Goal: Information Seeking & Learning: Learn about a topic

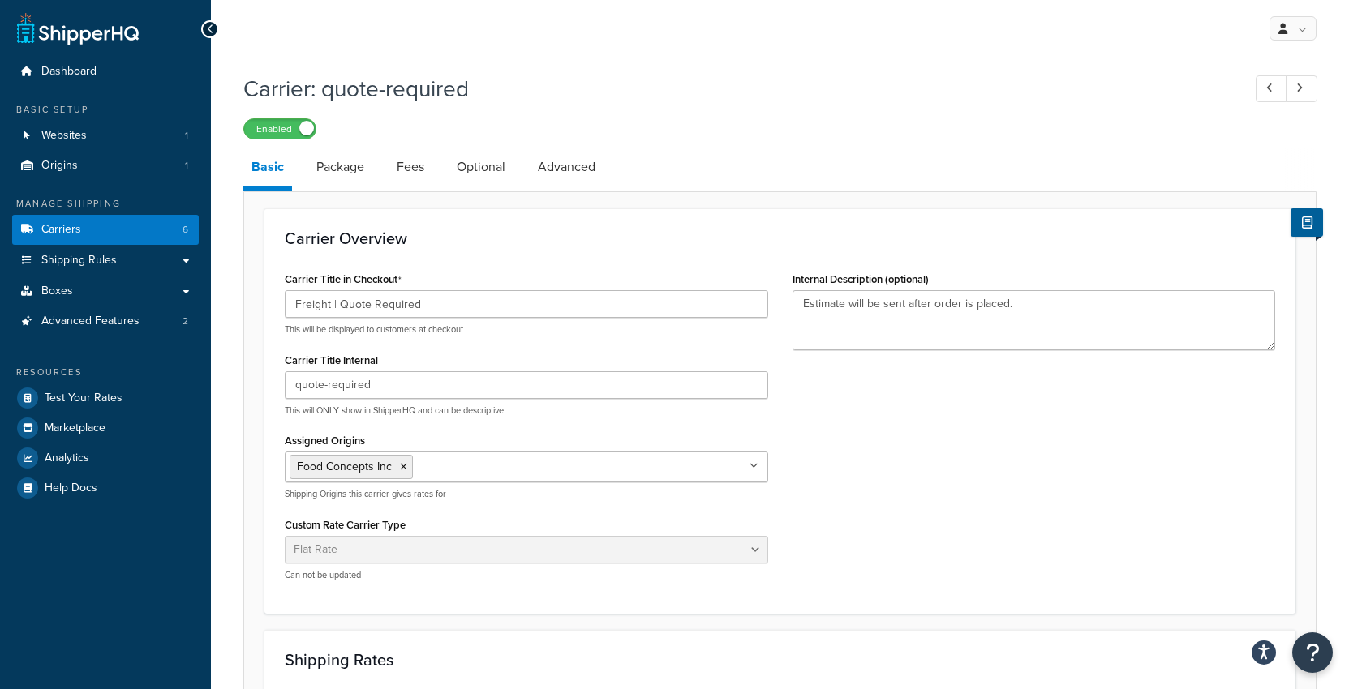
select select "flat"
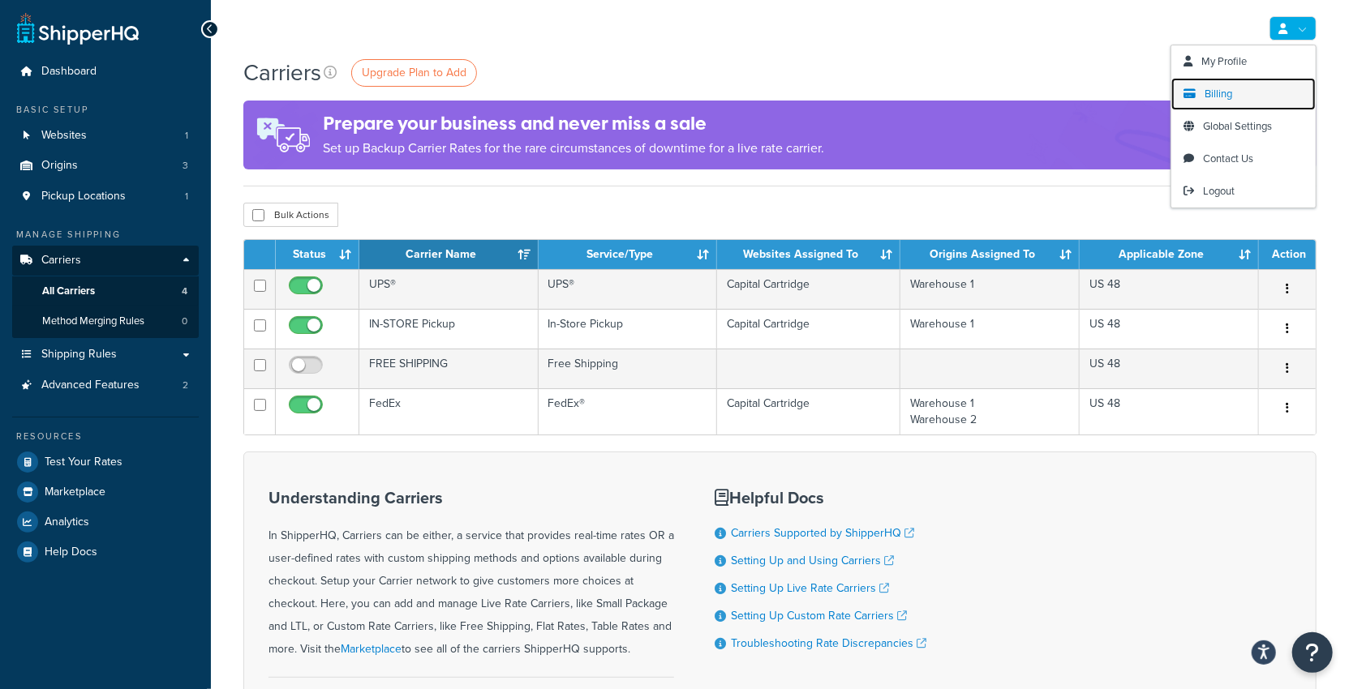
click at [1211, 96] on span "Billing" at bounding box center [1218, 93] width 28 height 15
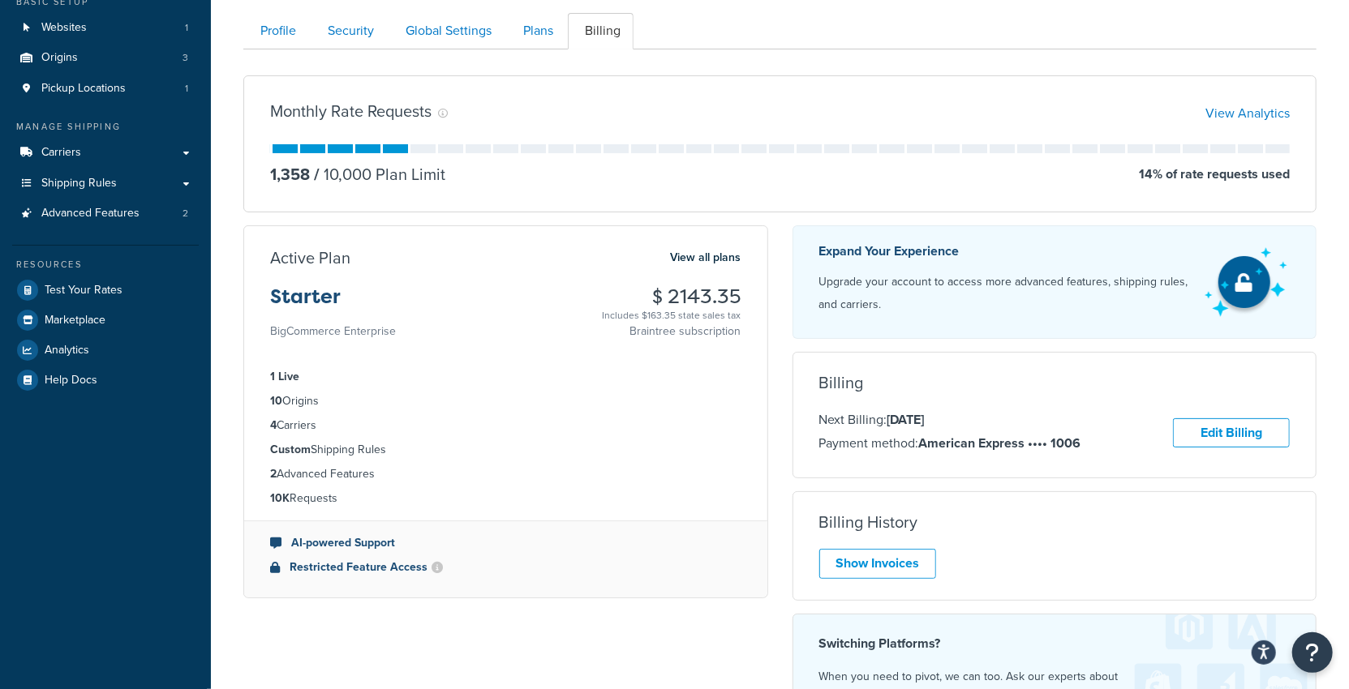
scroll to position [161, 0]
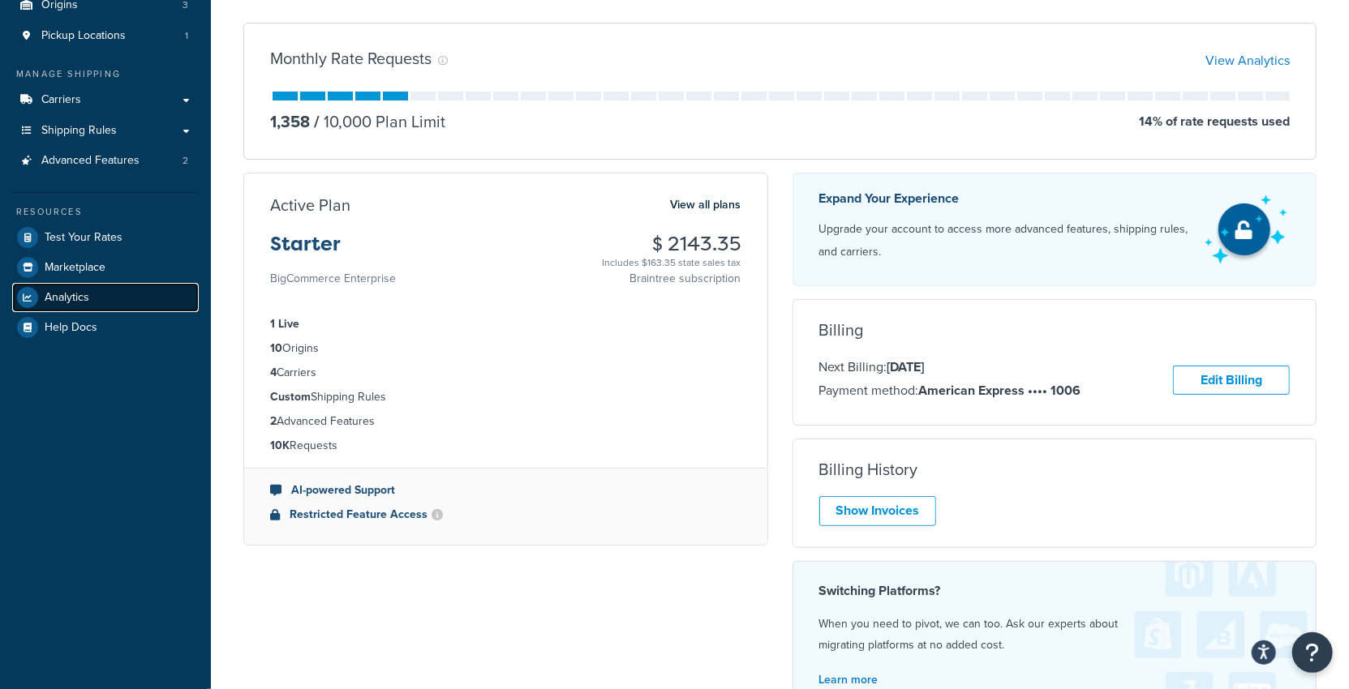
click at [99, 298] on link "Analytics" at bounding box center [105, 297] width 187 height 29
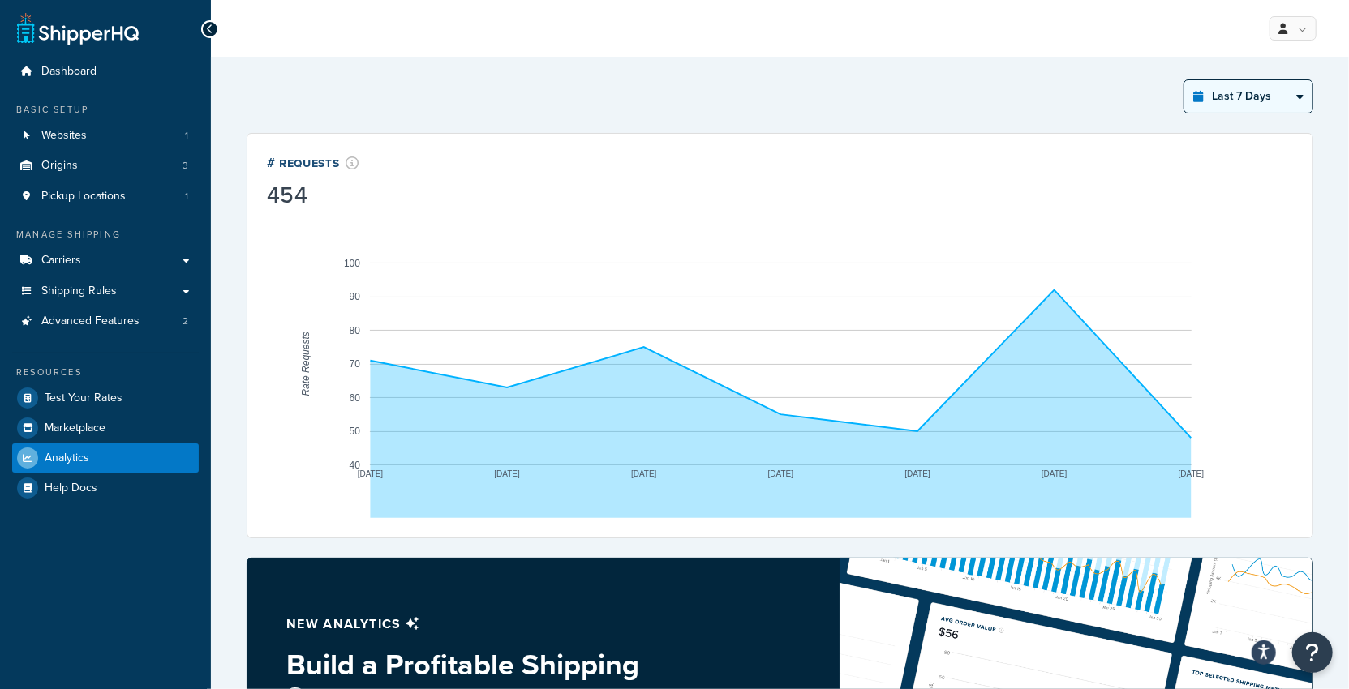
click at [1217, 93] on select "Last 24 Hours Last 7 Days Last 30 Days Last 3 Months Last 6 Months Last 12 Mont…" at bounding box center [1248, 96] width 128 height 32
click at [1186, 80] on select "Last 24 Hours Last 7 Days Last 30 Days Last 3 Months Last 6 Months Last 12 Mont…" at bounding box center [1248, 96] width 128 height 32
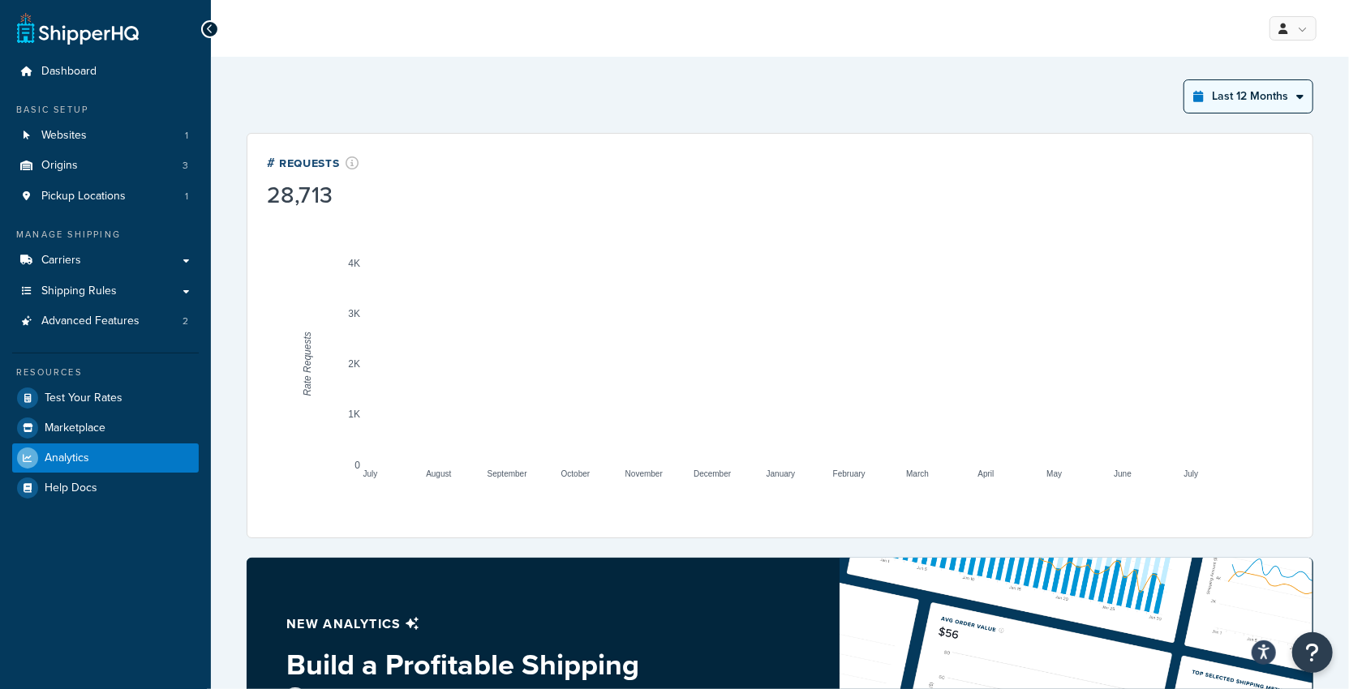
click at [1235, 100] on select "Last 24 Hours Last 7 Days Last 30 Days Last 3 Months Last 6 Months Last 12 Mont…" at bounding box center [1248, 96] width 128 height 32
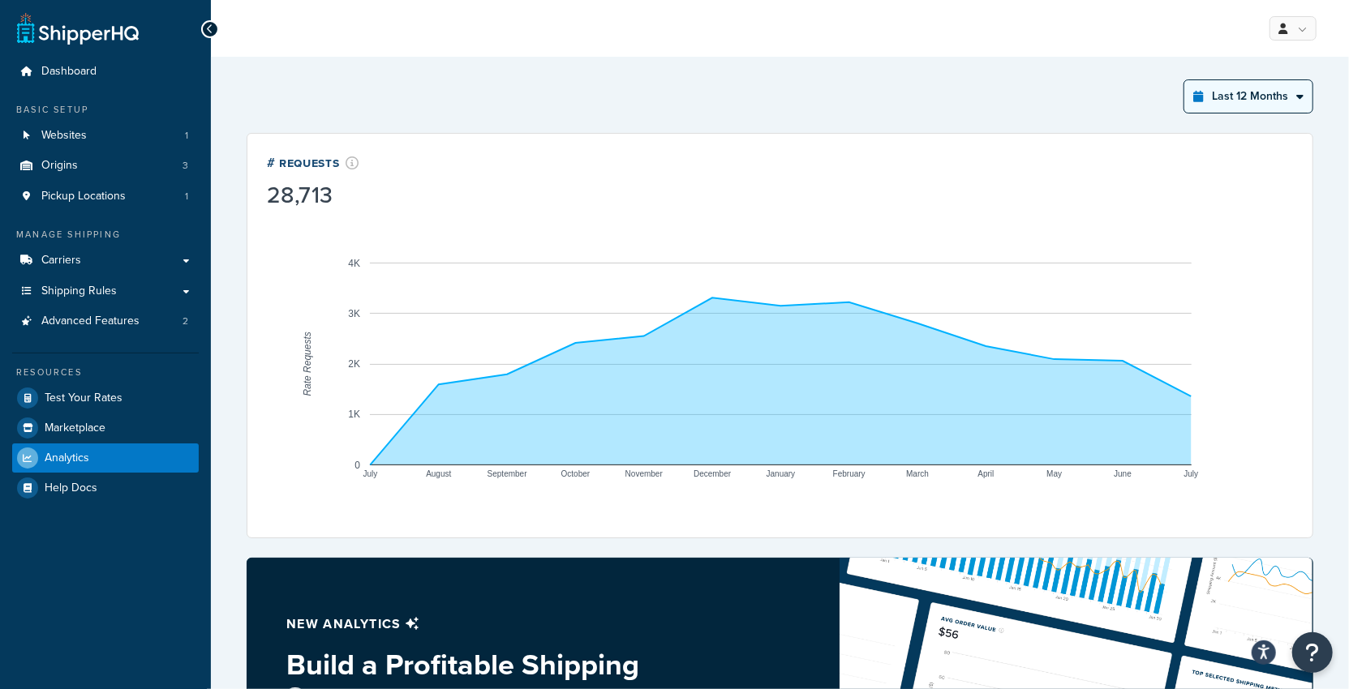
select select "last_3_months"
click at [1186, 80] on select "Last 24 Hours Last 7 Days Last 30 Days Last 3 Months Last 6 Months Last 12 Mont…" at bounding box center [1248, 96] width 128 height 32
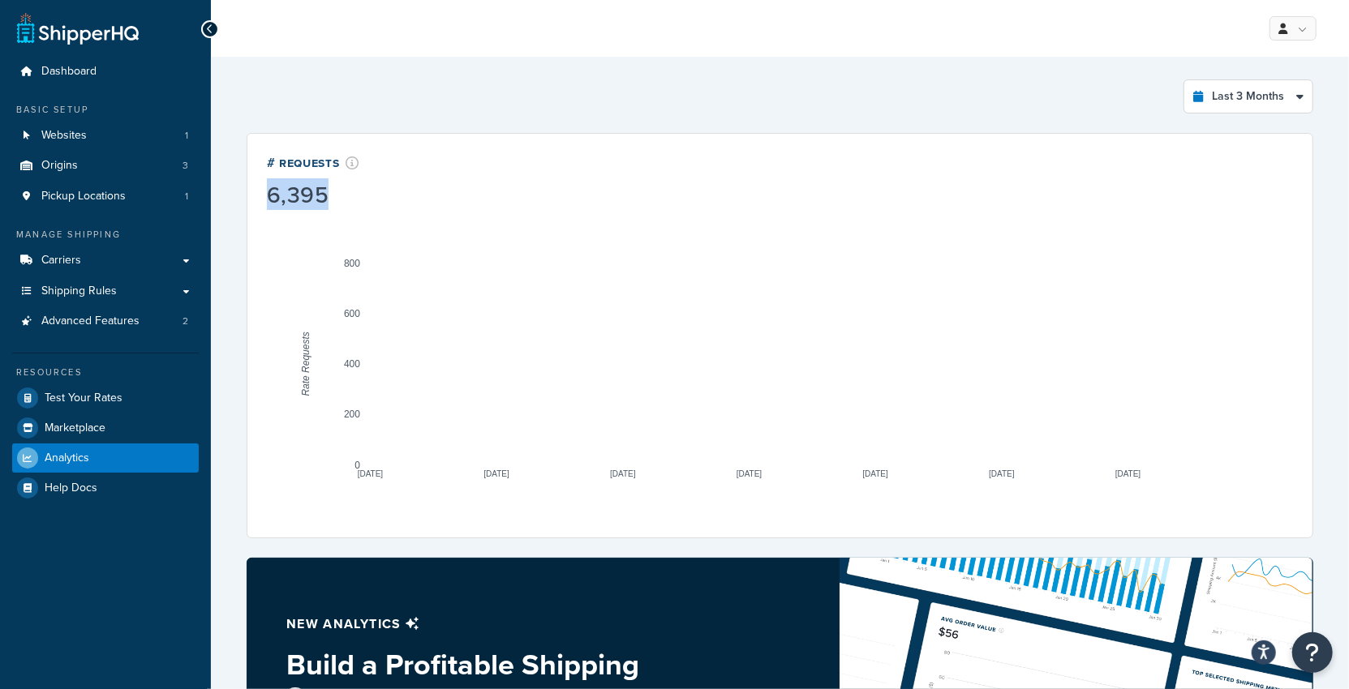
click at [278, 195] on div "6,395" at bounding box center [313, 195] width 92 height 23
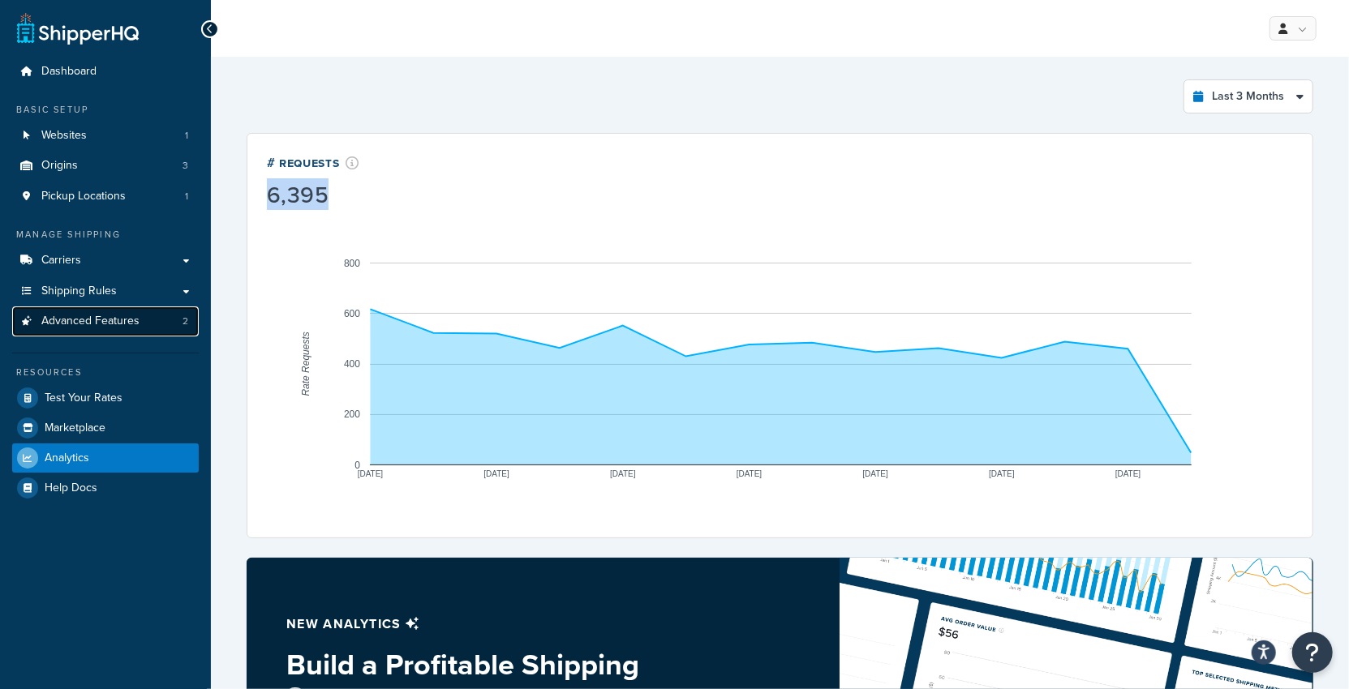
click at [60, 313] on link "Advanced Features 2" at bounding box center [105, 322] width 187 height 30
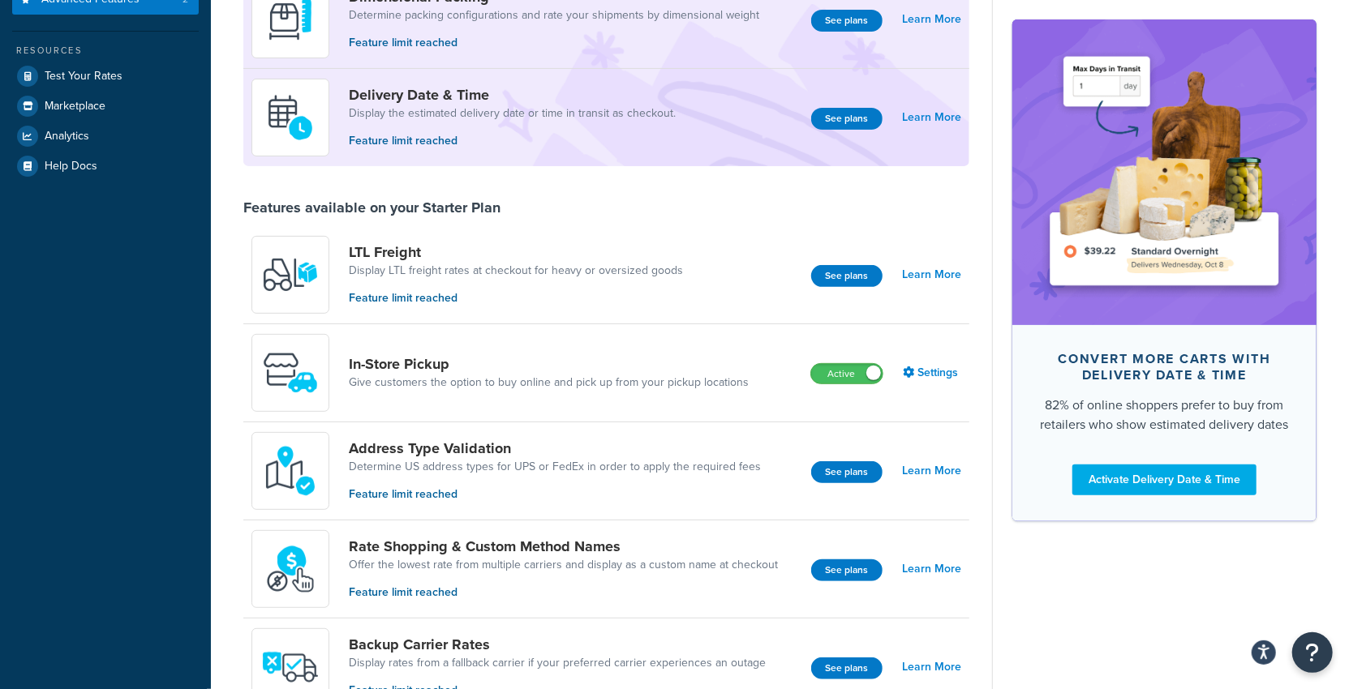
scroll to position [68, 0]
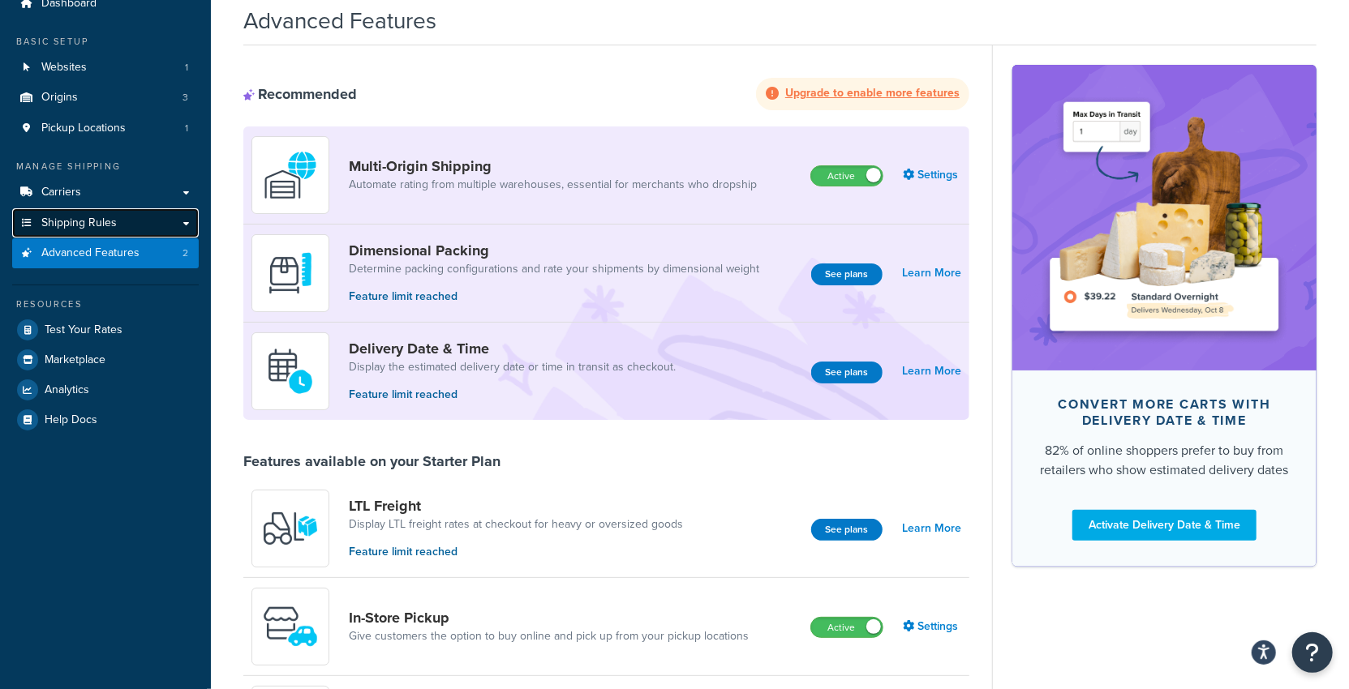
click at [108, 220] on span "Shipping Rules" at bounding box center [78, 224] width 75 height 14
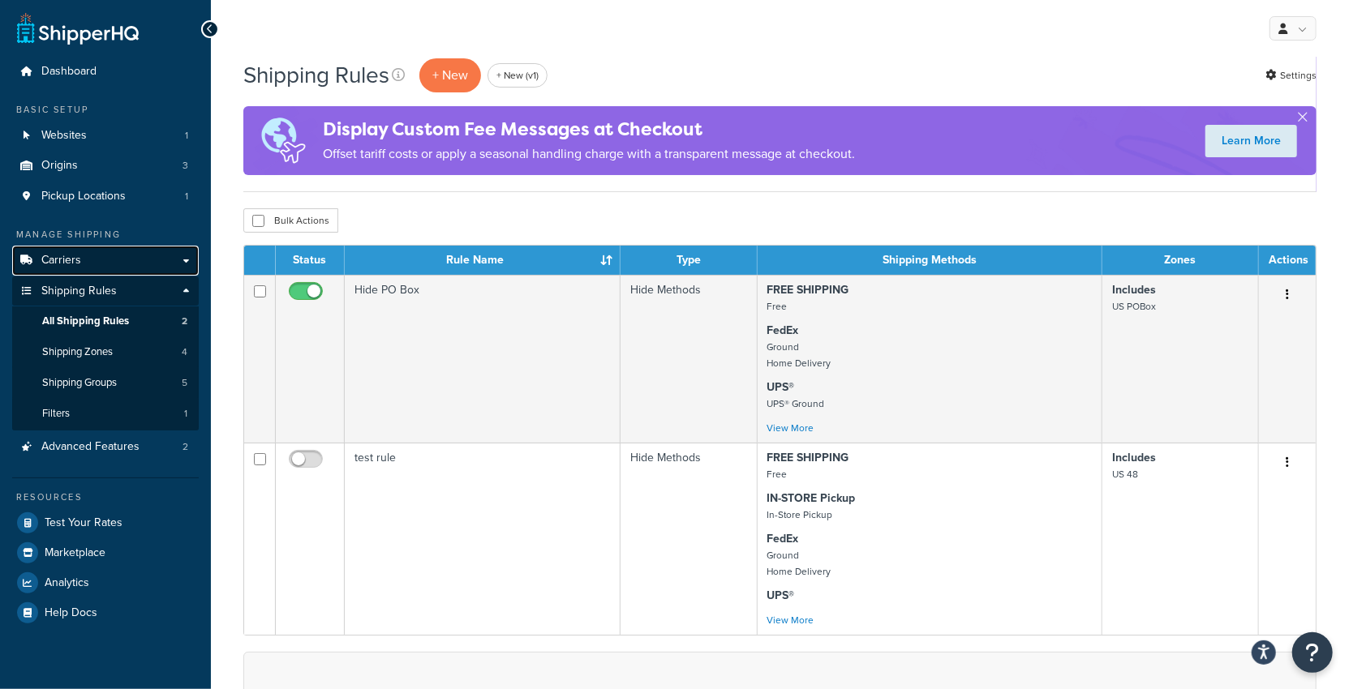
click at [126, 252] on link "Carriers" at bounding box center [105, 261] width 187 height 30
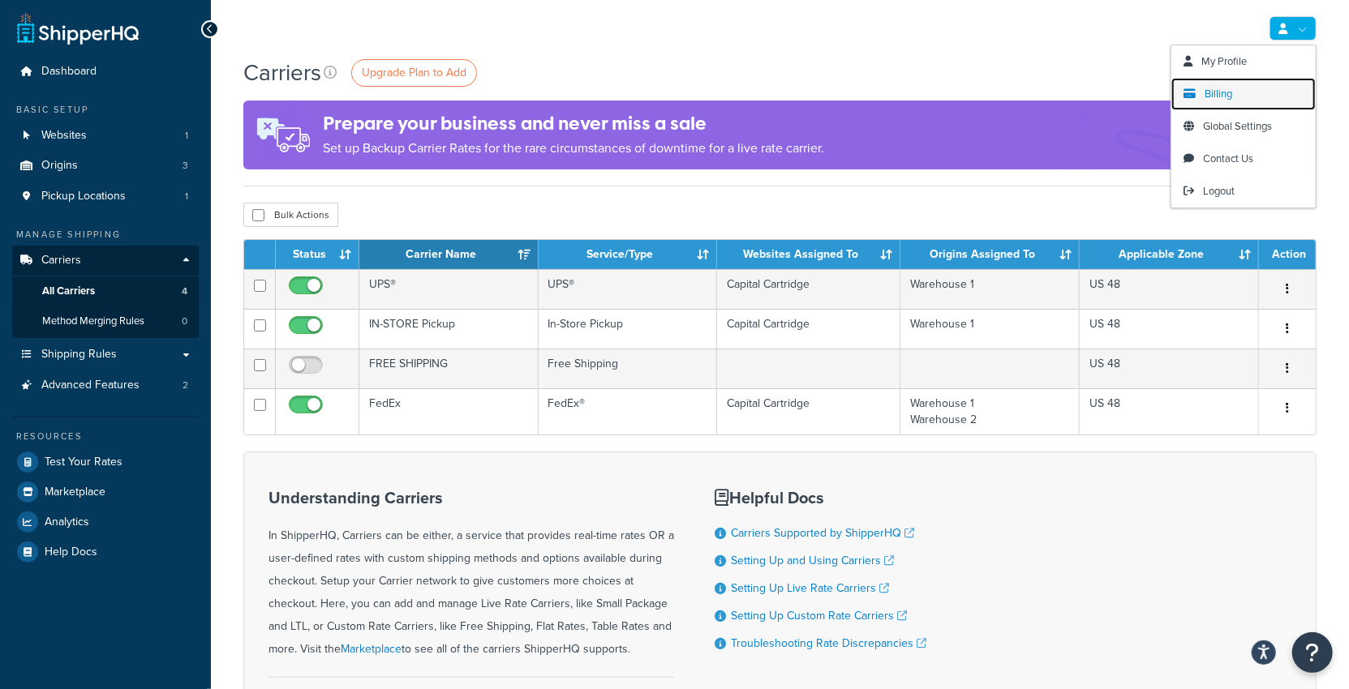
click at [1230, 94] on span "Billing" at bounding box center [1218, 93] width 28 height 15
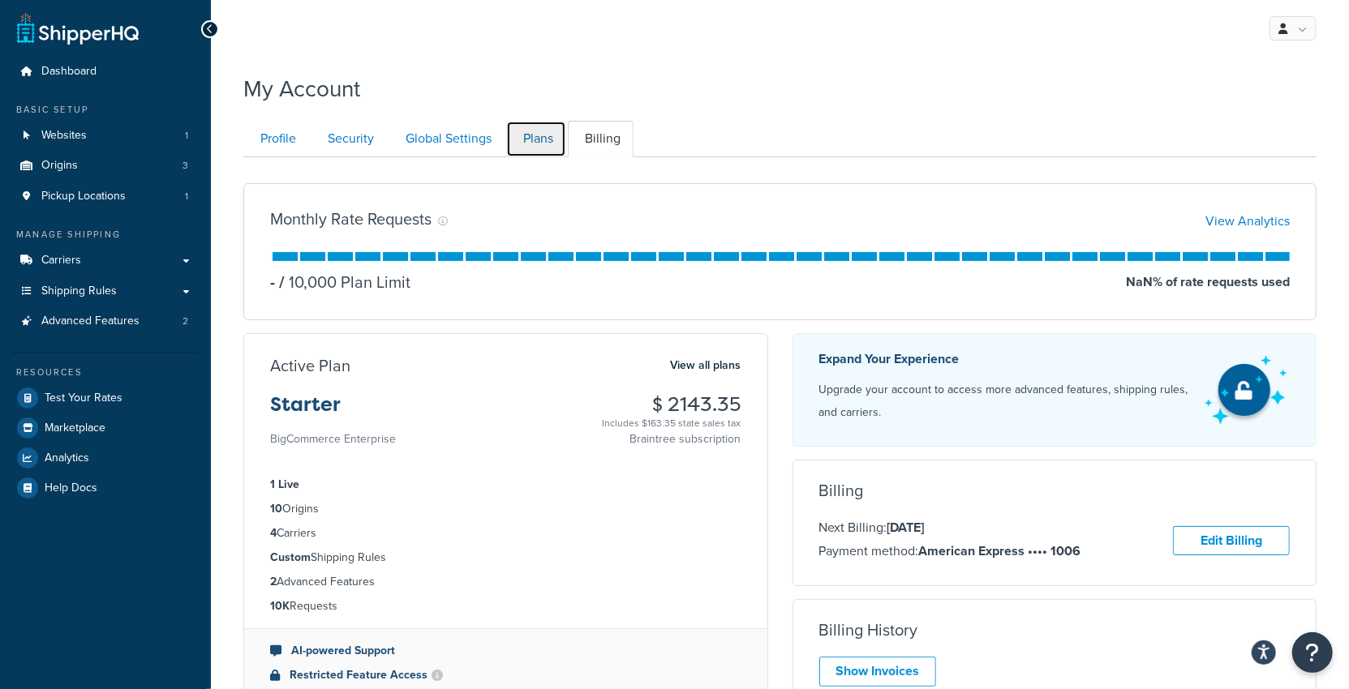
click at [529, 139] on link "Plans" at bounding box center [536, 139] width 60 height 36
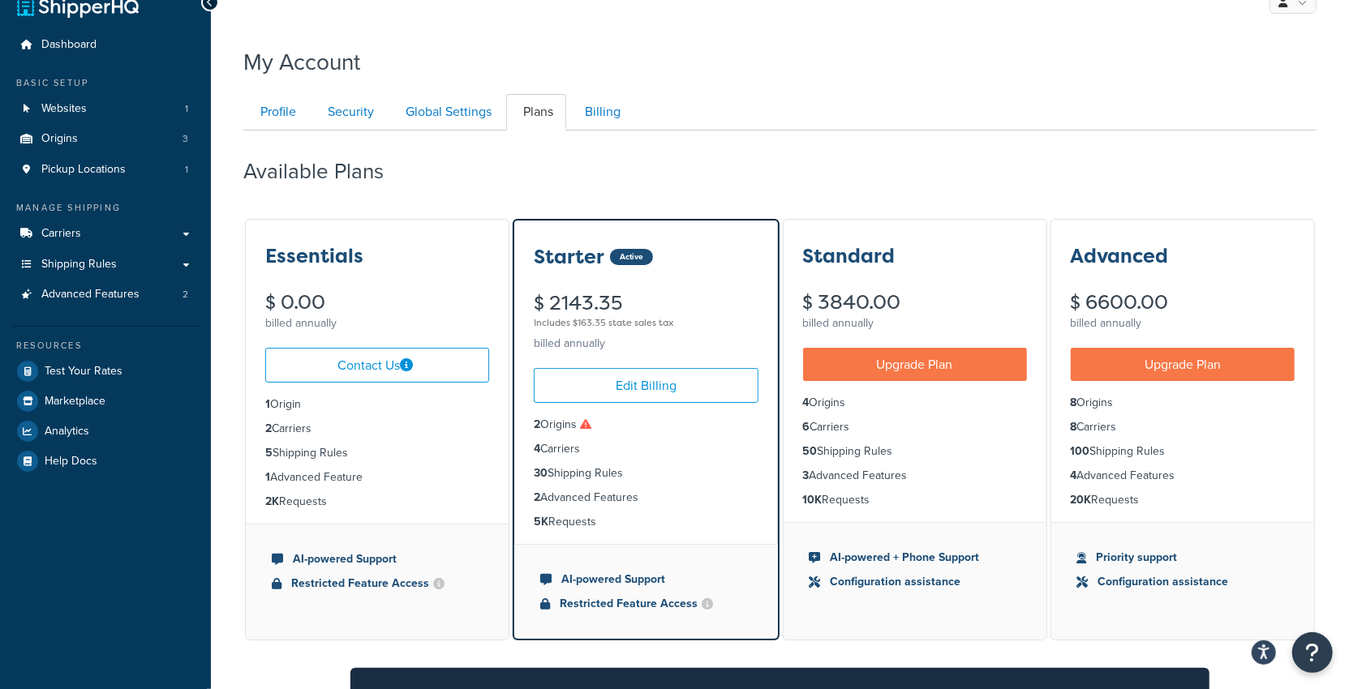
scroll to position [22, 0]
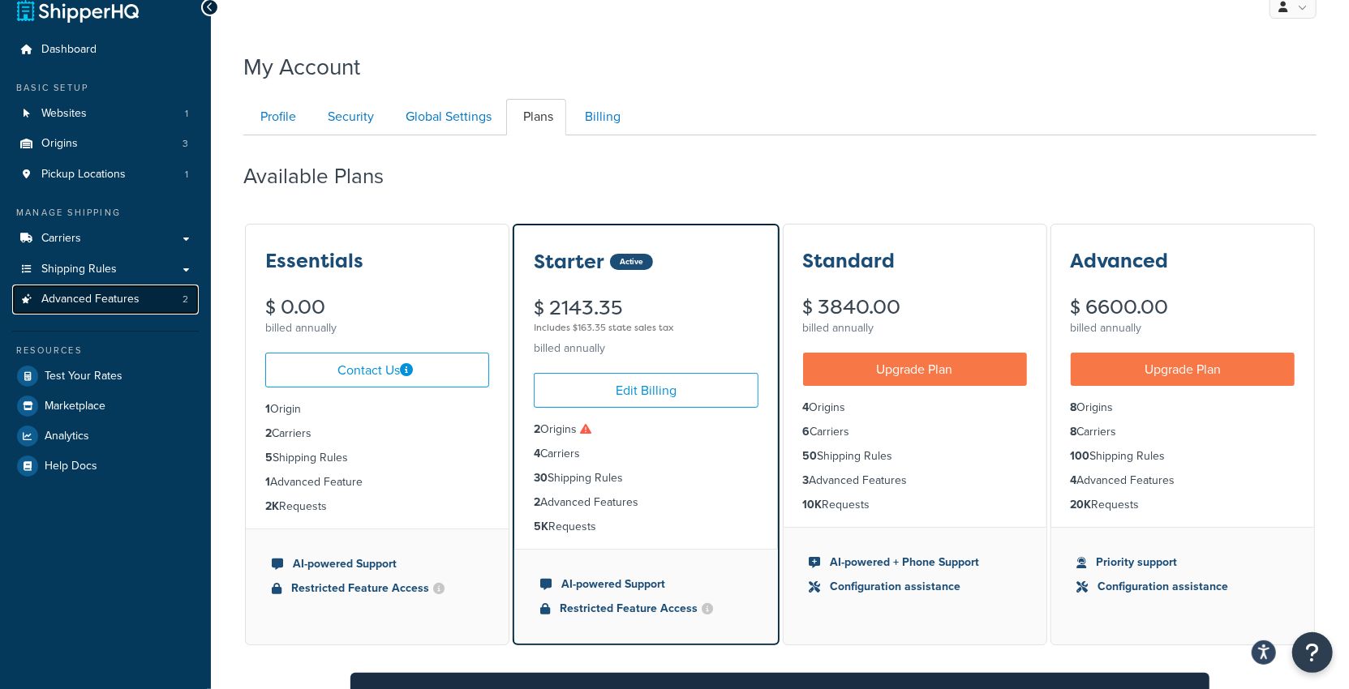
click at [106, 304] on span "Advanced Features" at bounding box center [90, 300] width 98 height 14
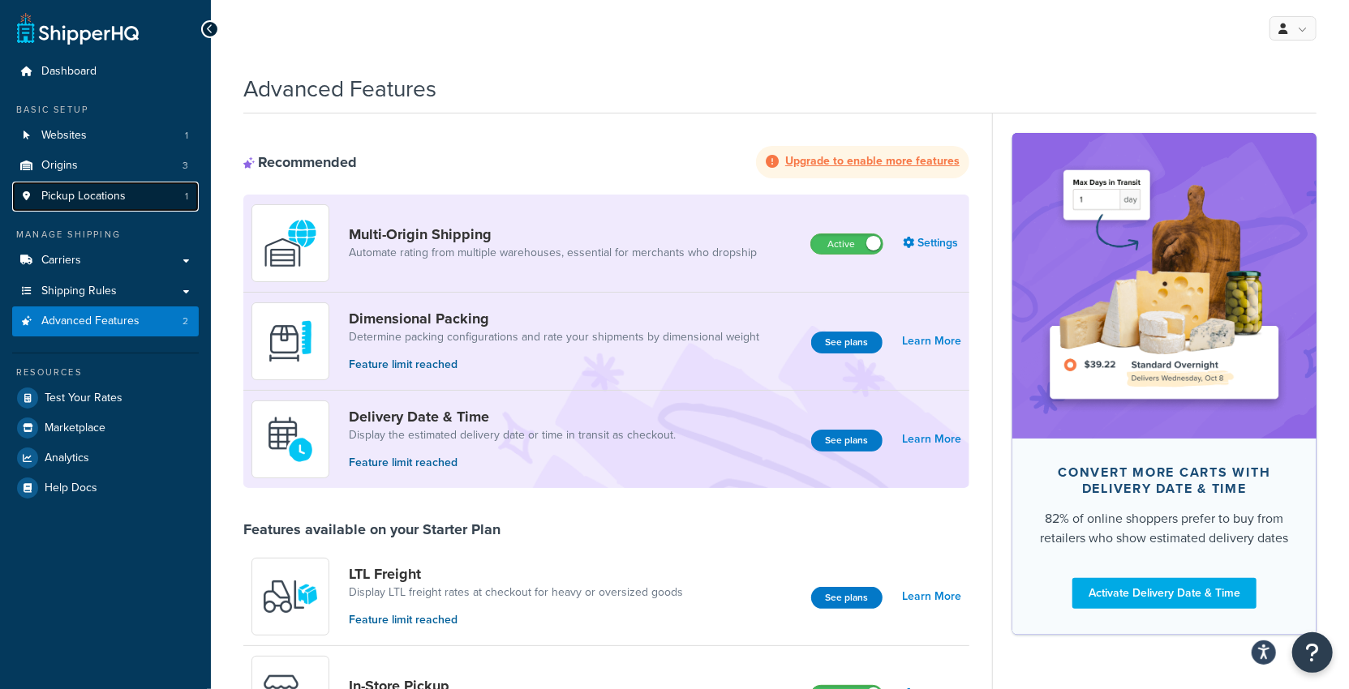
click at [128, 199] on link "Pickup Locations 1" at bounding box center [105, 197] width 187 height 30
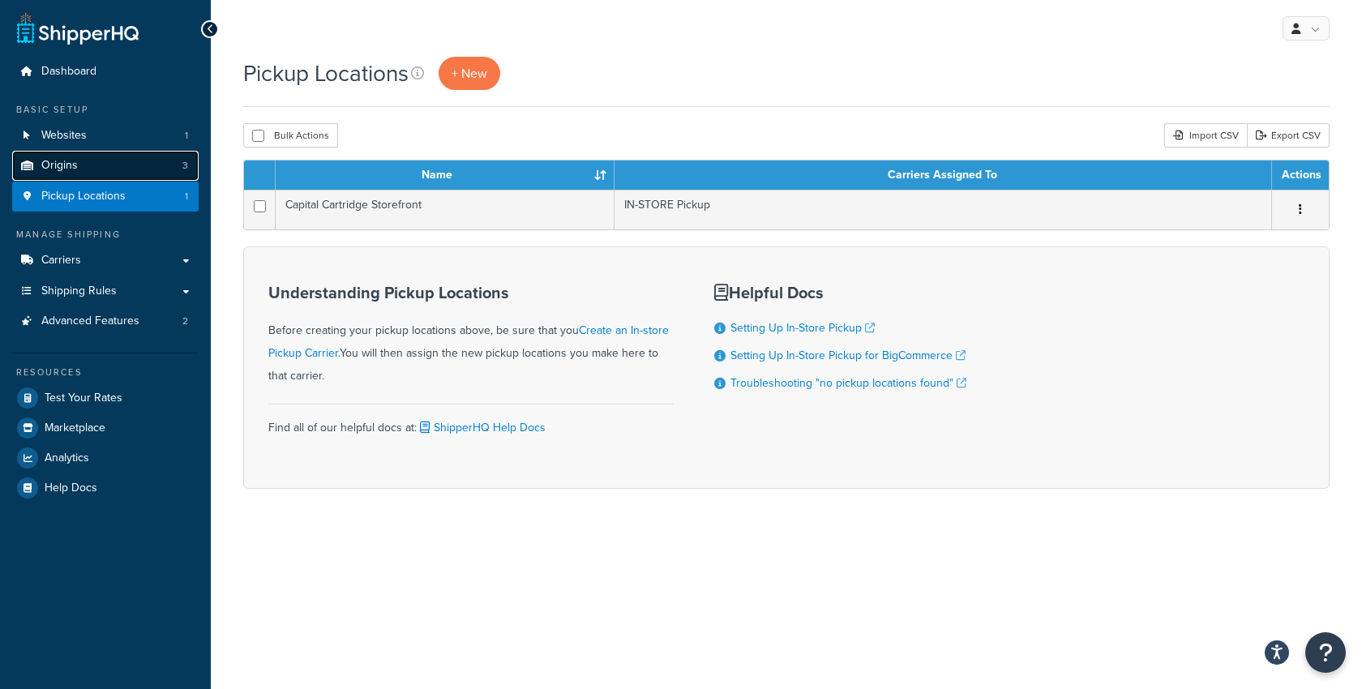
click at [124, 163] on link "Origins 3" at bounding box center [105, 166] width 187 height 30
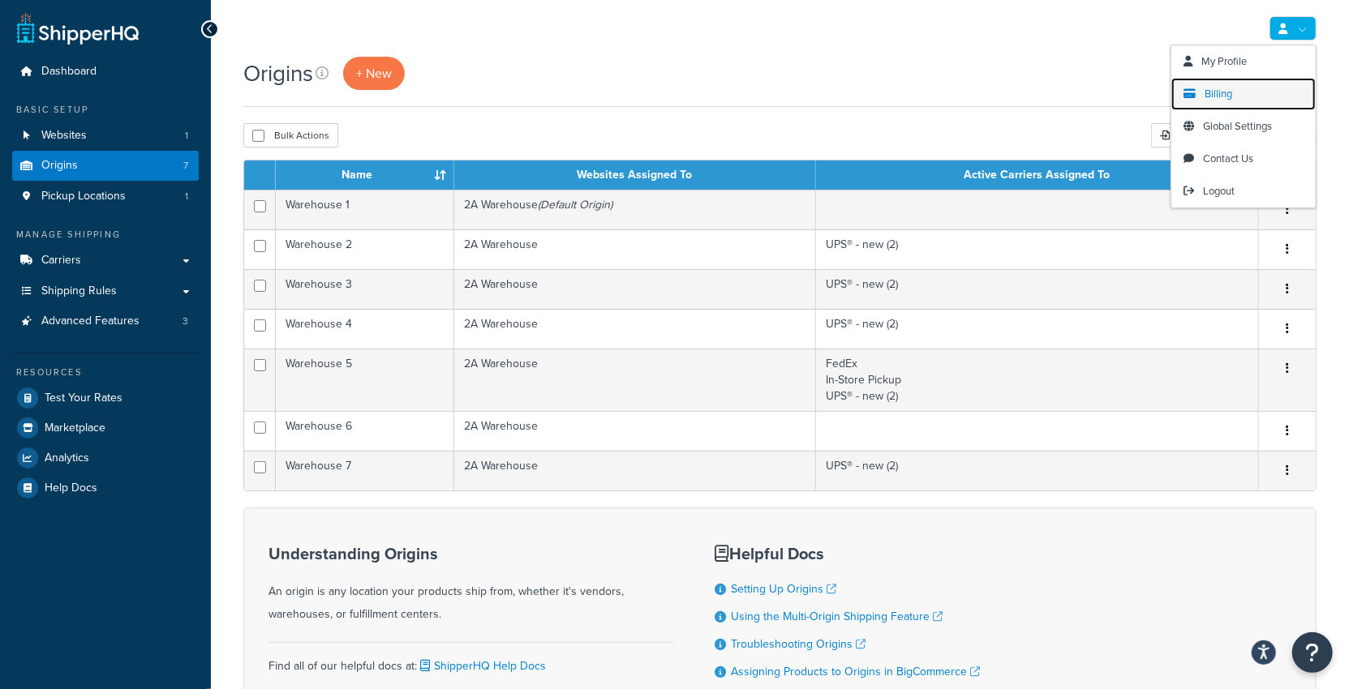
click at [1224, 88] on span "Billing" at bounding box center [1218, 93] width 28 height 15
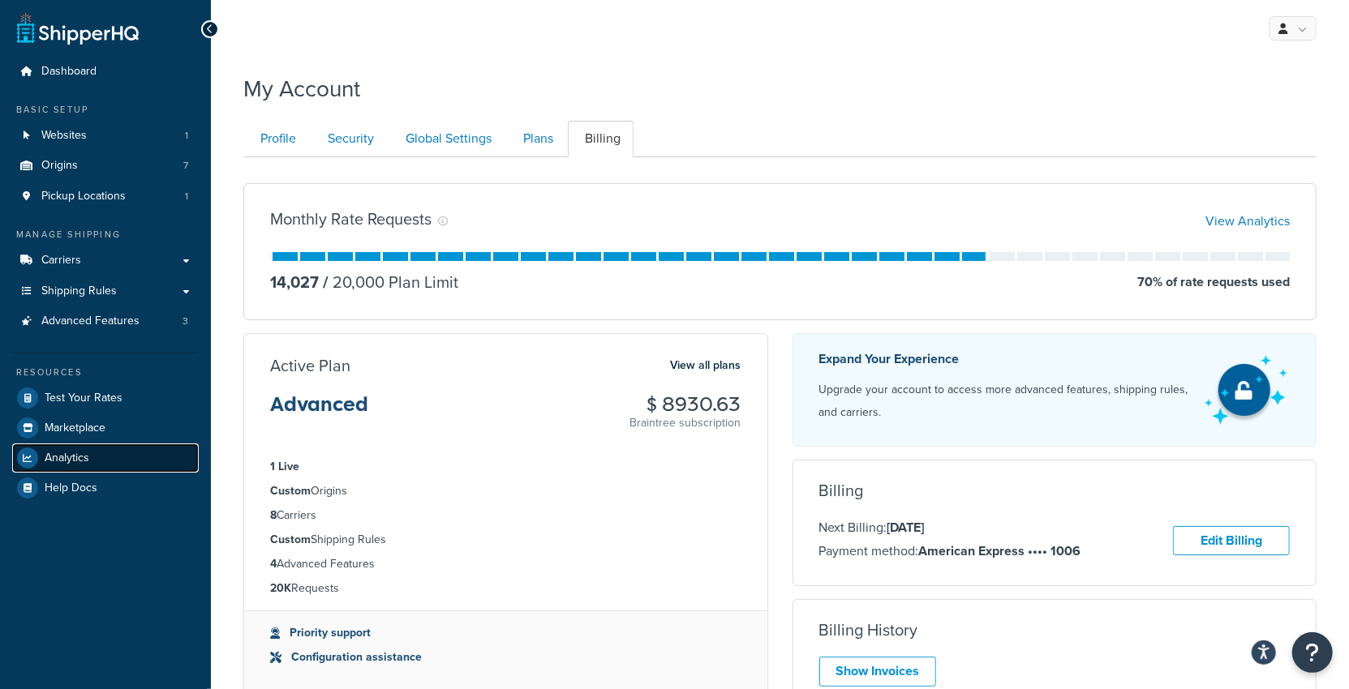
click at [102, 466] on link "Analytics" at bounding box center [105, 458] width 187 height 29
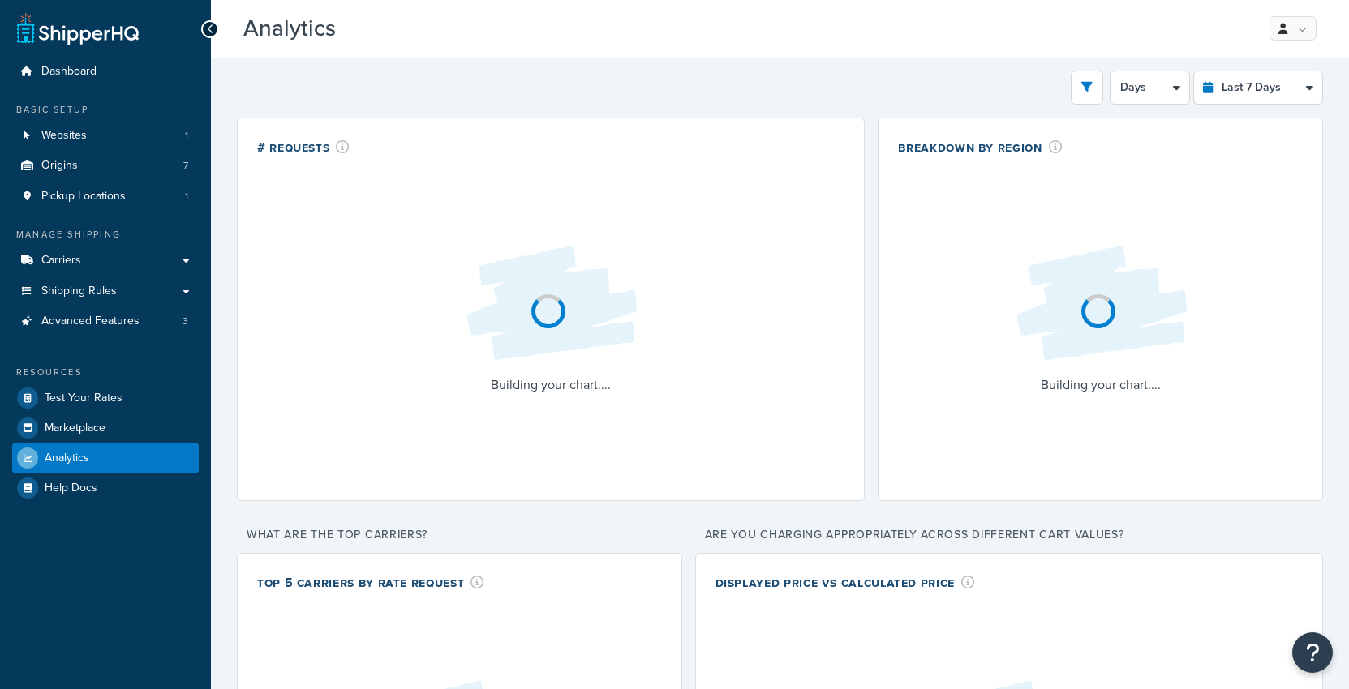
select select "last_7_days"
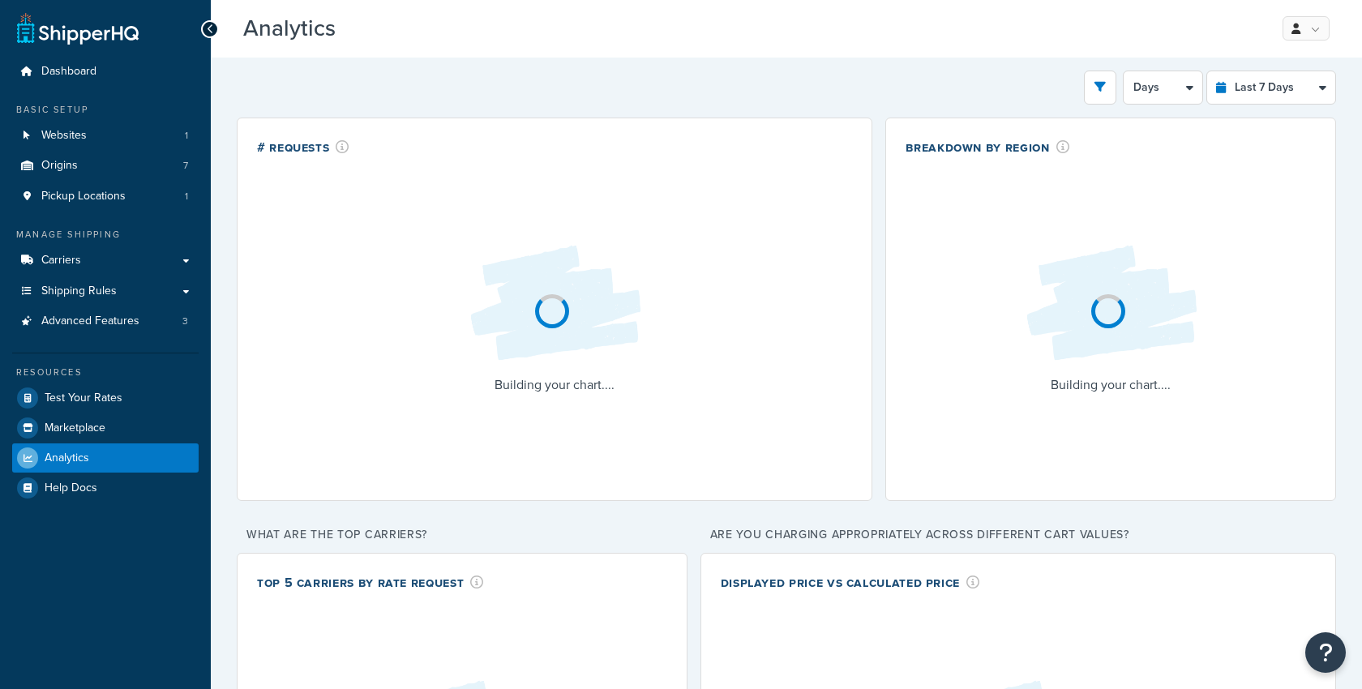
select select "last_7_days"
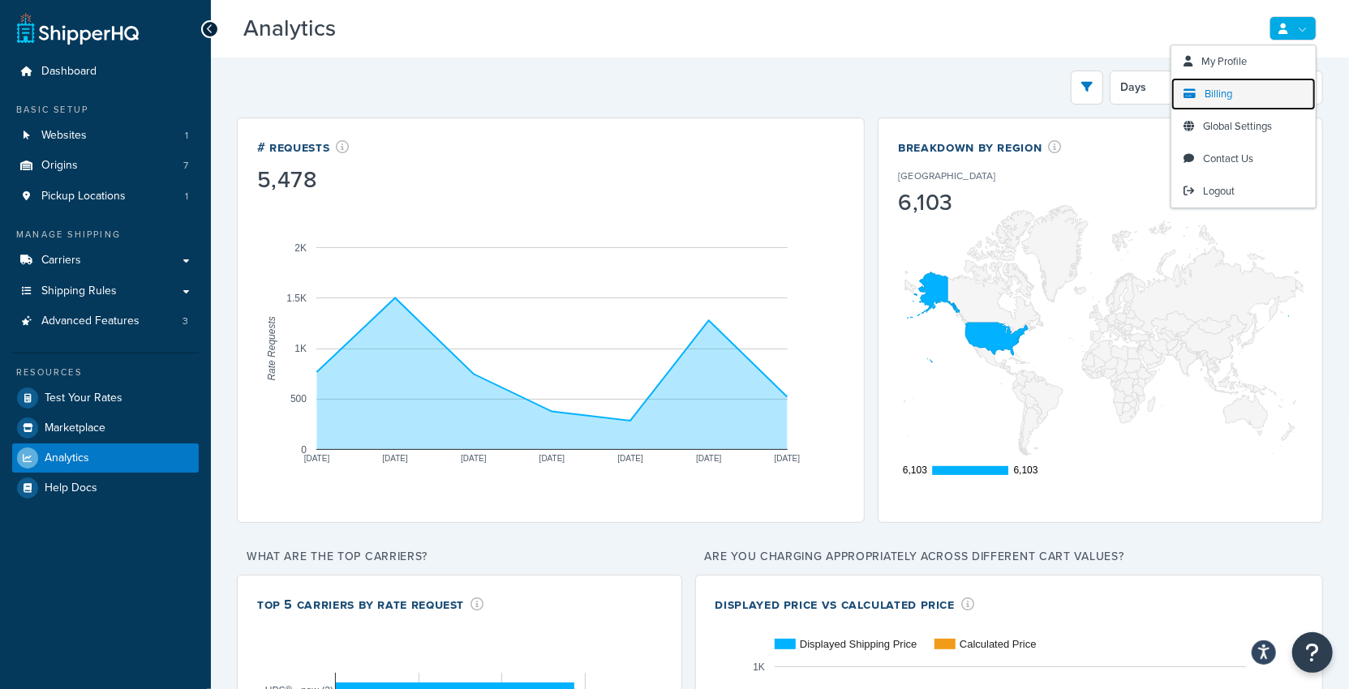
click at [1198, 101] on link "Billing" at bounding box center [1243, 94] width 144 height 32
click at [1203, 101] on link "Billing" at bounding box center [1243, 94] width 144 height 32
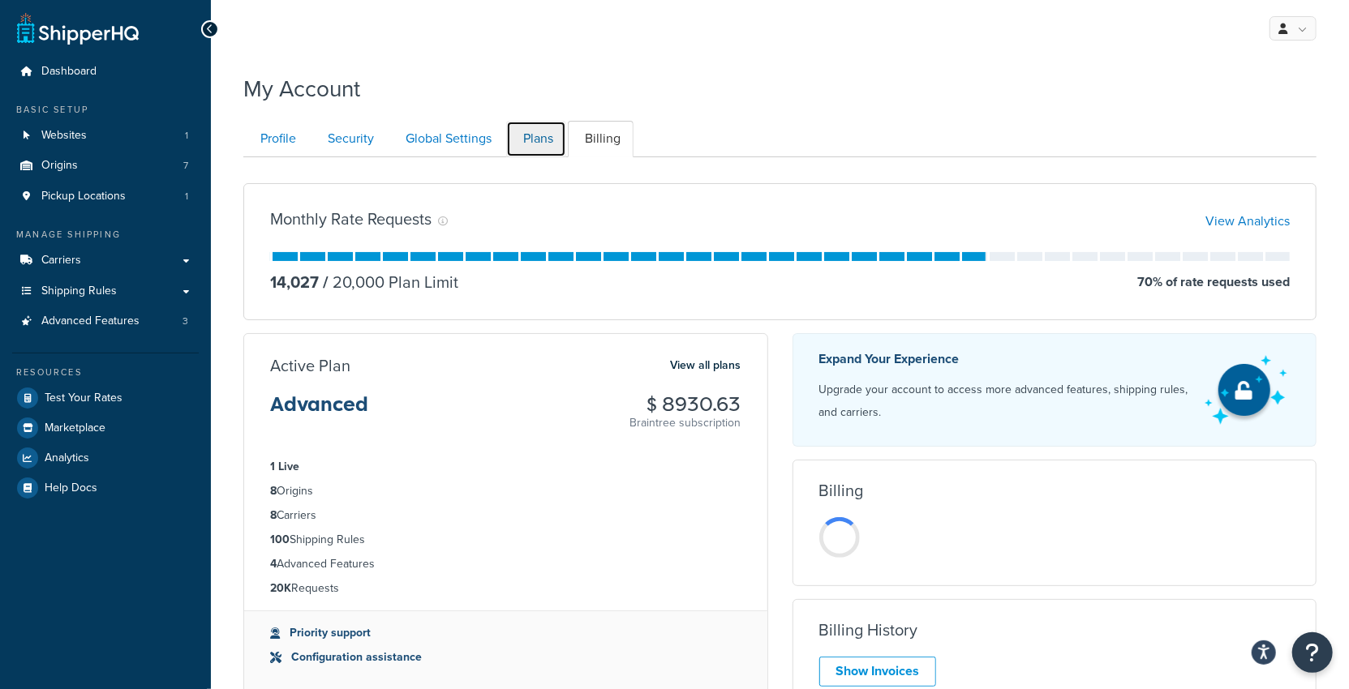
click at [532, 144] on link "Plans" at bounding box center [536, 139] width 60 height 36
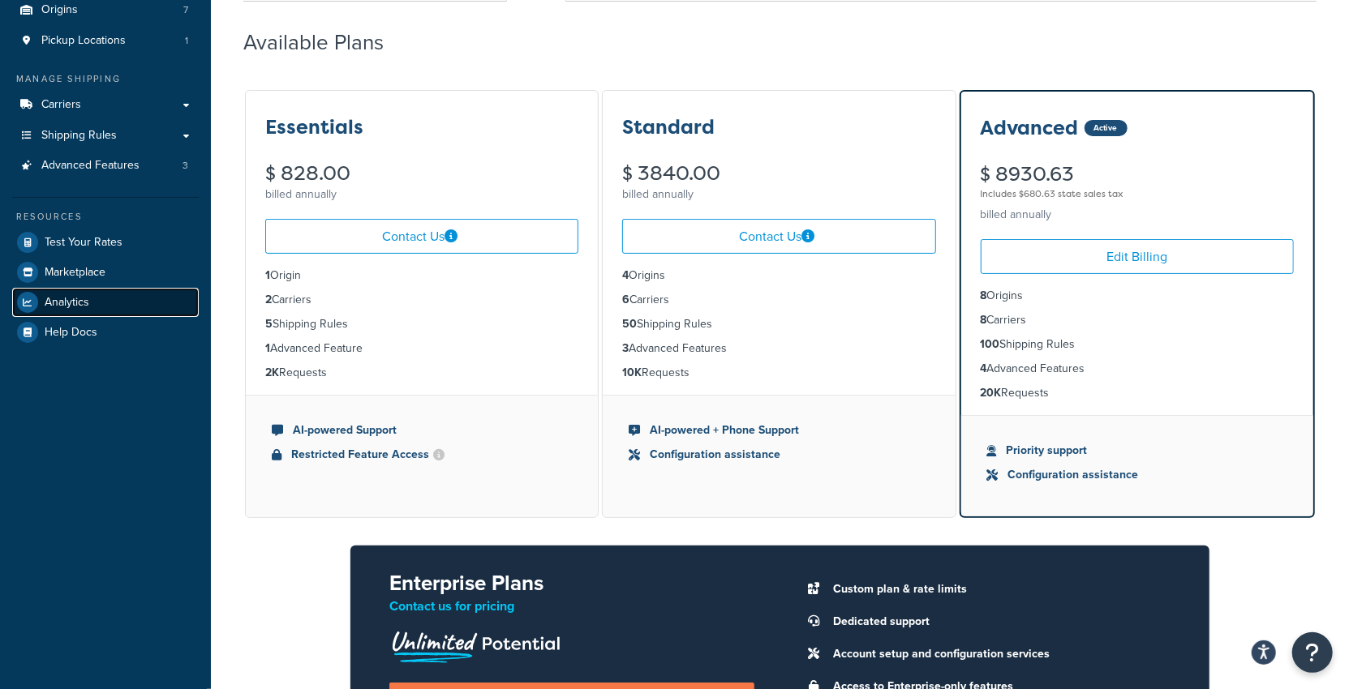
click at [93, 307] on link "Analytics" at bounding box center [105, 302] width 187 height 29
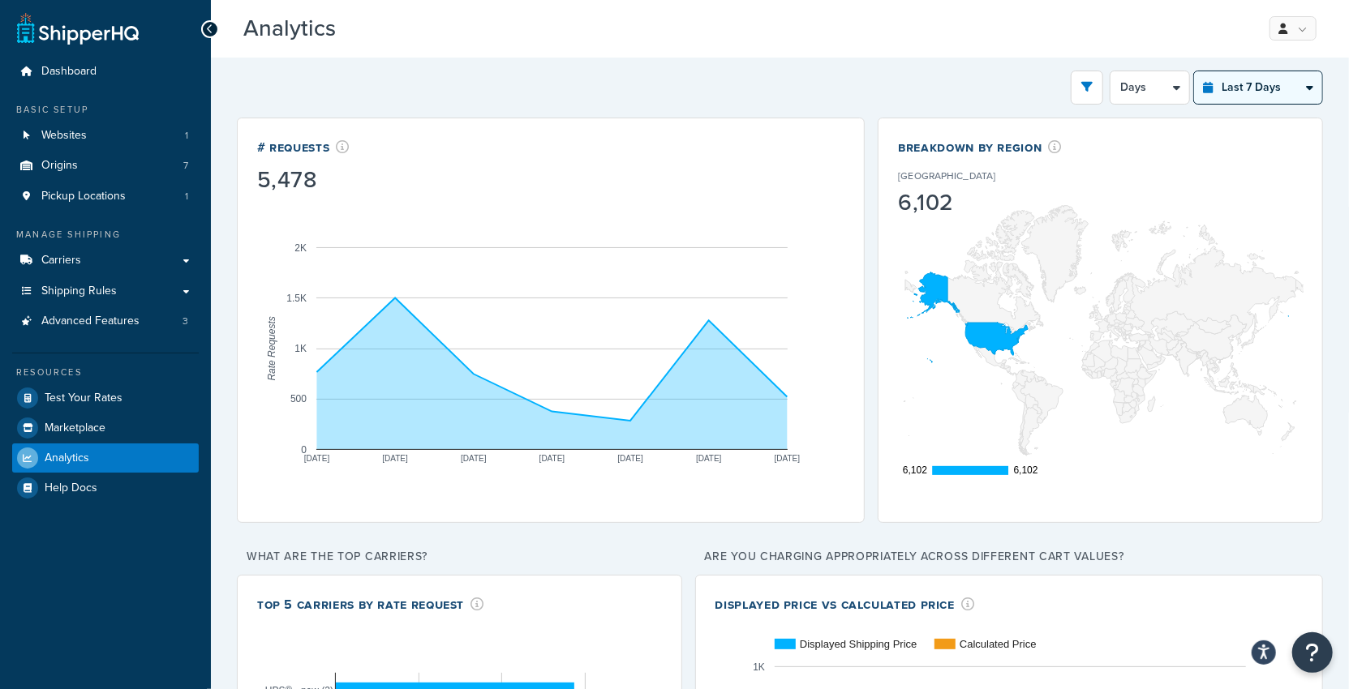
click at [1243, 82] on select "Last 24 Hours Last 7 Days Last 30 Days Last 3 Months Last 6 Months Last 12 Mont…" at bounding box center [1258, 87] width 128 height 32
select select "last_year"
click at [1195, 71] on select "Last 24 Hours Last 7 Days Last 30 Days Last 3 Months Last 6 Months Last 12 Mont…" at bounding box center [1258, 87] width 128 height 32
select select "1M"
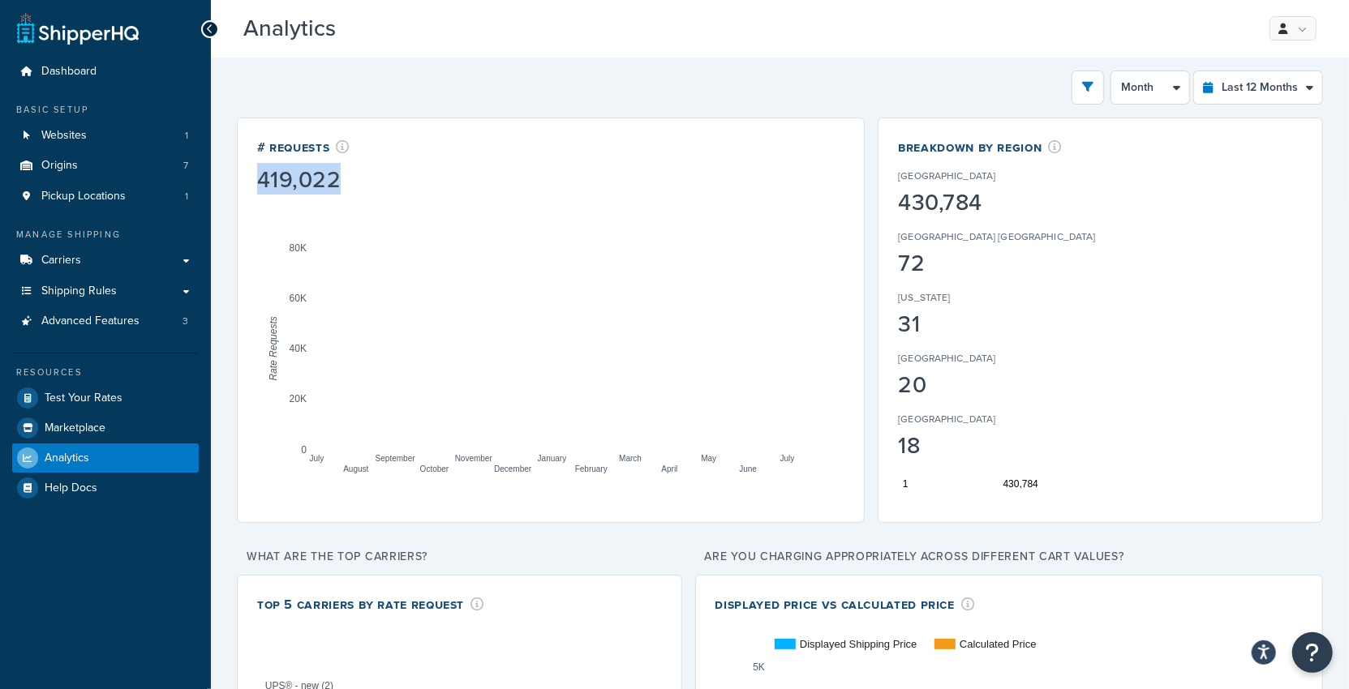
drag, startPoint x: 259, startPoint y: 178, endPoint x: 384, endPoint y: 185, distance: 125.9
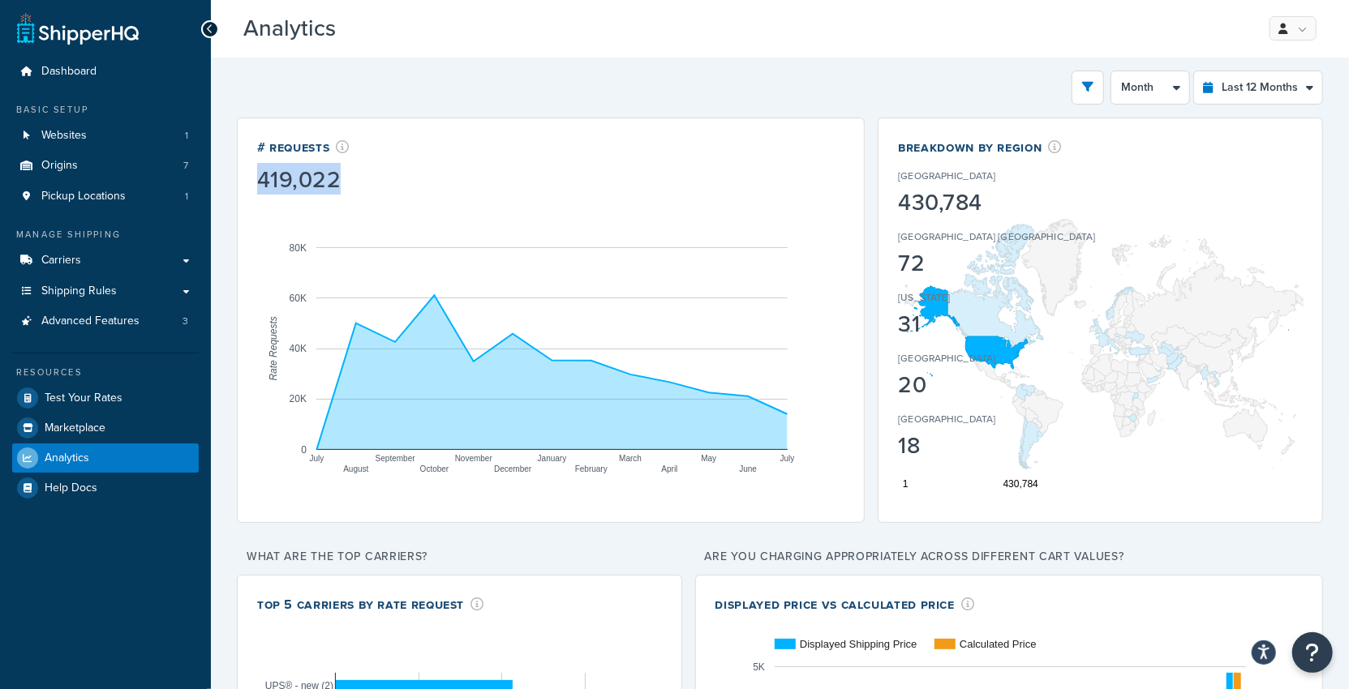
click at [384, 185] on div "# Requests 419,022" at bounding box center [550, 166] width 587 height 57
copy div "419,022"
click at [105, 325] on span "Advanced Features" at bounding box center [90, 322] width 98 height 14
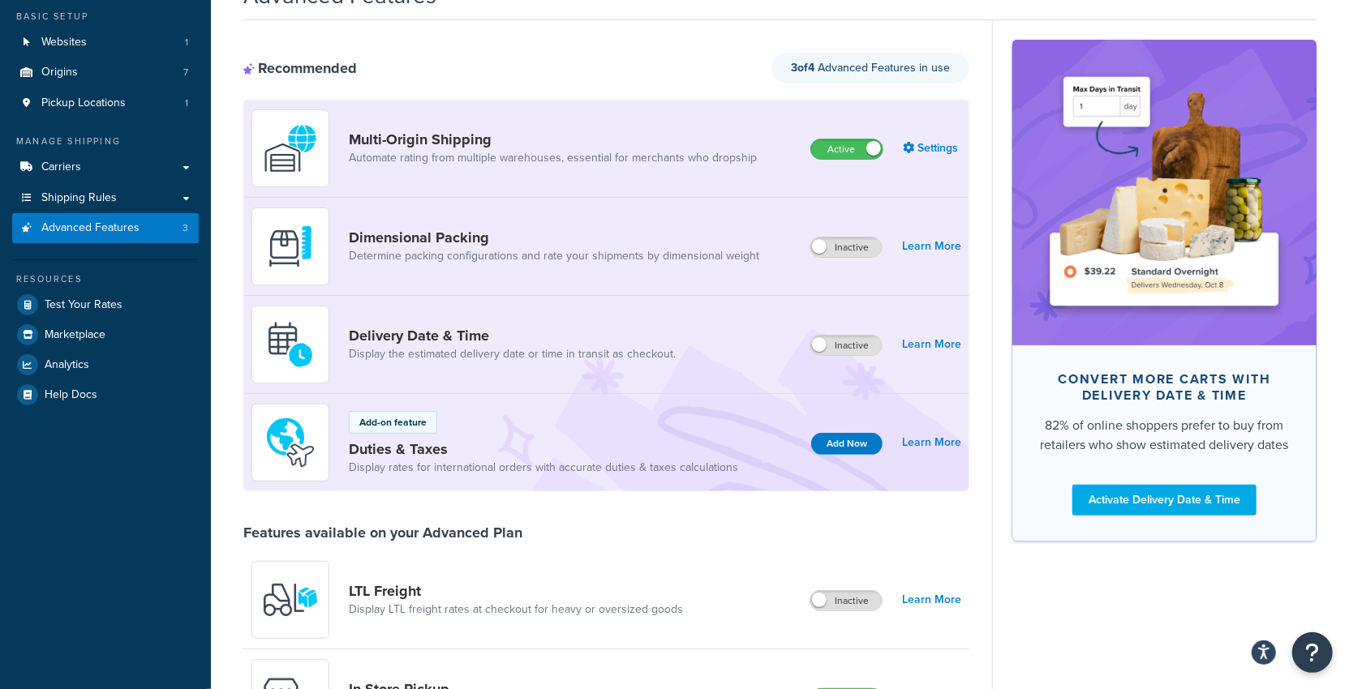
scroll to position [9, 0]
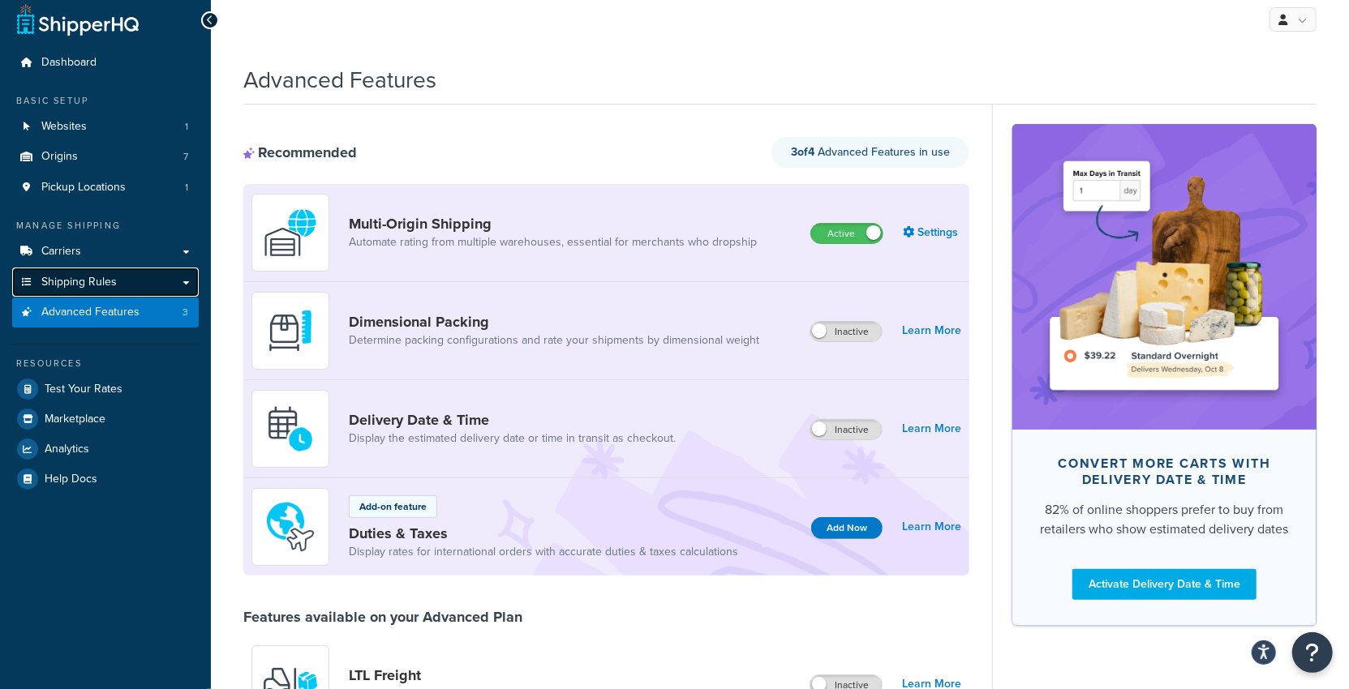
click at [146, 278] on link "Shipping Rules" at bounding box center [105, 283] width 187 height 30
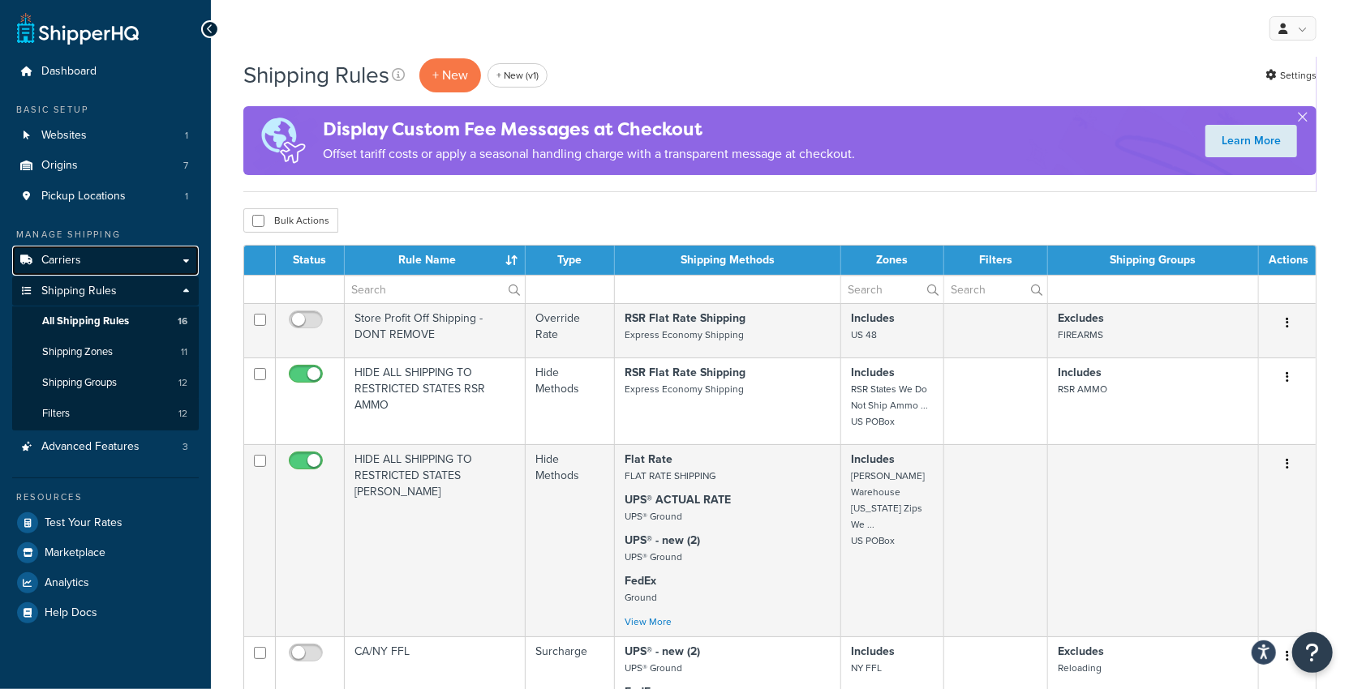
click at [118, 266] on link "Carriers" at bounding box center [105, 261] width 187 height 30
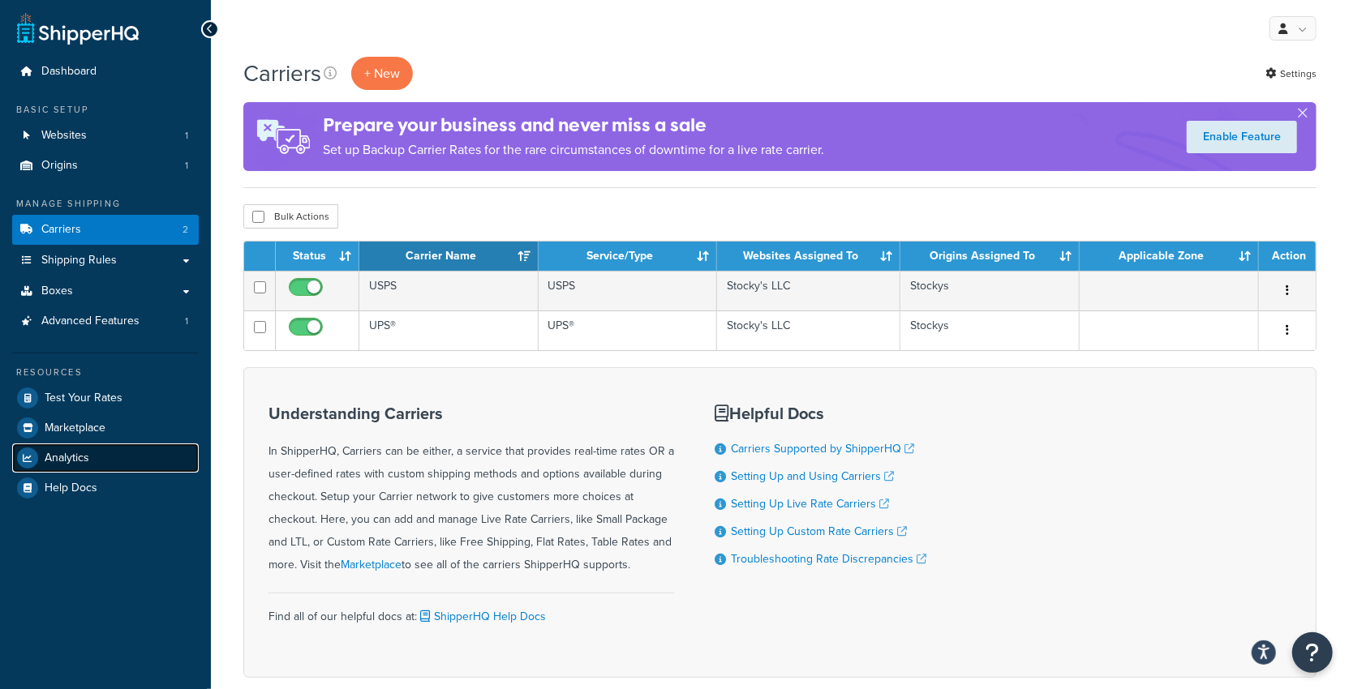
click at [99, 457] on link "Analytics" at bounding box center [105, 458] width 187 height 29
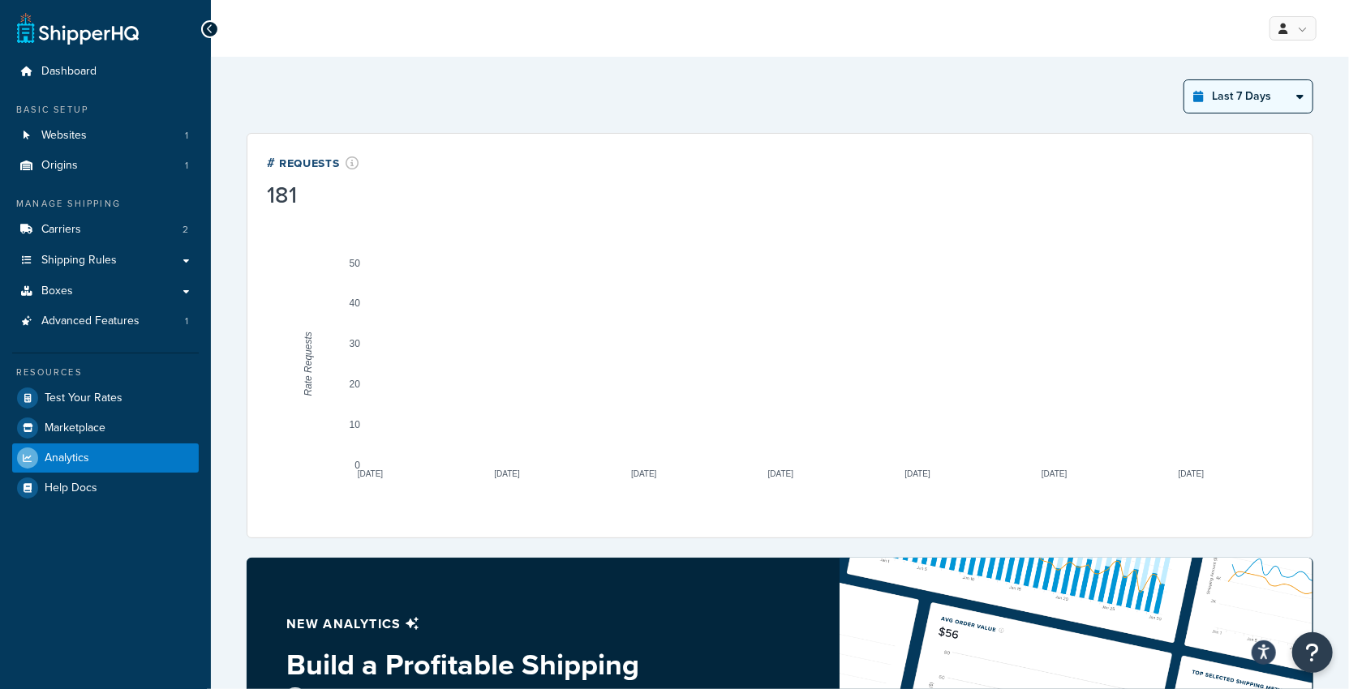
click at [1253, 99] on select "Last 24 Hours Last 7 Days Last 30 Days Last 3 Months Last 6 Months Last 12 Mont…" at bounding box center [1248, 96] width 128 height 32
select select "last_24_hours"
click at [1186, 80] on select "Last 24 Hours Last 7 Days Last 30 Days Last 3 Months Last 6 Months Last 12 Mont…" at bounding box center [1248, 96] width 128 height 32
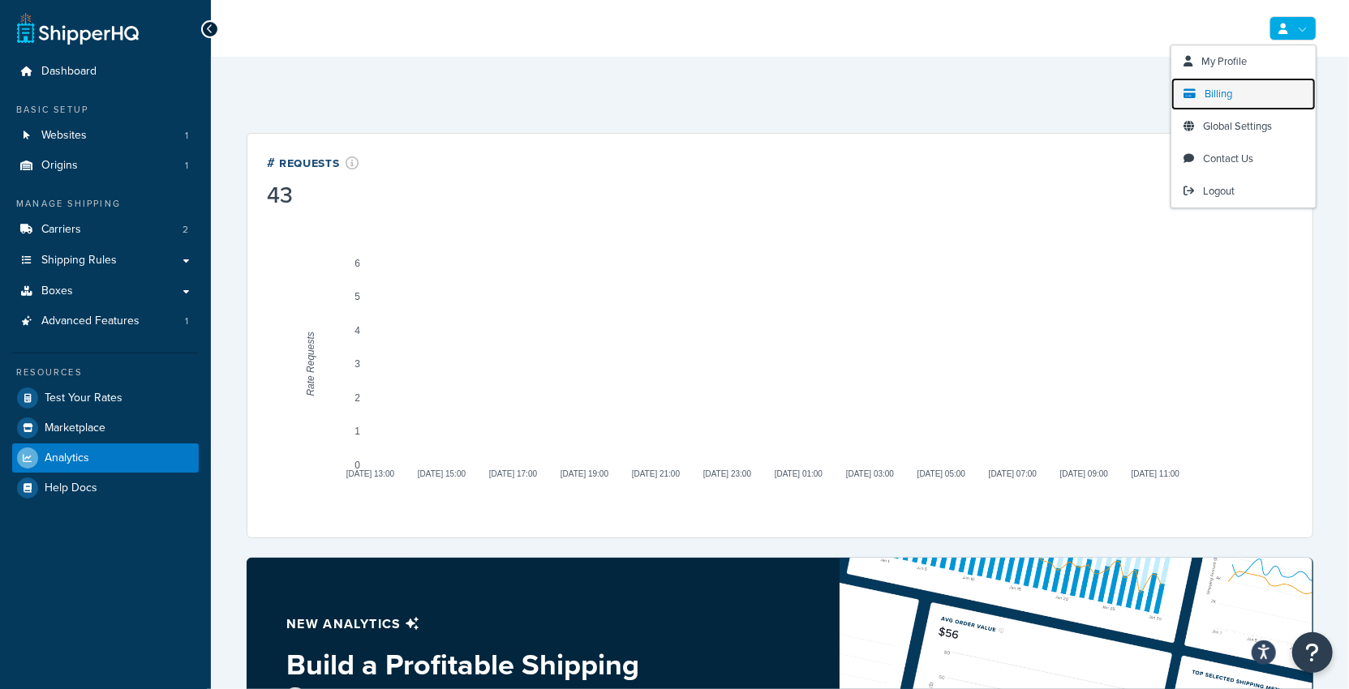
click at [1241, 99] on link "Billing" at bounding box center [1243, 94] width 144 height 32
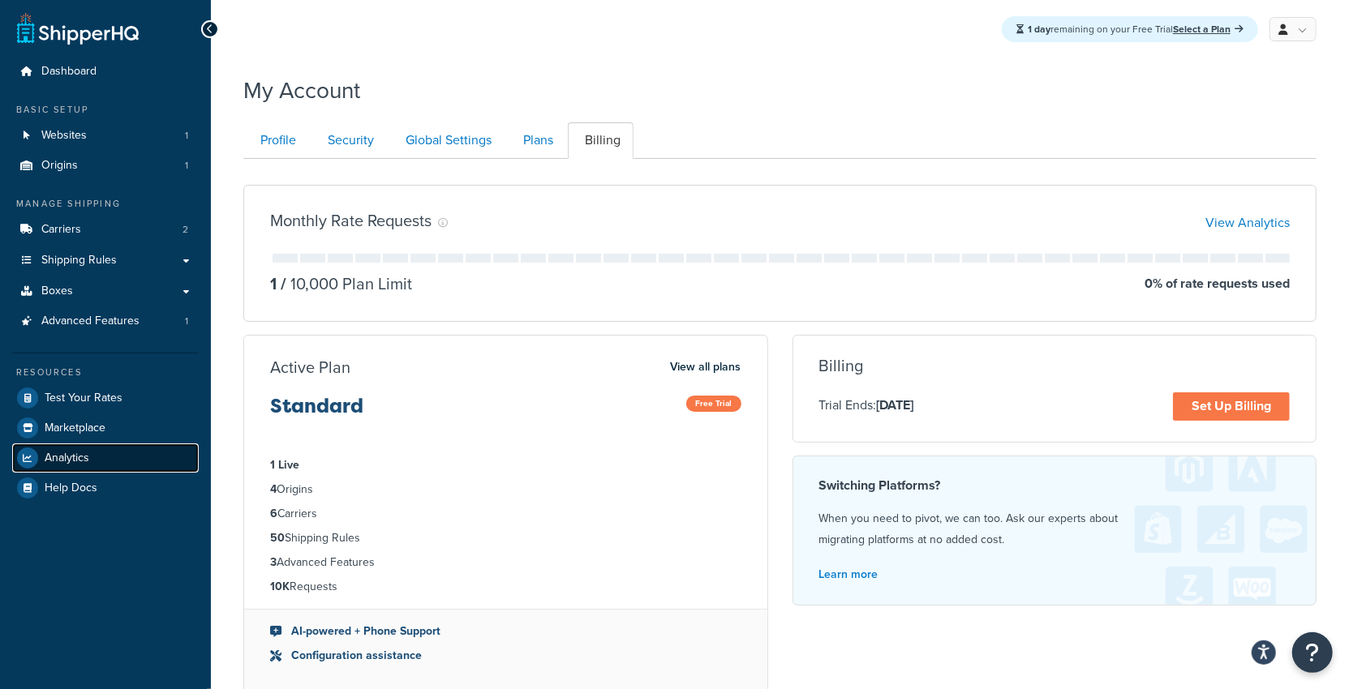
click at [92, 457] on link "Analytics" at bounding box center [105, 458] width 187 height 29
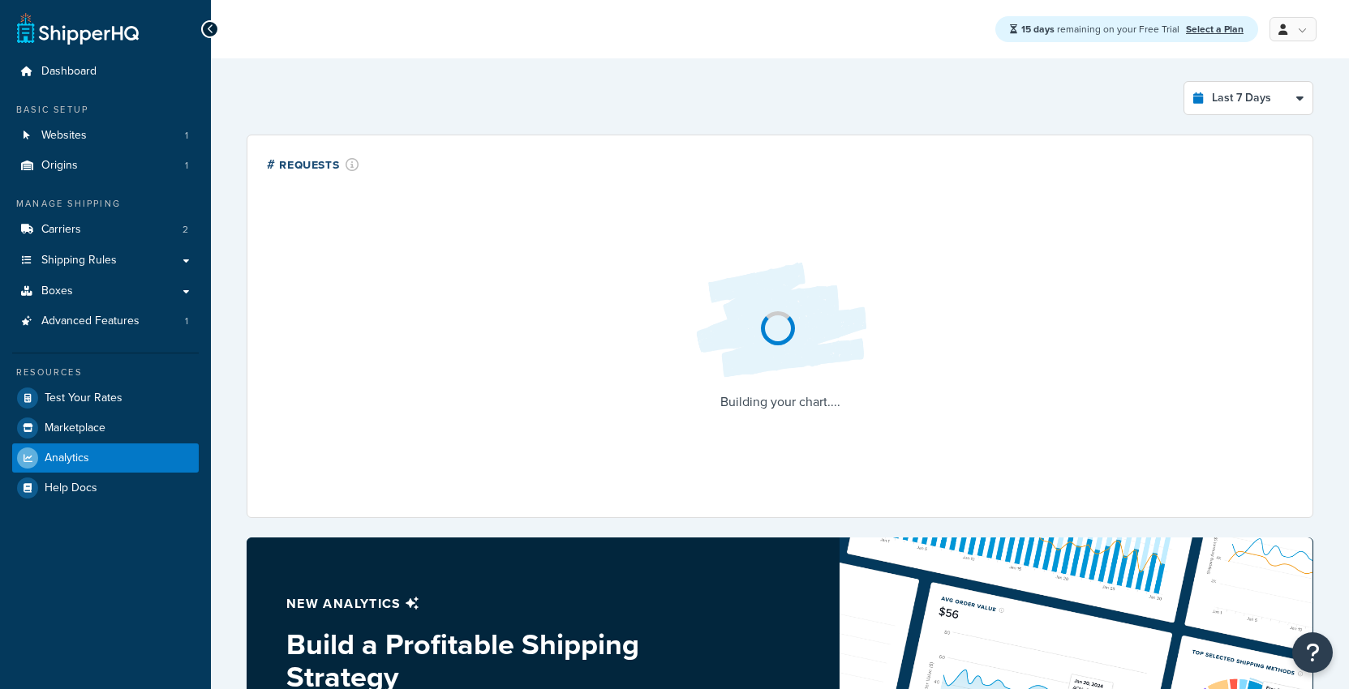
select select "last_7_days"
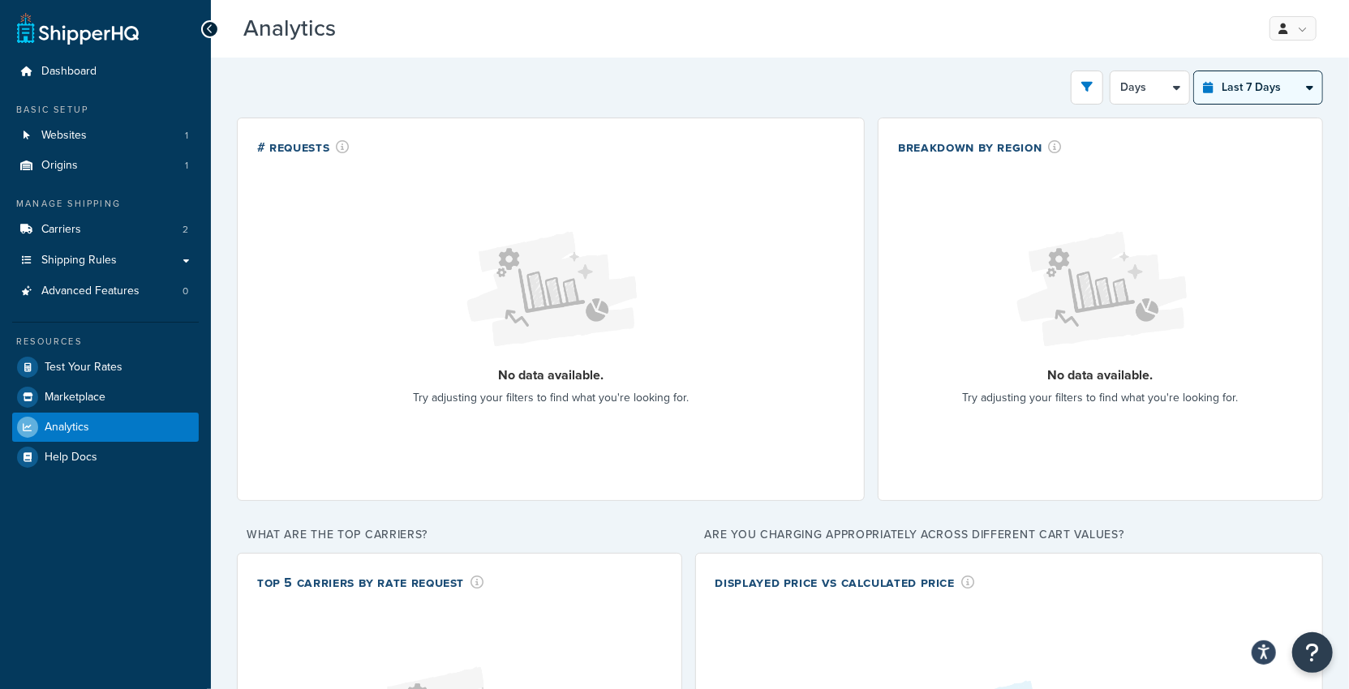
click at [1216, 85] on select "Last 24 Hours Last 7 Days Last 30 Days Last 3 Months Last 6 Months Last 12 Mont…" at bounding box center [1258, 87] width 128 height 32
select select "last_year"
click at [1195, 71] on select "Last 24 Hours Last 7 Days Last 30 Days Last 3 Months Last 6 Months Last 12 Mont…" at bounding box center [1258, 87] width 128 height 32
select select "1M"
click at [1237, 93] on select "Last 24 Hours Last 7 Days Last 30 Days Last 3 Months Last 6 Months Last 12 Mont…" at bounding box center [1258, 87] width 128 height 32
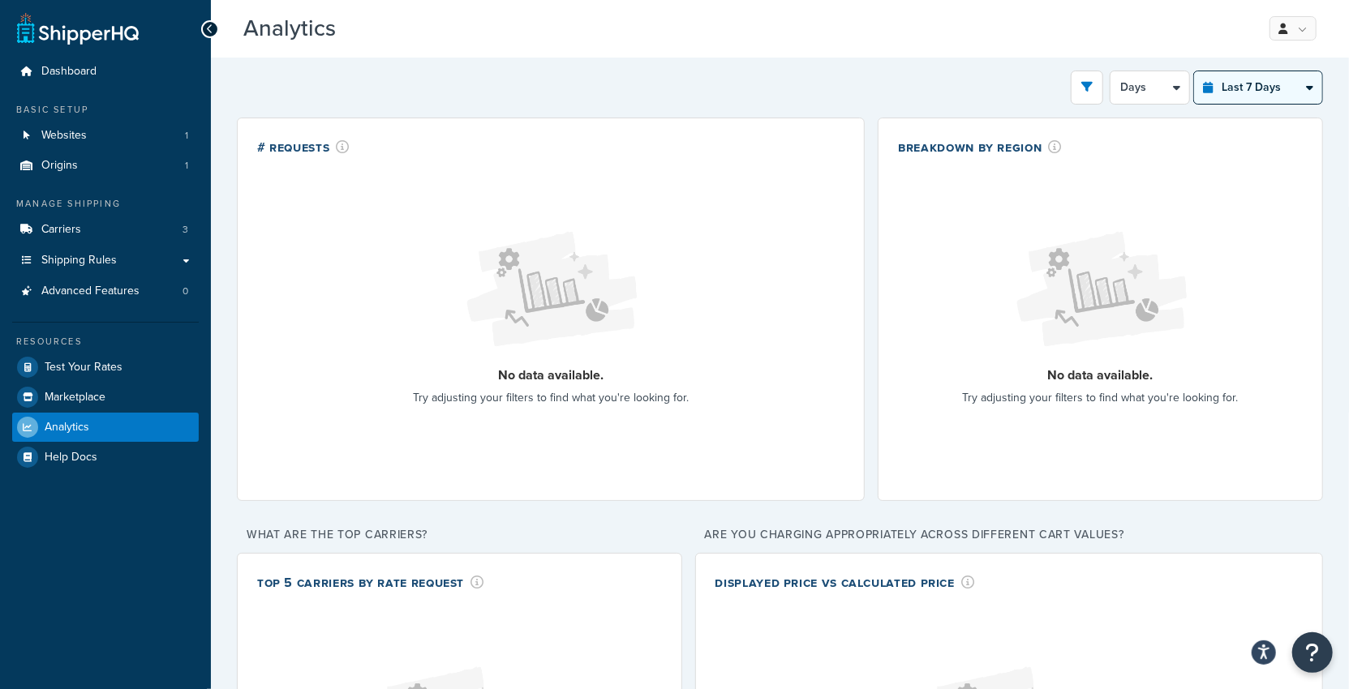
select select "last_year"
click at [1195, 71] on select "Last 24 Hours Last 7 Days Last 30 Days Last 3 Months Last 6 Months Last 12 Mont…" at bounding box center [1258, 87] width 128 height 32
select select "1M"
click at [1296, 101] on select "Last 24 Hours Last 7 Days Last 30 Days Last 3 Months Last 6 Months Last 12 Mont…" at bounding box center [1258, 87] width 128 height 32
select select "last_year"
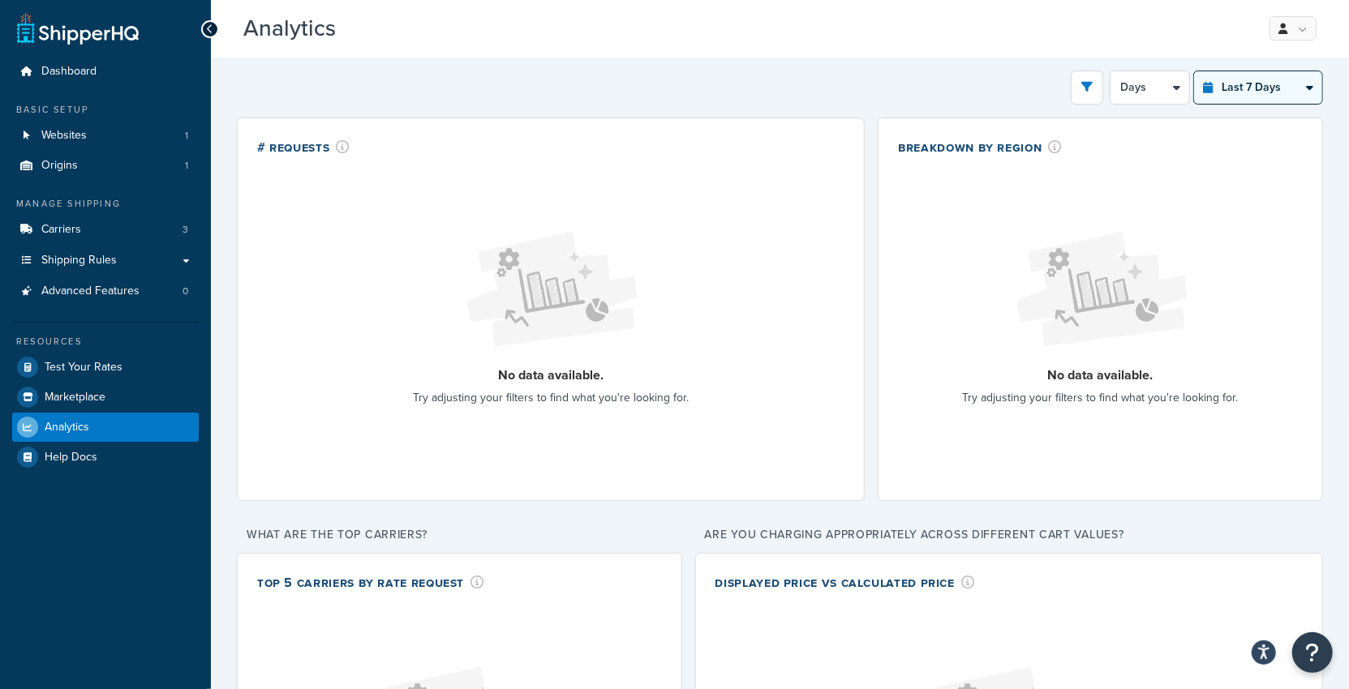
click at [1195, 71] on select "Last 24 Hours Last 7 Days Last 30 Days Last 3 Months Last 6 Months Last 12 Mont…" at bounding box center [1258, 87] width 128 height 32
select select "1M"
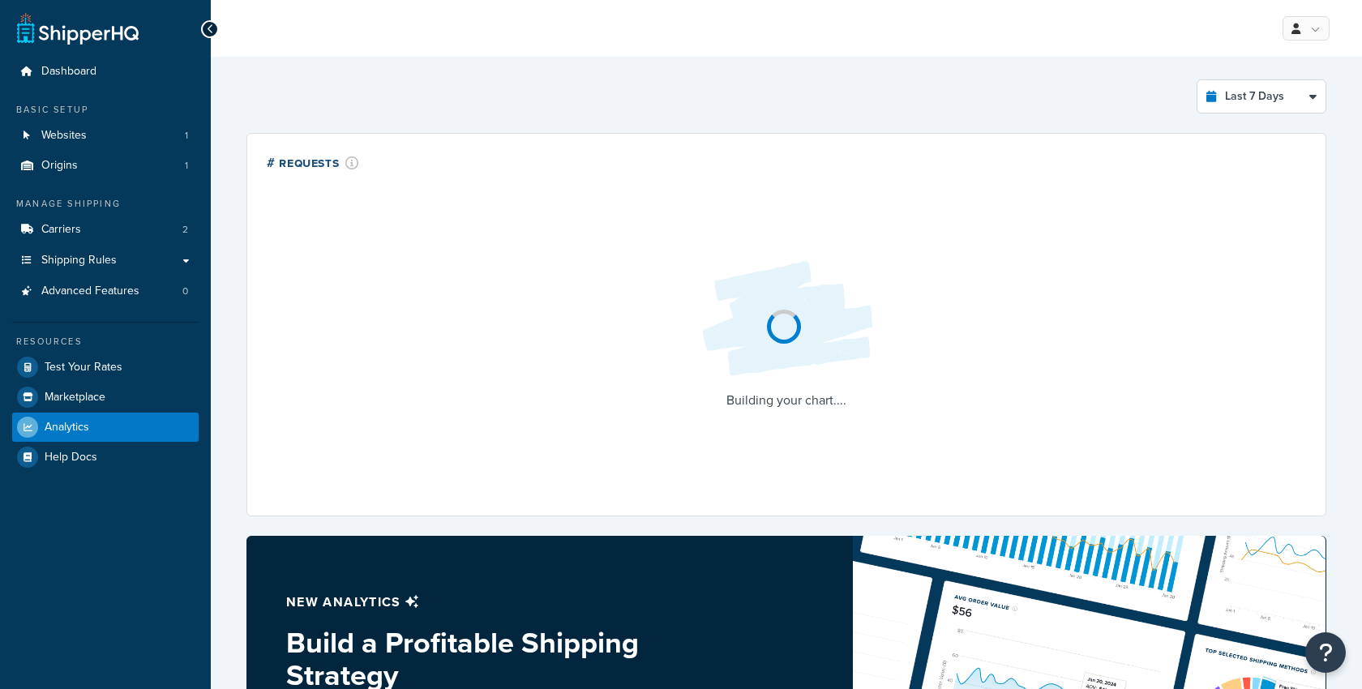
select select "last_7_days"
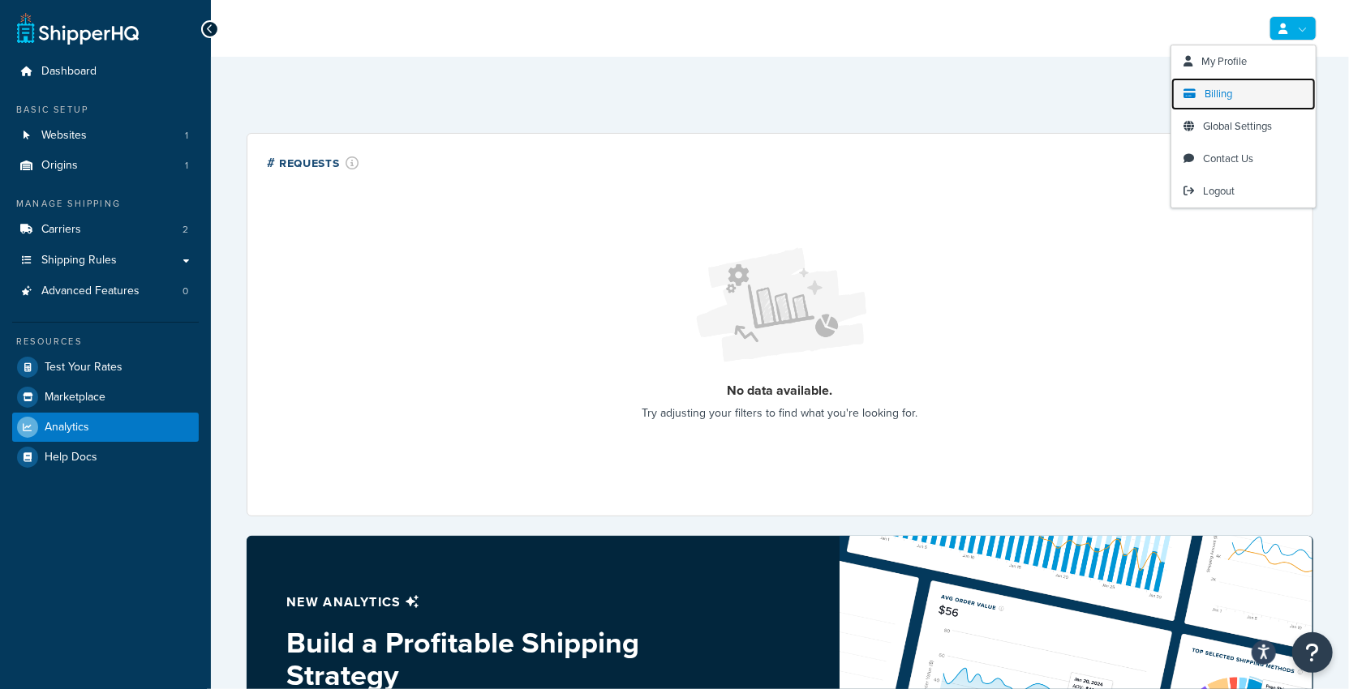
click at [1242, 91] on link "Billing" at bounding box center [1243, 94] width 144 height 32
click at [1110, 75] on div "Last 7 Days Select a time period Last 24 Hours Last 7 Days Last 30 Days Last 3 …" at bounding box center [780, 551] width 1086 height 963
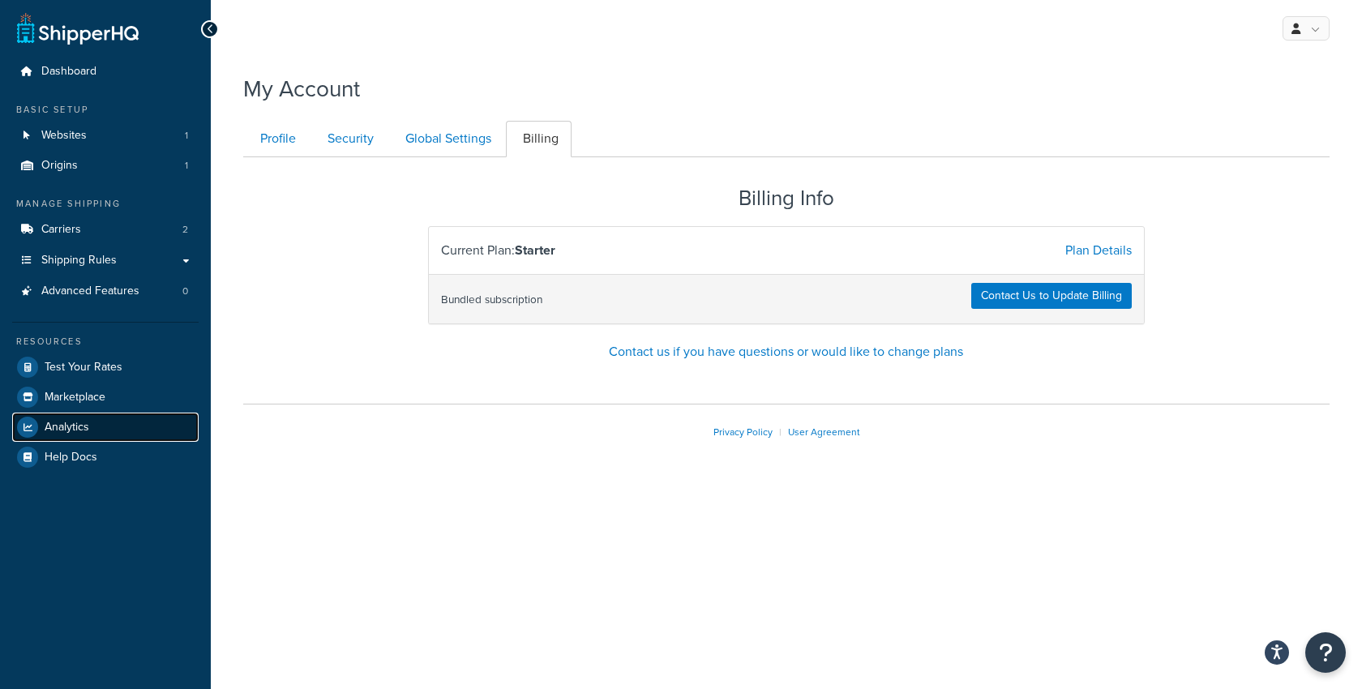
drag, startPoint x: 83, startPoint y: 426, endPoint x: 93, endPoint y: 422, distance: 11.0
click at [84, 426] on span "Analytics" at bounding box center [67, 428] width 45 height 14
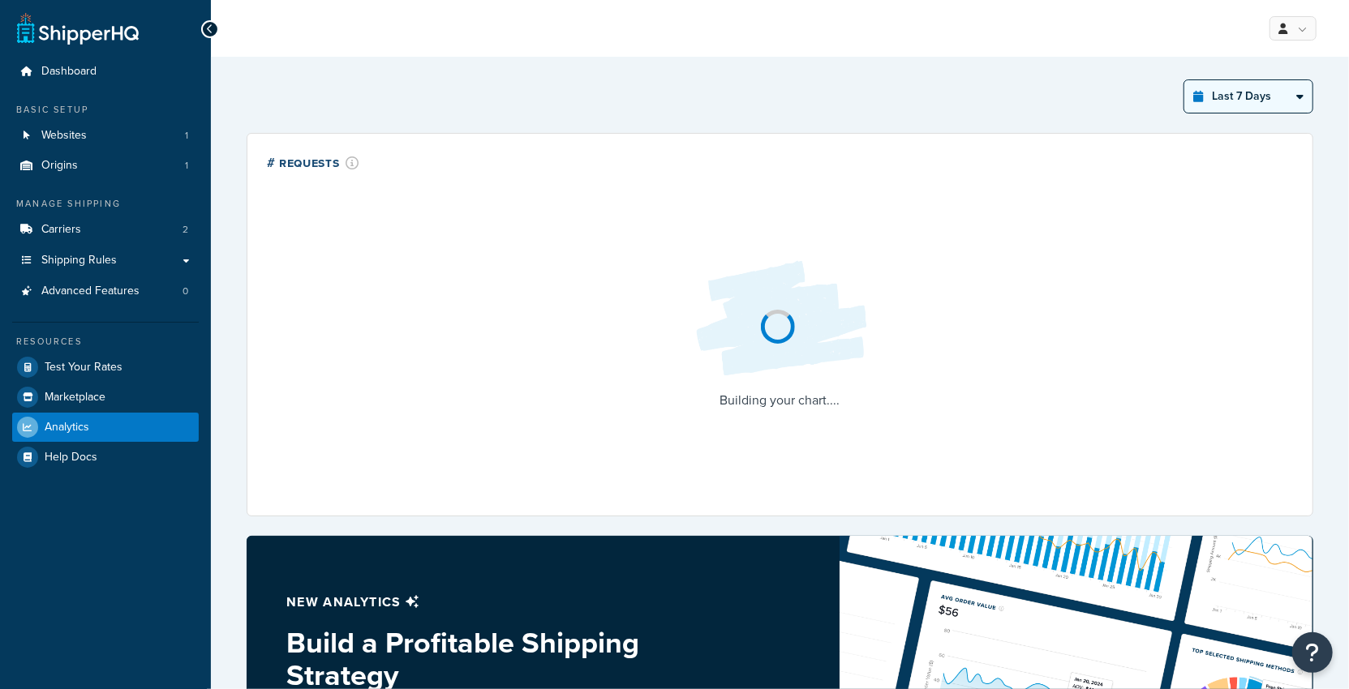
click at [1222, 107] on select "Last 24 Hours Last 7 Days Last 30 Days Last 3 Months Last 6 Months Last 12 Mont…" at bounding box center [1248, 96] width 128 height 32
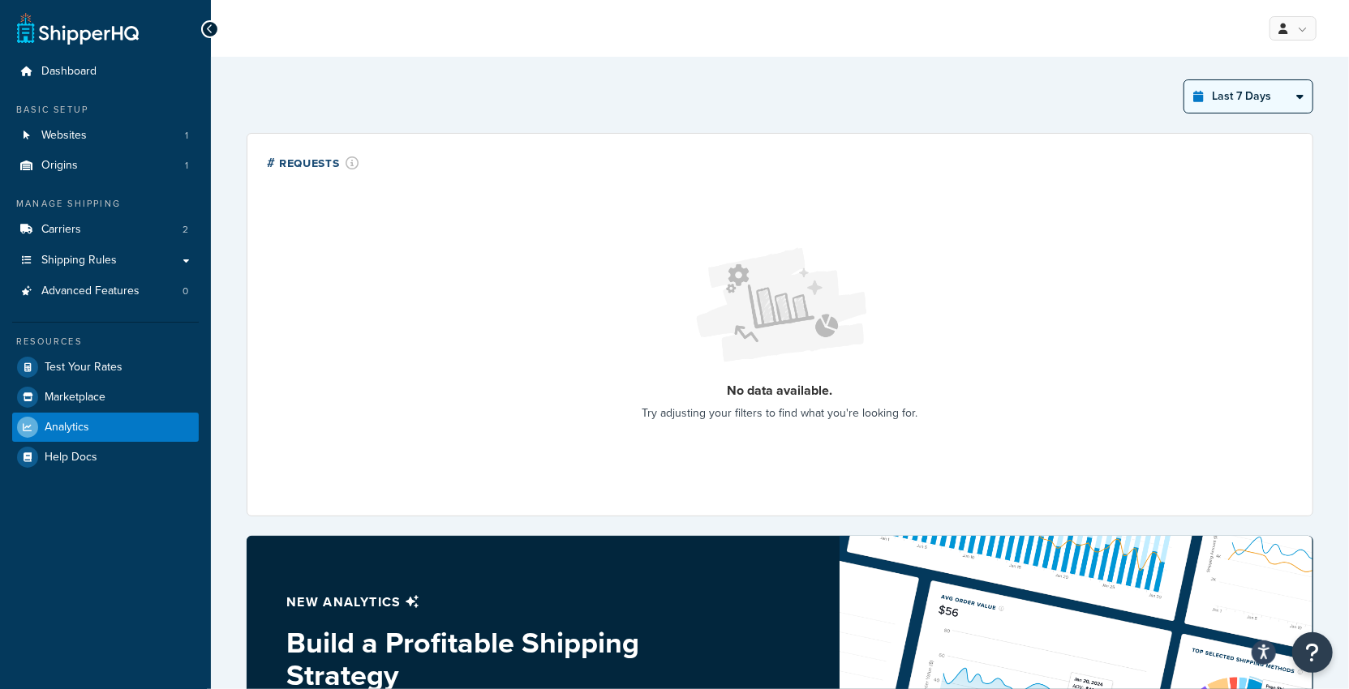
click at [1186, 80] on select "Last 24 Hours Last 7 Days Last 30 Days Last 3 Months Last 6 Months Last 12 Mont…" at bounding box center [1248, 96] width 128 height 32
click at [1280, 101] on select "Last 24 Hours Last 7 Days Last 30 Days Last 3 Months Last 6 Months Last 12 Mont…" at bounding box center [1248, 96] width 128 height 32
click at [1186, 80] on select "Last 24 Hours Last 7 Days Last 30 Days Last 3 Months Last 6 Months Last 12 Mont…" at bounding box center [1248, 96] width 128 height 32
click at [1234, 99] on select "Last 24 Hours Last 7 Days Last 30 Days Last 3 Months Last 6 Months Last 12 Mont…" at bounding box center [1248, 96] width 128 height 32
select select "last_year"
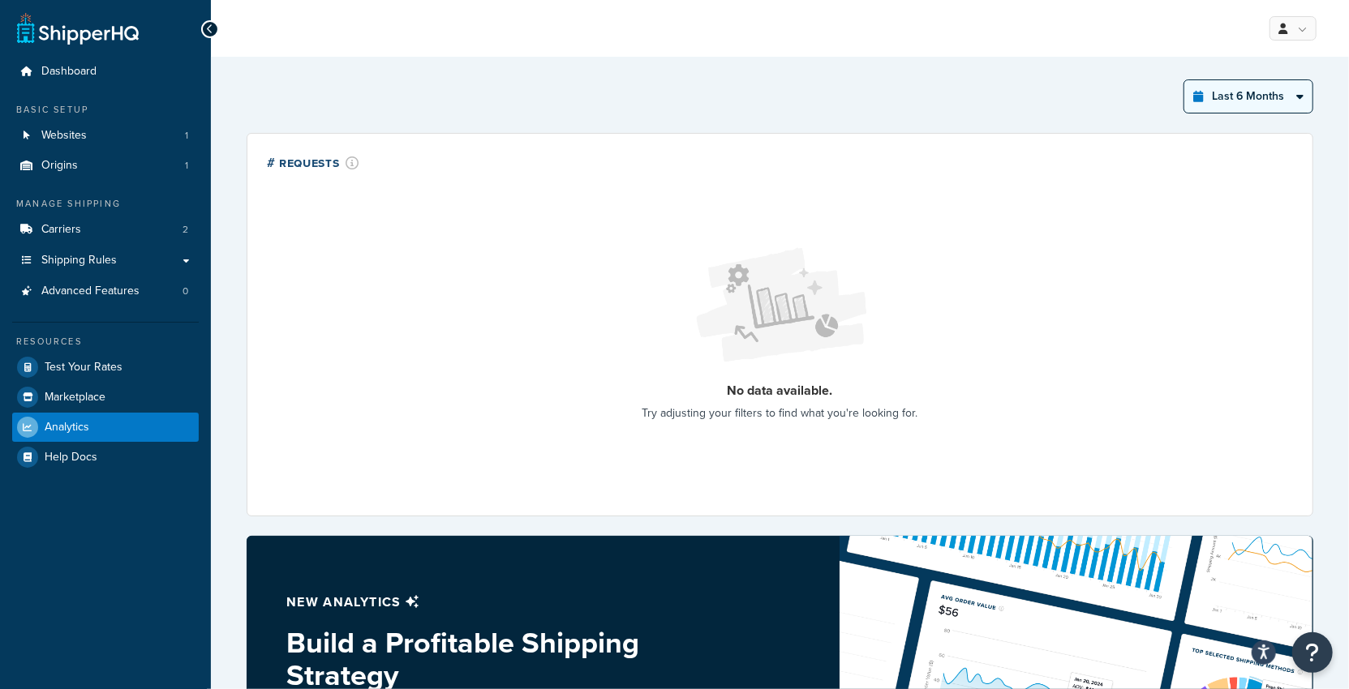
click at [1186, 80] on select "Last 24 Hours Last 7 Days Last 30 Days Last 3 Months Last 6 Months Last 12 Mont…" at bounding box center [1248, 96] width 128 height 32
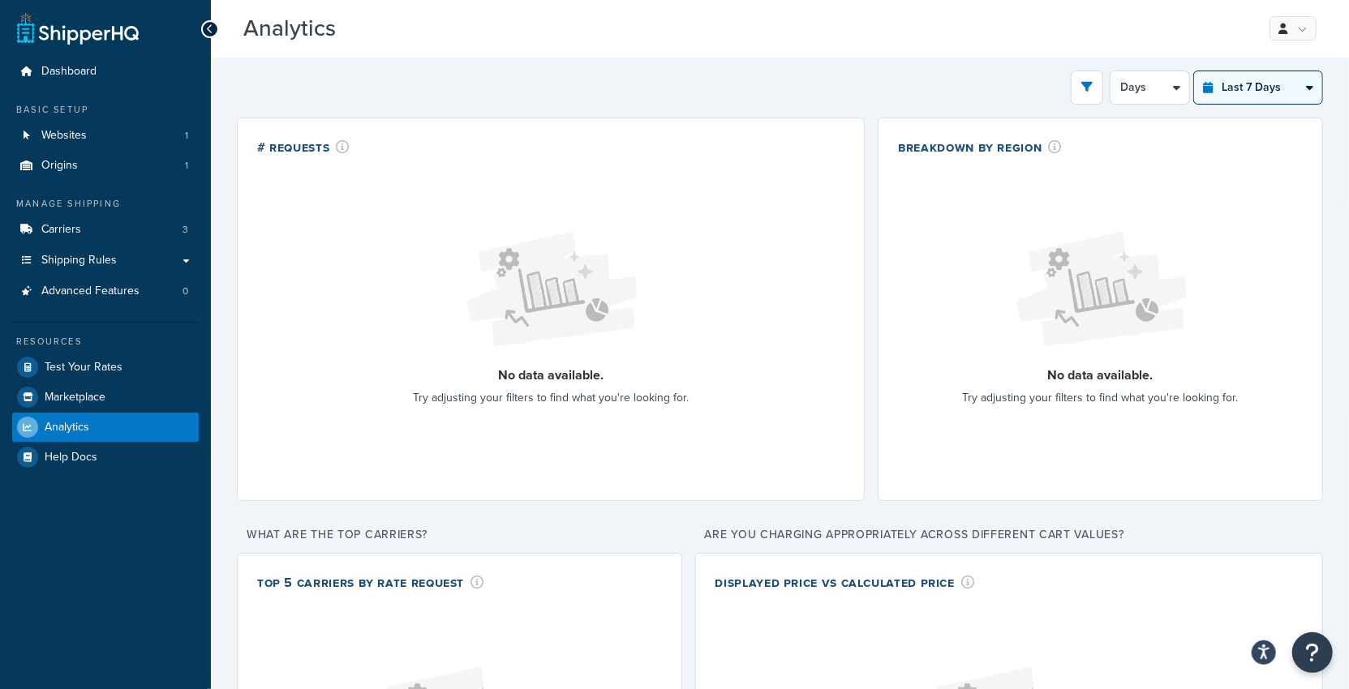
click at [1239, 94] on select "Last 24 Hours Last 7 Days Last 30 Days Last 3 Months Last 6 Months Last 12 Mont…" at bounding box center [1258, 87] width 128 height 32
select select "last_30_days"
click at [1195, 71] on select "Last 24 Hours Last 7 Days Last 30 Days Last 3 Months Last 6 Months Last 12 Mont…" at bounding box center [1258, 87] width 128 height 32
select select "5d"
drag, startPoint x: 1128, startPoint y: 122, endPoint x: 1193, endPoint y: 107, distance: 66.7
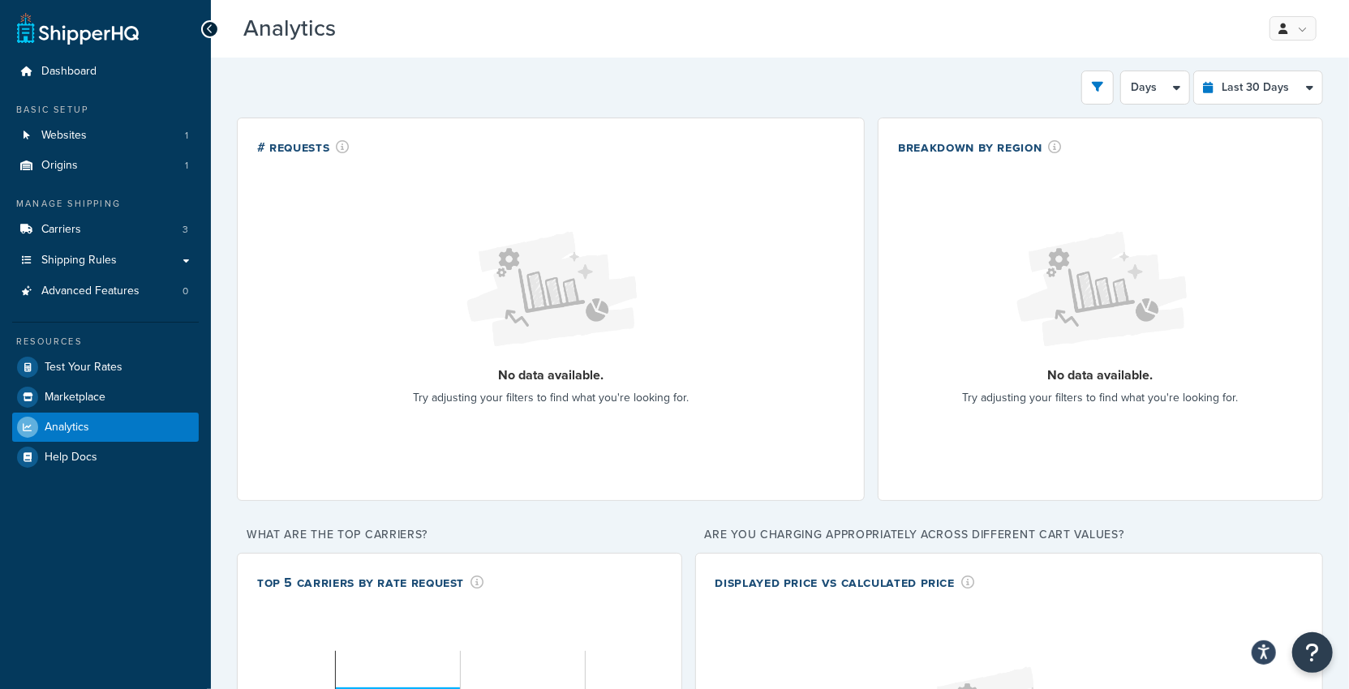
click at [1129, 122] on div "Breakdown by Region No data available. Try adjusting your filters to find what …" at bounding box center [1099, 310] width 445 height 384
click at [1235, 96] on select "Last 24 Hours Last 7 Days Last 30 Days Last 3 Months Last 6 Months Last 12 Mont…" at bounding box center [1258, 87] width 128 height 32
select select "last_3_months"
click at [1195, 71] on select "Last 24 Hours Last 7 Days Last 30 Days Last 3 Months Last 6 Months Last 12 Mont…" at bounding box center [1258, 87] width 128 height 32
select select "1w"
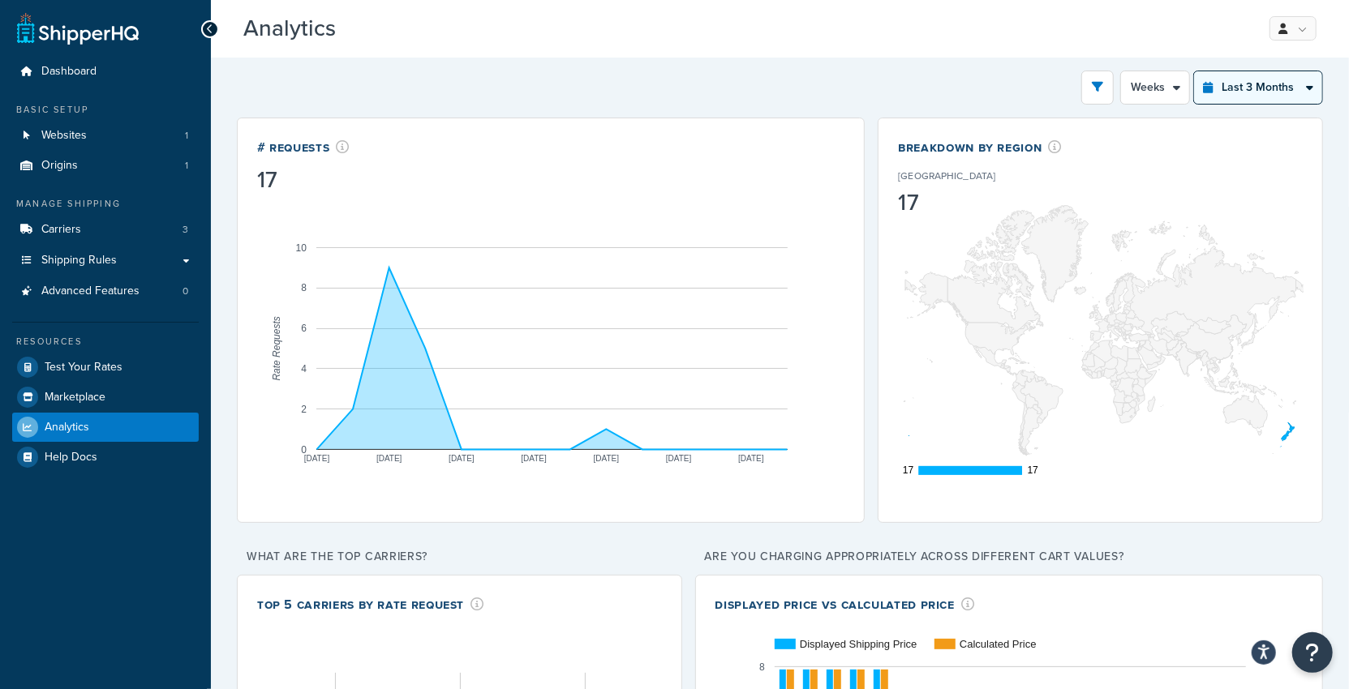
click at [1238, 89] on select "Last 24 Hours Last 7 Days Last 30 Days Last 3 Months Last 6 Months Last 12 Mont…" at bounding box center [1258, 87] width 128 height 32
click at [1195, 71] on select "Last 24 Hours Last 7 Days Last 30 Days Last 3 Months Last 6 Months Last 12 Mont…" at bounding box center [1258, 87] width 128 height 32
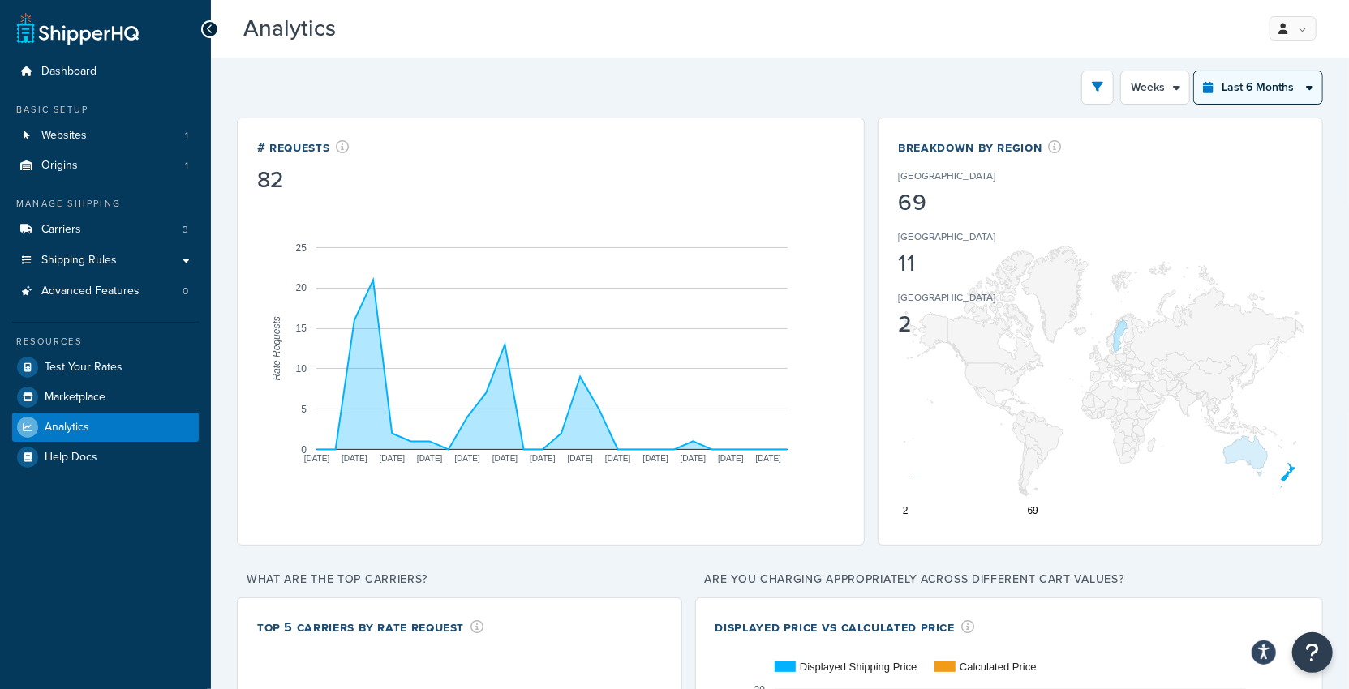
click at [1234, 84] on select "Last 24 Hours Last 7 Days Last 30 Days Last 3 Months Last 6 Months Last 12 Mont…" at bounding box center [1258, 87] width 128 height 32
select select "last_year"
click at [1195, 71] on select "Last 24 Hours Last 7 Days Last 30 Days Last 3 Months Last 6 Months Last 12 Mont…" at bounding box center [1258, 87] width 128 height 32
select select "1M"
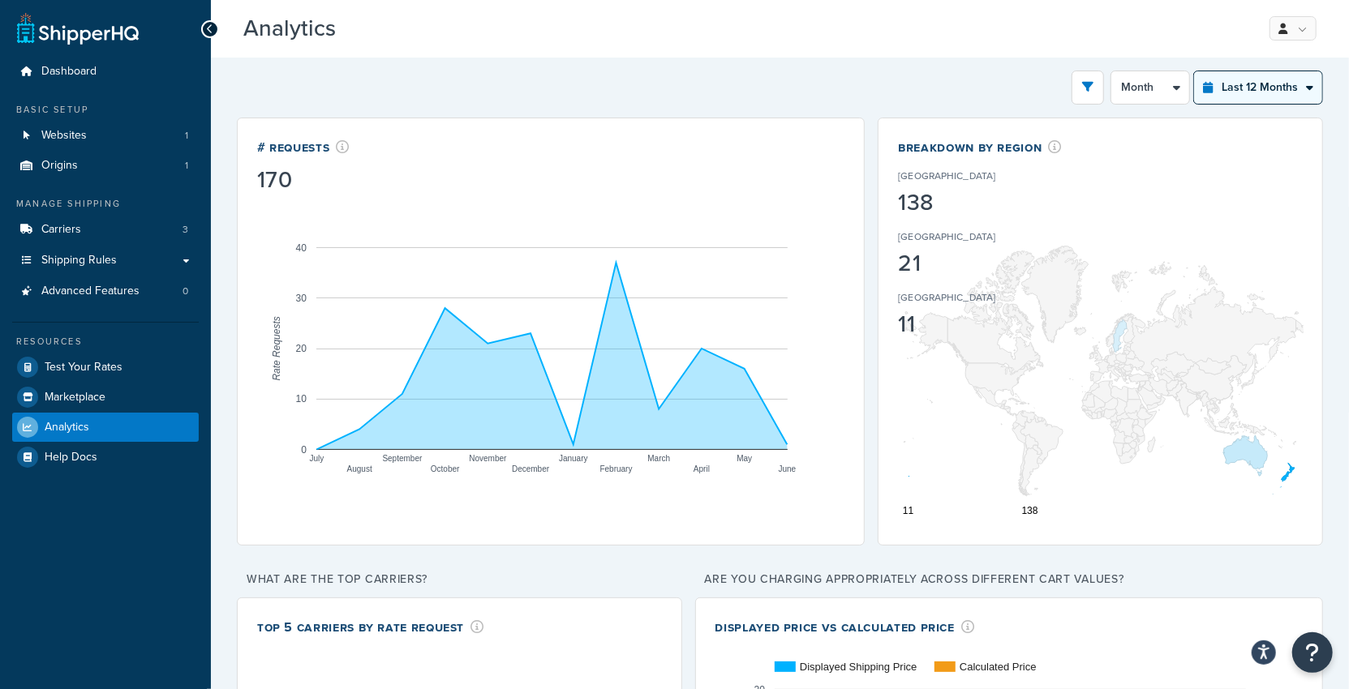
click at [1254, 92] on select "Last 24 Hours Last 7 Days Last 30 Days Last 3 Months Last 6 Months Last 12 Mont…" at bounding box center [1258, 87] width 128 height 32
select select "last_3_months"
click at [1195, 71] on select "Last 24 Hours Last 7 Days Last 30 Days Last 3 Months Last 6 Months Last 12 Mont…" at bounding box center [1258, 87] width 128 height 32
select select "1w"
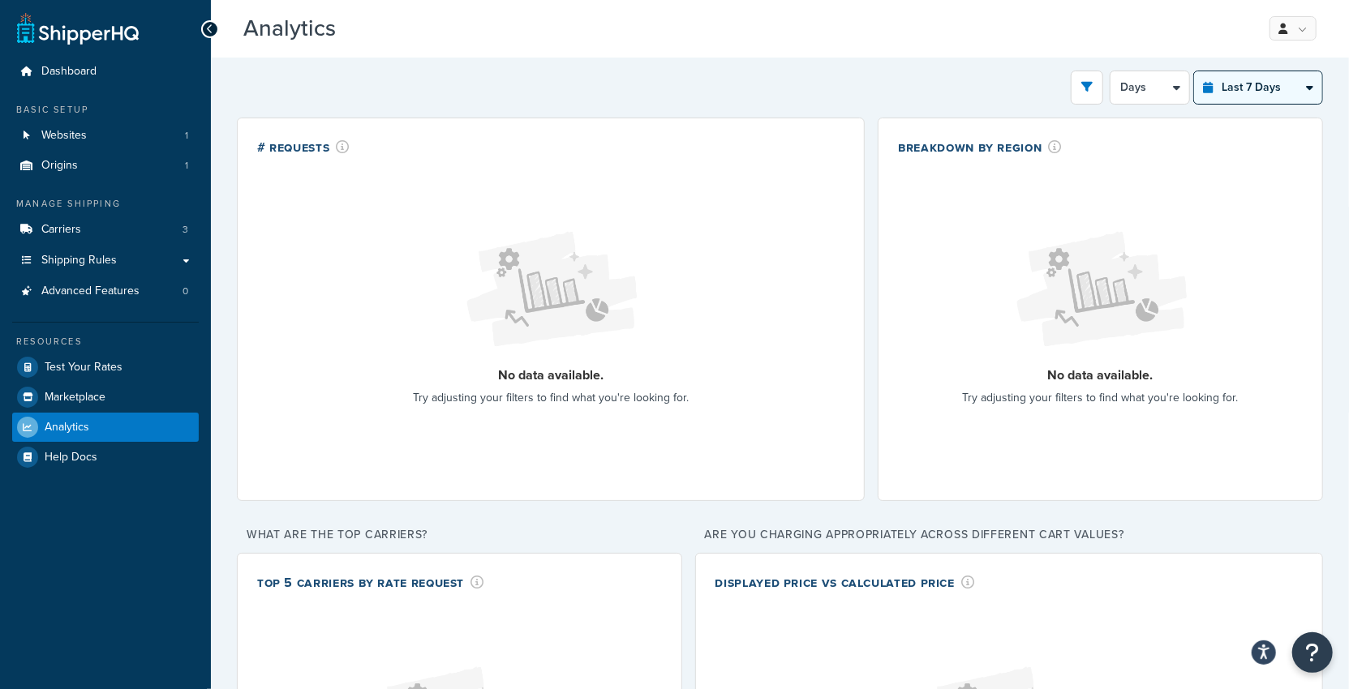
click at [1237, 79] on select "Last 24 Hours Last 7 Days Last 30 Days Last 3 Months Last 6 Months Last 12 Mont…" at bounding box center [1258, 87] width 128 height 32
select select "last_year"
click at [1195, 71] on select "Last 24 Hours Last 7 Days Last 30 Days Last 3 Months Last 6 Months Last 12 Mont…" at bounding box center [1258, 87] width 128 height 32
select select "1M"
click at [1246, 73] on div "Filters Website BioBalance Wholesale Portal Destination United States United Ki…" at bounding box center [780, 515] width 1138 height 915
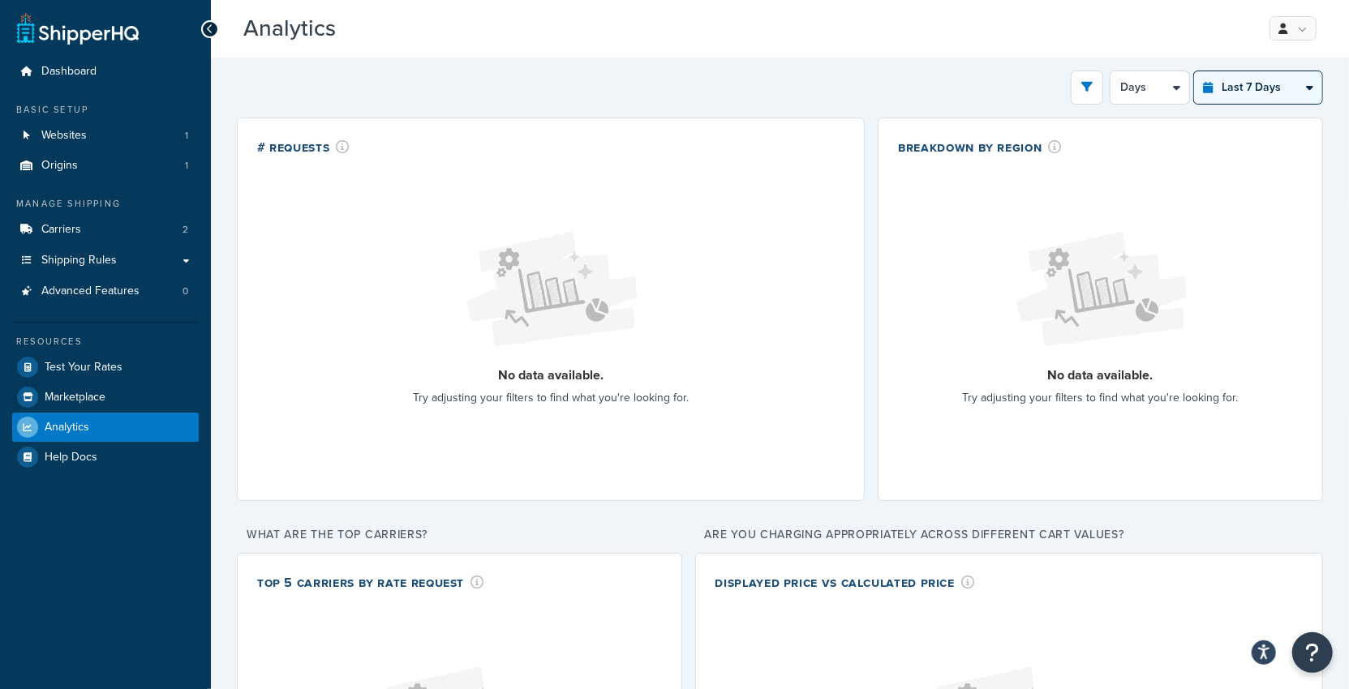
click at [1247, 82] on select "Last 24 Hours Last 7 Days Last 30 Days Last 3 Months Last 6 Months Last 12 Mont…" at bounding box center [1258, 87] width 128 height 32
select select "last_year"
click at [1195, 71] on select "Last 24 Hours Last 7 Days Last 30 Days Last 3 Months Last 6 Months Last 12 Mont…" at bounding box center [1258, 87] width 128 height 32
select select "1M"
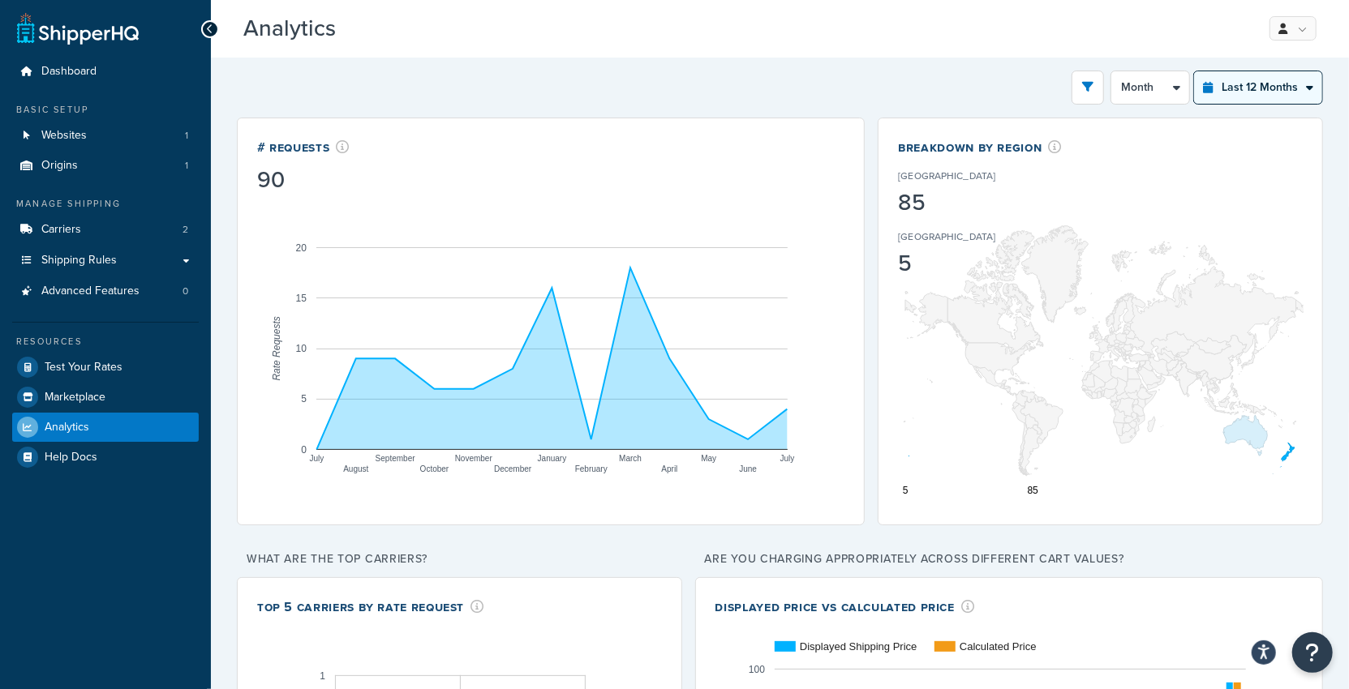
click at [1253, 93] on select "Last 24 Hours Last 7 Days Last 30 Days Last 3 Months Last 6 Months Last 12 Mont…" at bounding box center [1258, 87] width 128 height 32
select select "last_30_days"
click at [1195, 71] on select "Last 24 Hours Last 7 Days Last 30 Days Last 3 Months Last 6 Months Last 12 Mont…" at bounding box center [1258, 87] width 128 height 32
select select "5d"
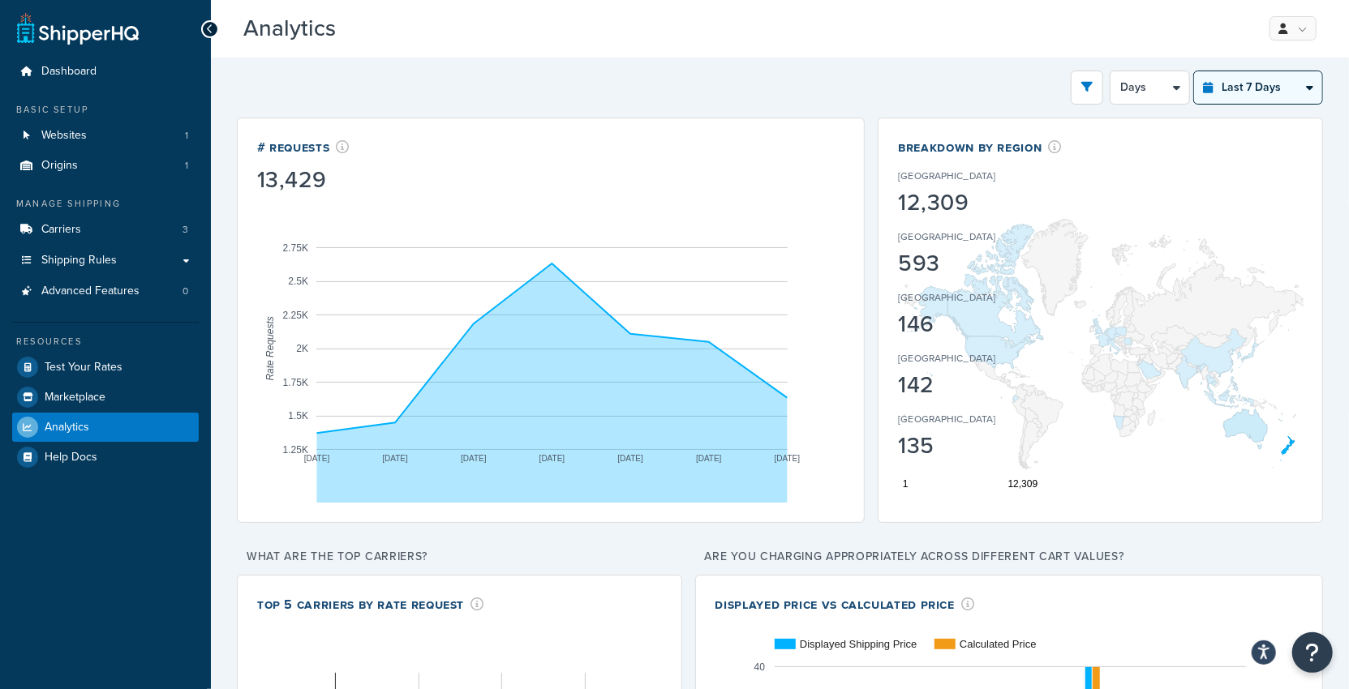
click at [1281, 96] on select "Last 24 Hours Last 7 Days Last 30 Days Last 3 Months Last 6 Months Last 12 Mont…" at bounding box center [1258, 87] width 128 height 32
select select "last_year"
click at [1195, 71] on select "Last 24 Hours Last 7 Days Last 30 Days Last 3 Months Last 6 Months Last 12 Mont…" at bounding box center [1258, 87] width 128 height 32
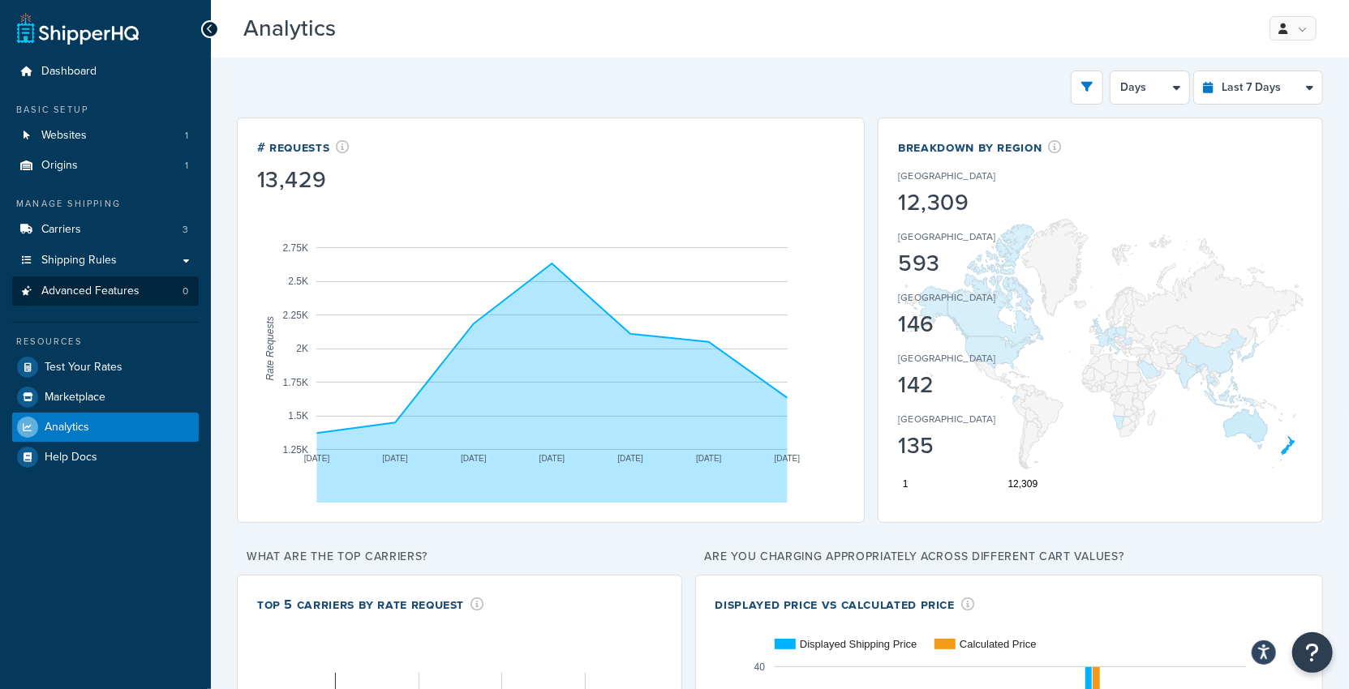
select select "1M"
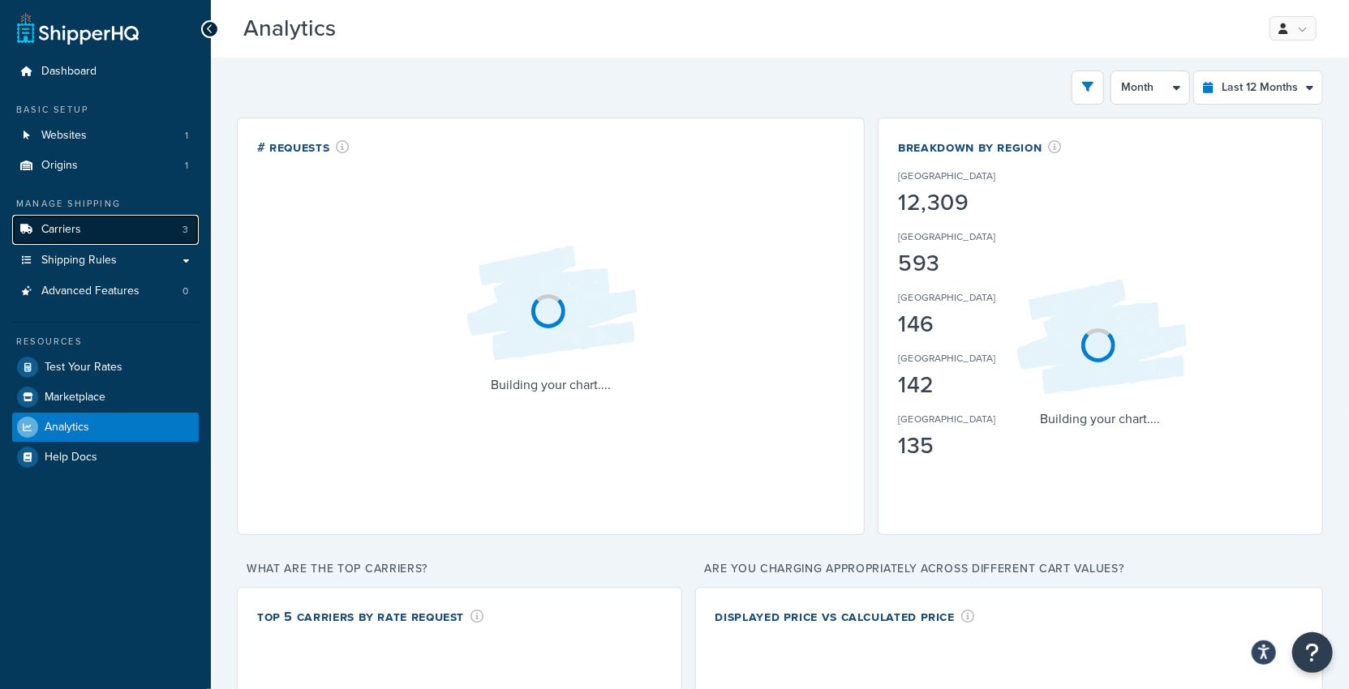
click at [134, 231] on link "Carriers 3" at bounding box center [105, 230] width 187 height 30
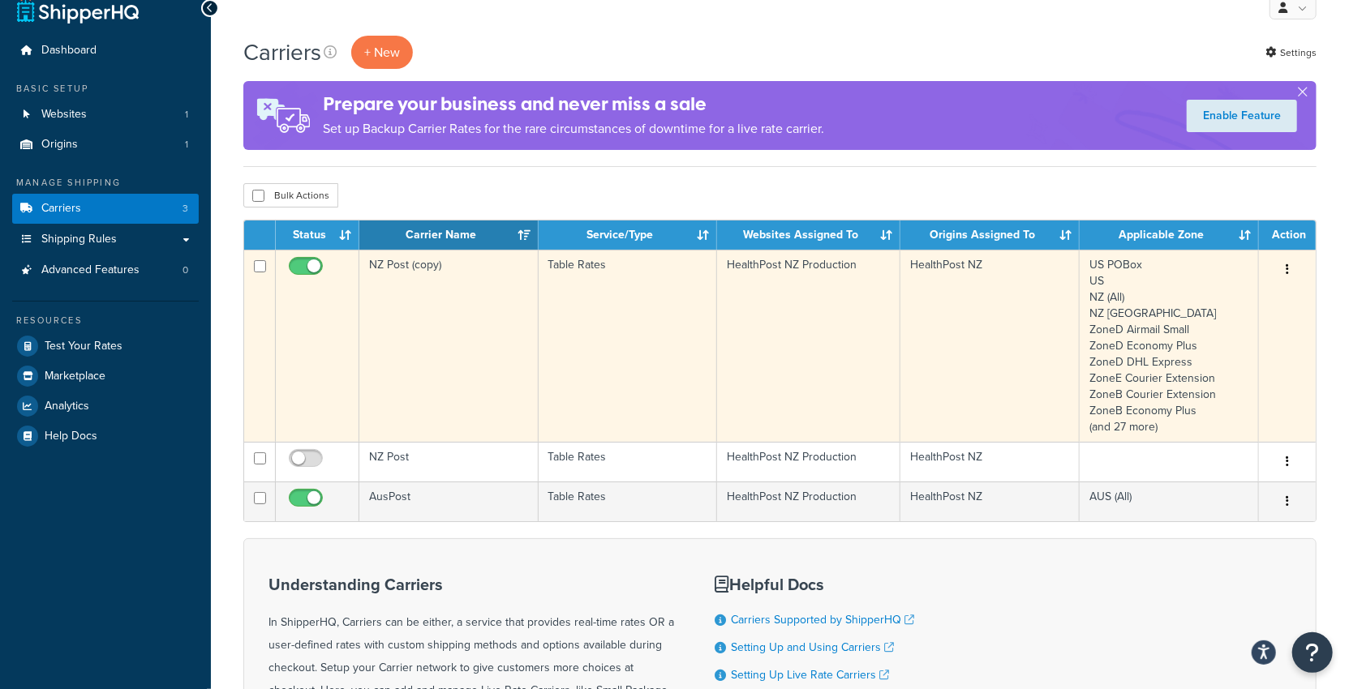
scroll to position [32, 0]
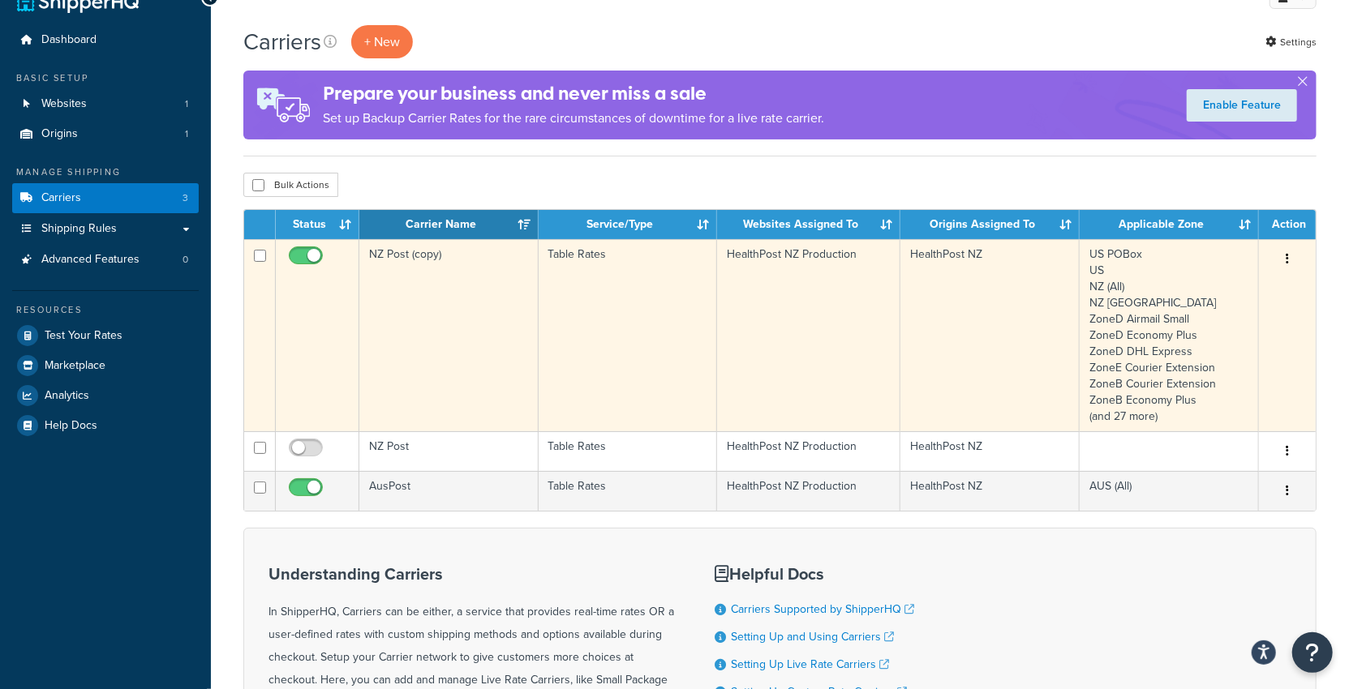
click at [471, 377] on td "NZ Post (copy)" at bounding box center [448, 335] width 179 height 192
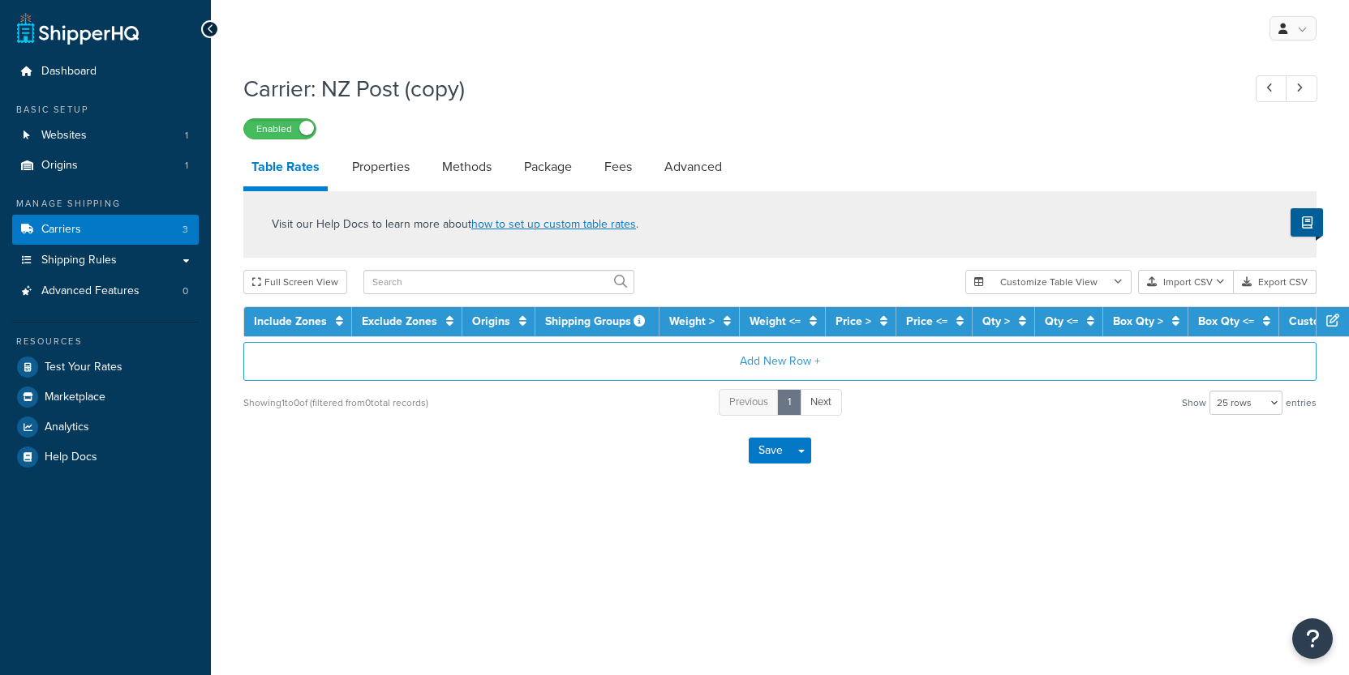
select select "25"
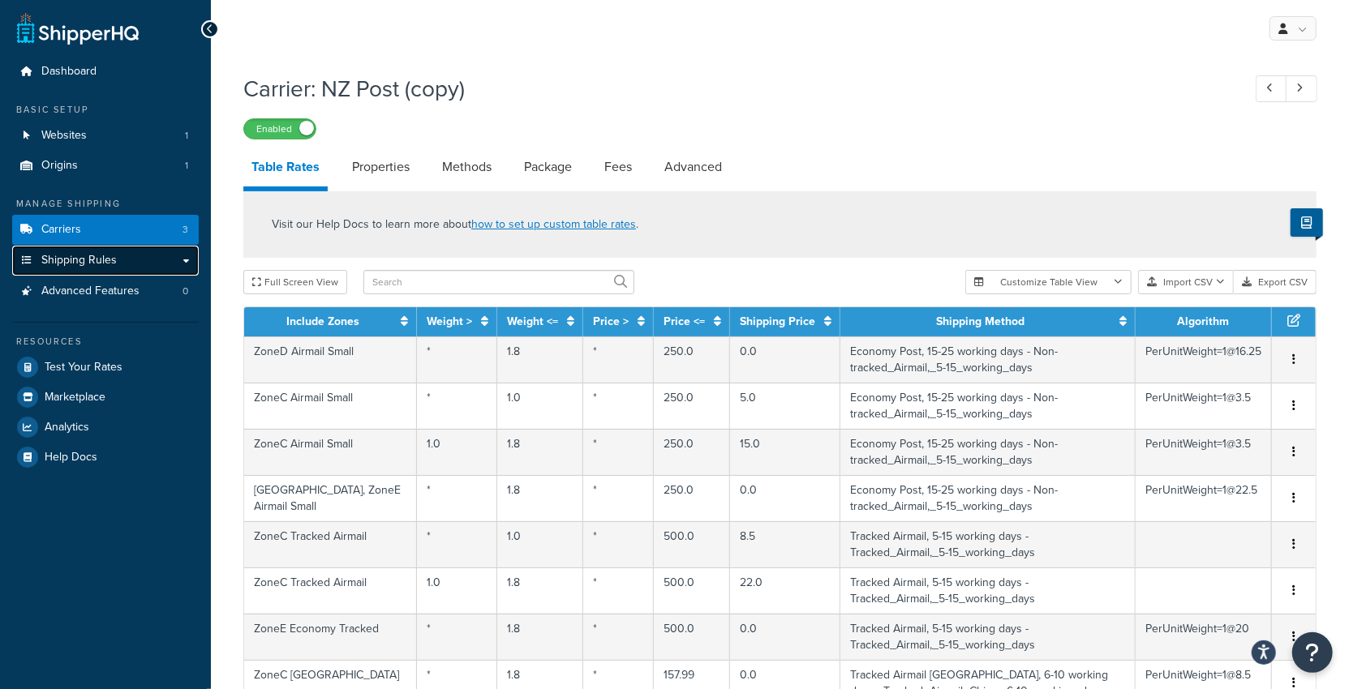
click at [135, 259] on link "Shipping Rules" at bounding box center [105, 261] width 187 height 30
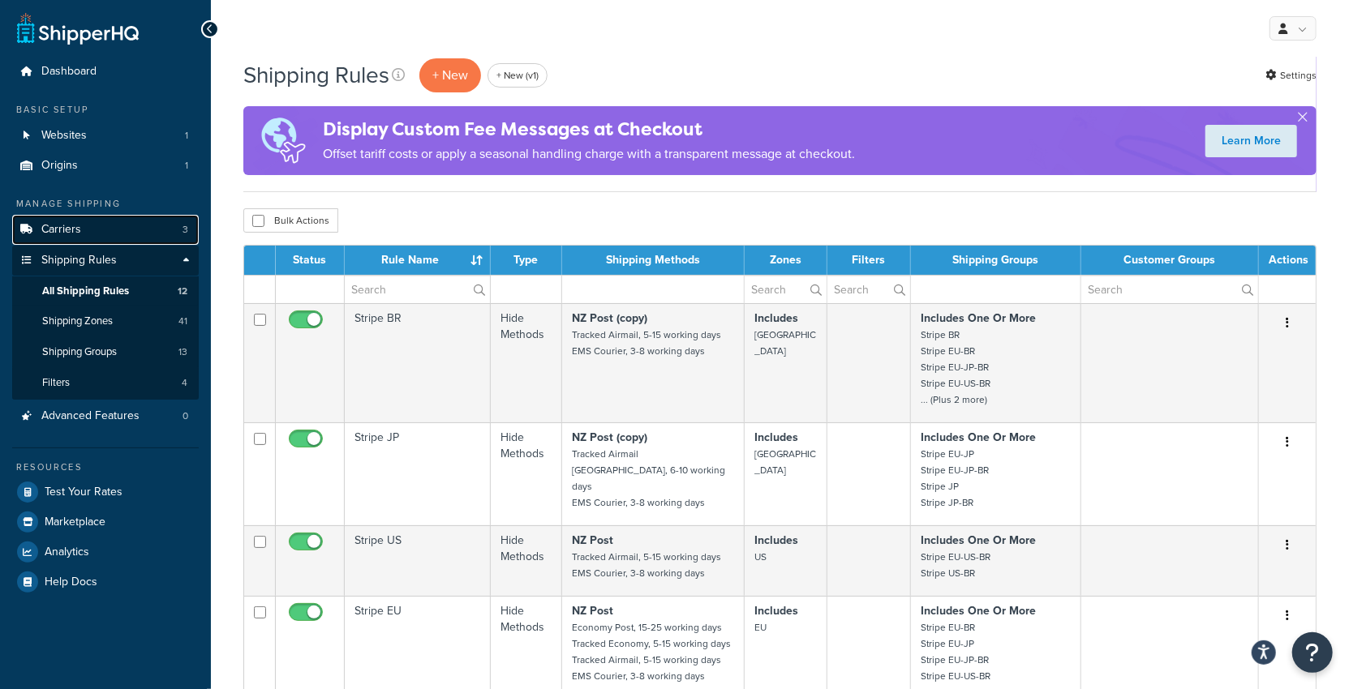
click at [120, 242] on link "Carriers 3" at bounding box center [105, 230] width 187 height 30
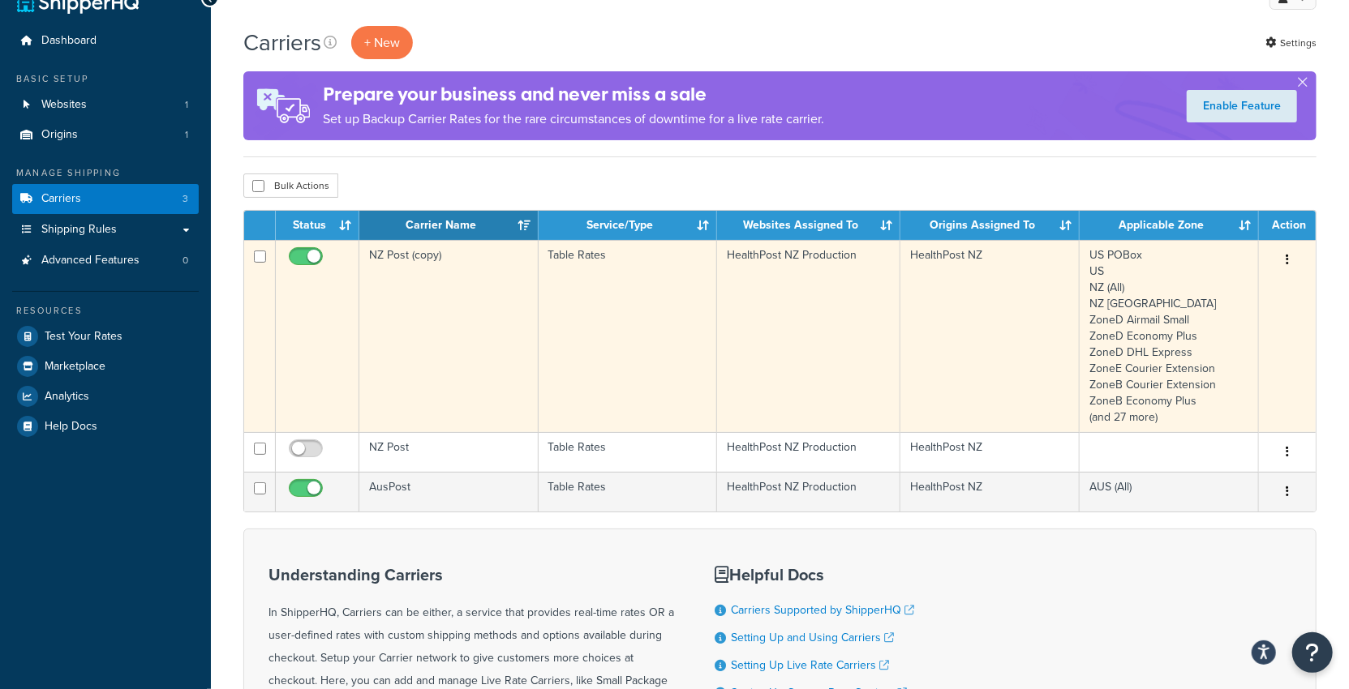
click at [1126, 363] on td "US POBox [GEOGRAPHIC_DATA] NZ (All) NZ [GEOGRAPHIC_DATA] ZoneD Airmail Small Zo…" at bounding box center [1168, 336] width 179 height 192
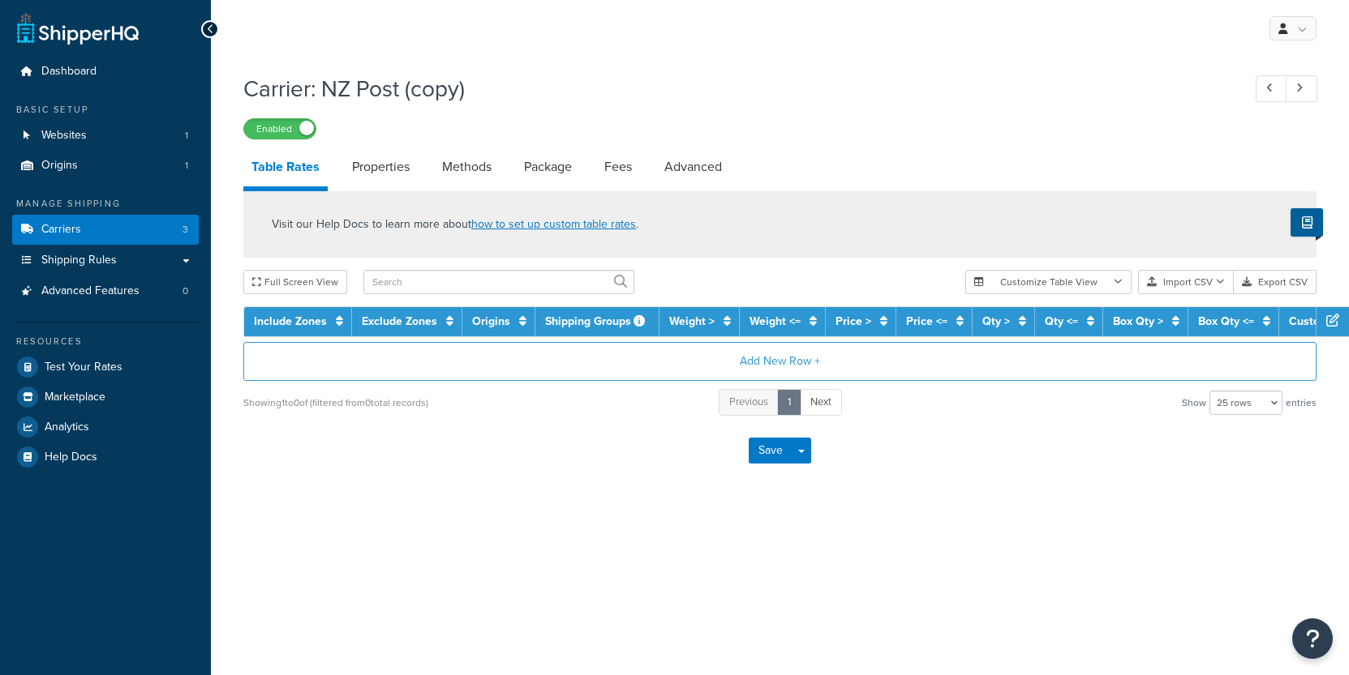
select select "25"
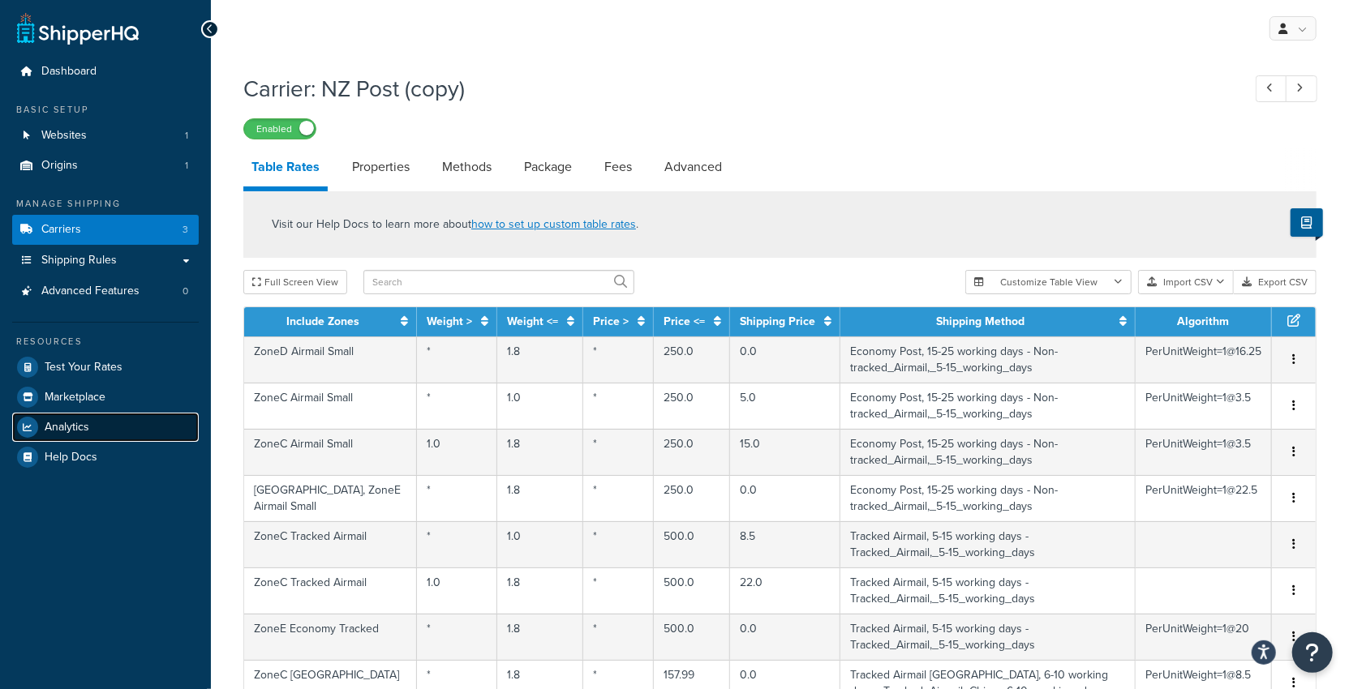
click at [105, 435] on link "Analytics" at bounding box center [105, 427] width 187 height 29
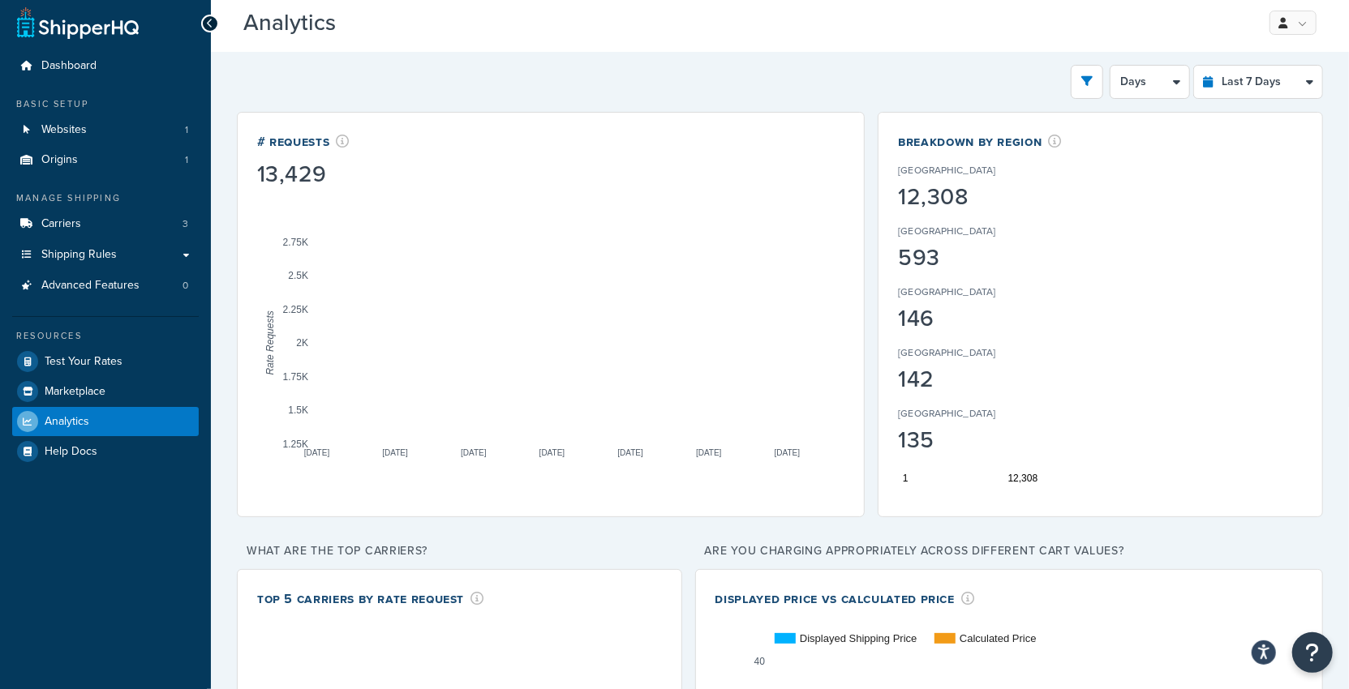
scroll to position [7, 0]
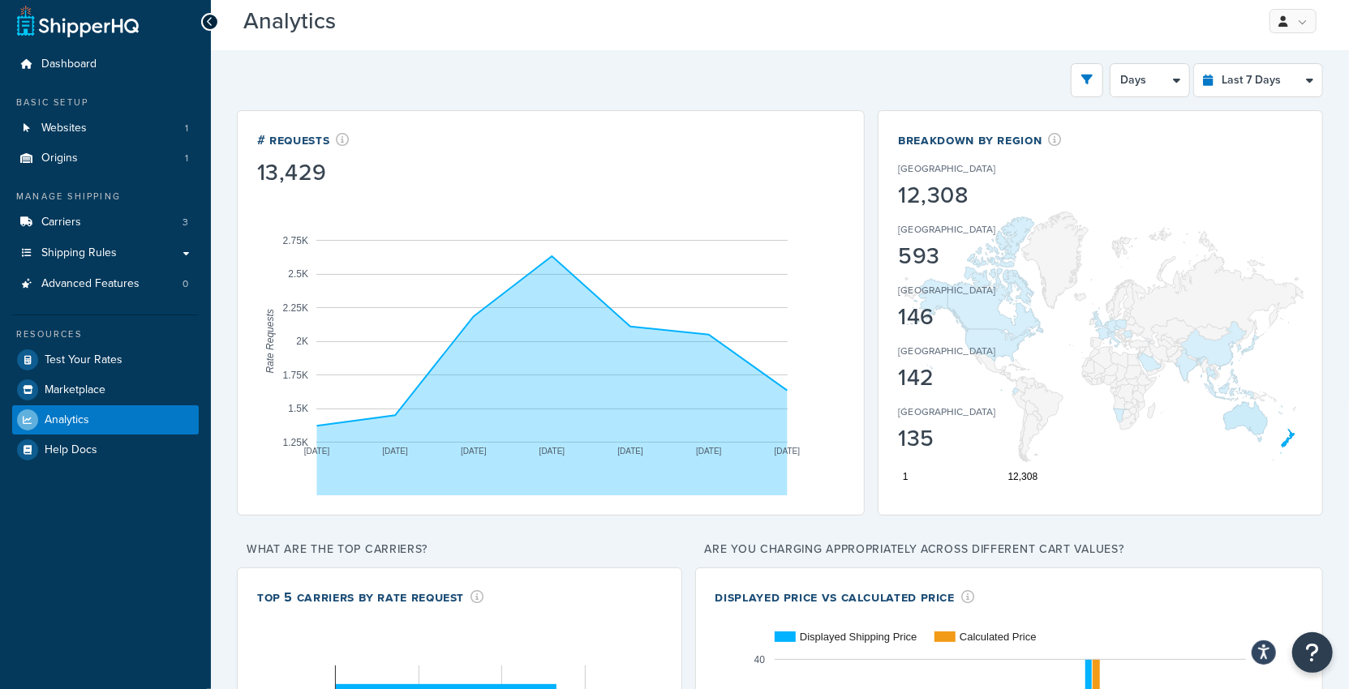
click at [980, 310] on div "146" at bounding box center [972, 317] width 148 height 23
click at [1212, 139] on div "Breakdown by Region New Zealand 12,308 Australia 593 Taiwan 146 Singapore 142 H…" at bounding box center [1100, 157] width 405 height 53
click at [1240, 87] on select "Last 24 Hours Last 7 Days Last 30 Days Last 3 Months Last 6 Months Last 12 Mont…" at bounding box center [1258, 80] width 128 height 32
select select "last_3_months"
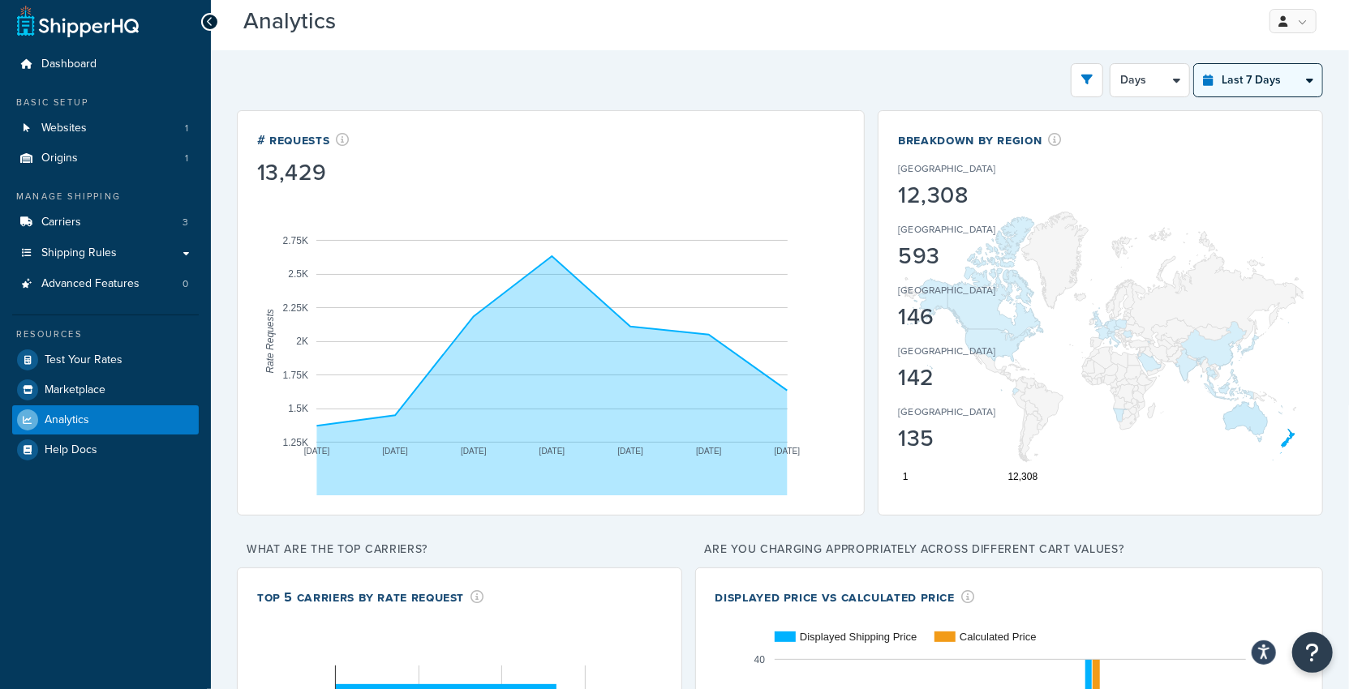
click at [1195, 64] on select "Last 24 Hours Last 7 Days Last 30 Days Last 3 Months Last 6 Months Last 12 Mont…" at bounding box center [1258, 80] width 128 height 32
select select "1w"
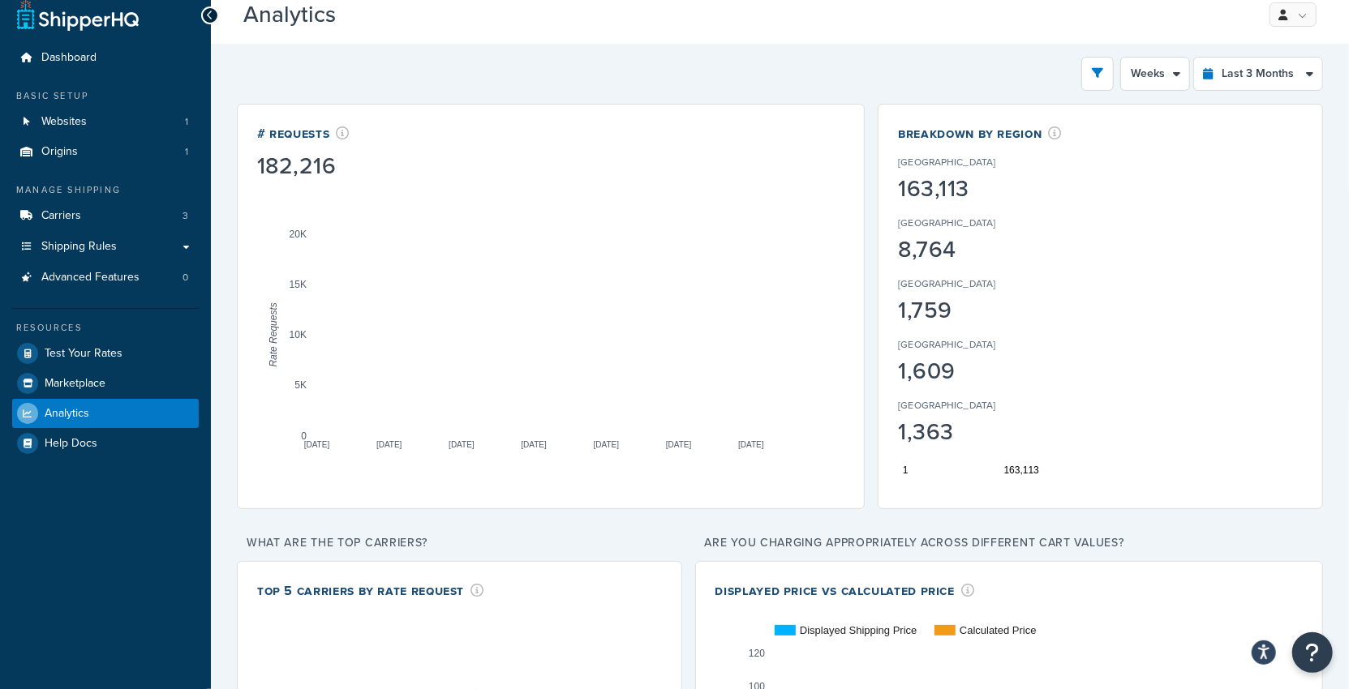
scroll to position [15, 0]
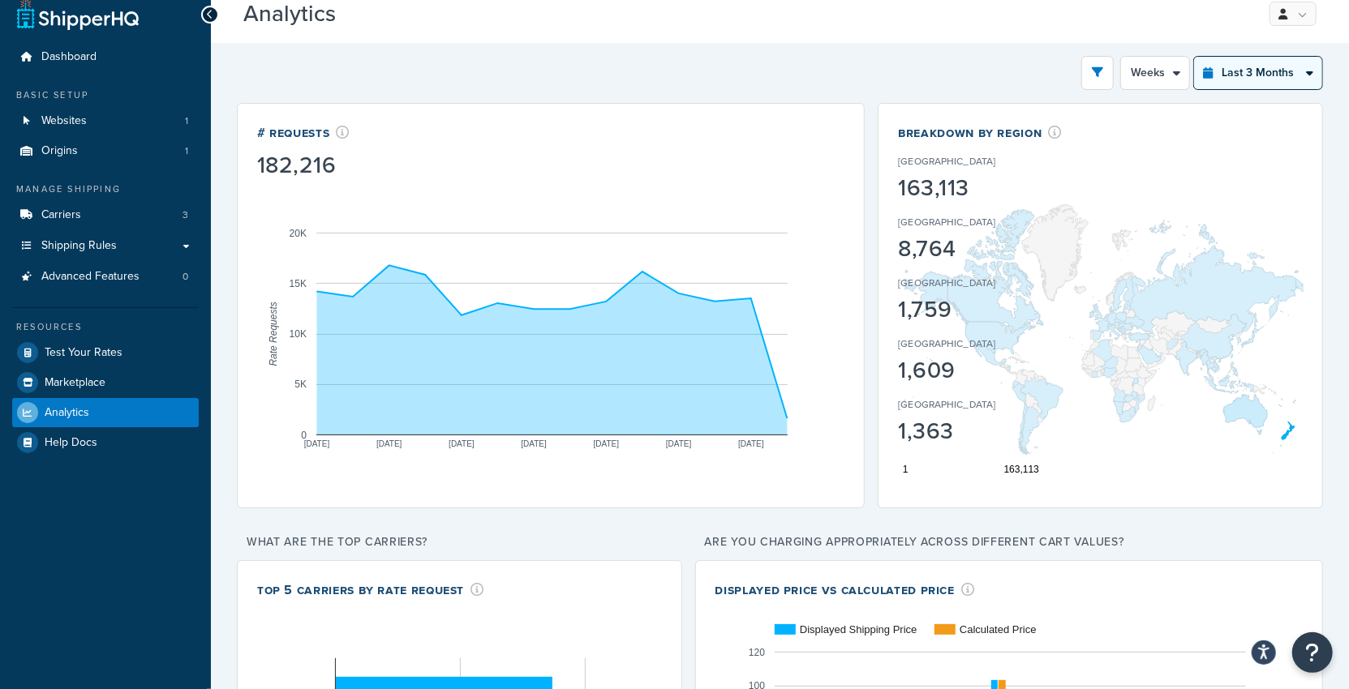
click at [1254, 72] on select "Last 24 Hours Last 7 Days Last 30 Days Last 3 Months Last 6 Months Last 12 Mont…" at bounding box center [1258, 73] width 128 height 32
select select "last_year"
click at [1195, 57] on select "Last 24 Hours Last 7 Days Last 30 Days Last 3 Months Last 6 Months Last 12 Mont…" at bounding box center [1258, 73] width 128 height 32
select select "1M"
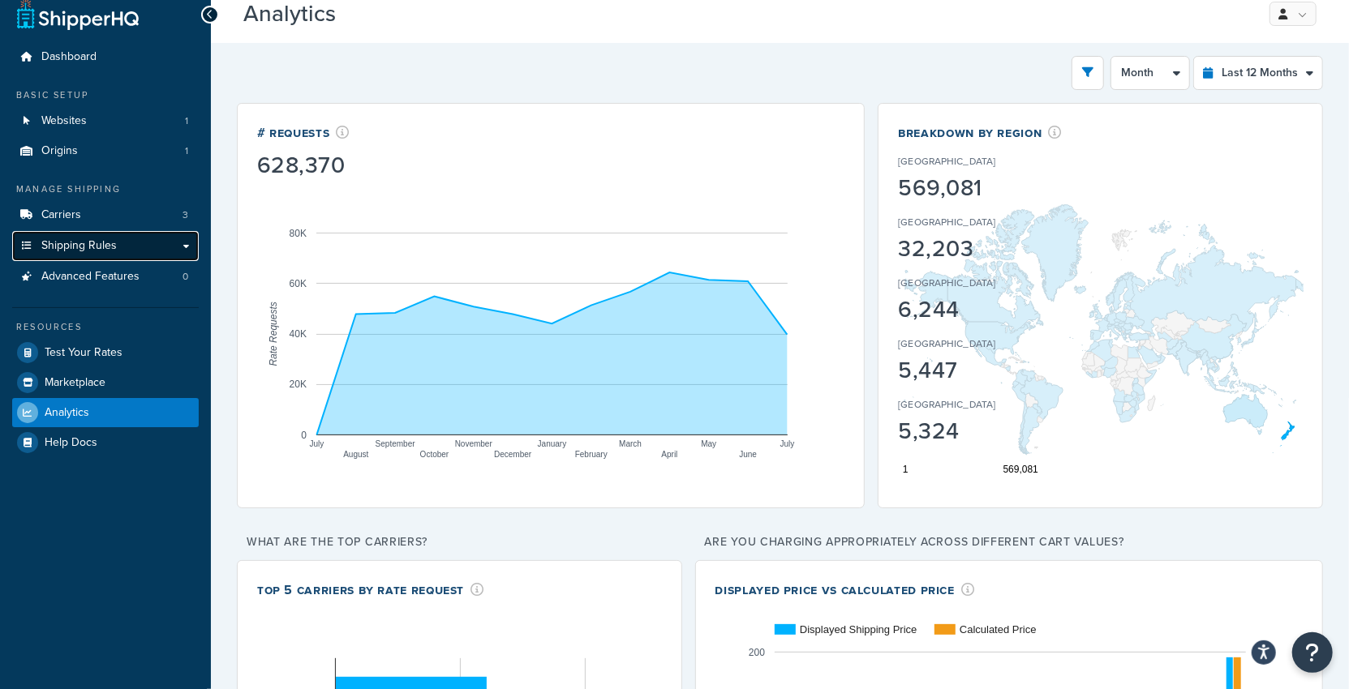
click at [108, 259] on link "Shipping Rules" at bounding box center [105, 246] width 187 height 30
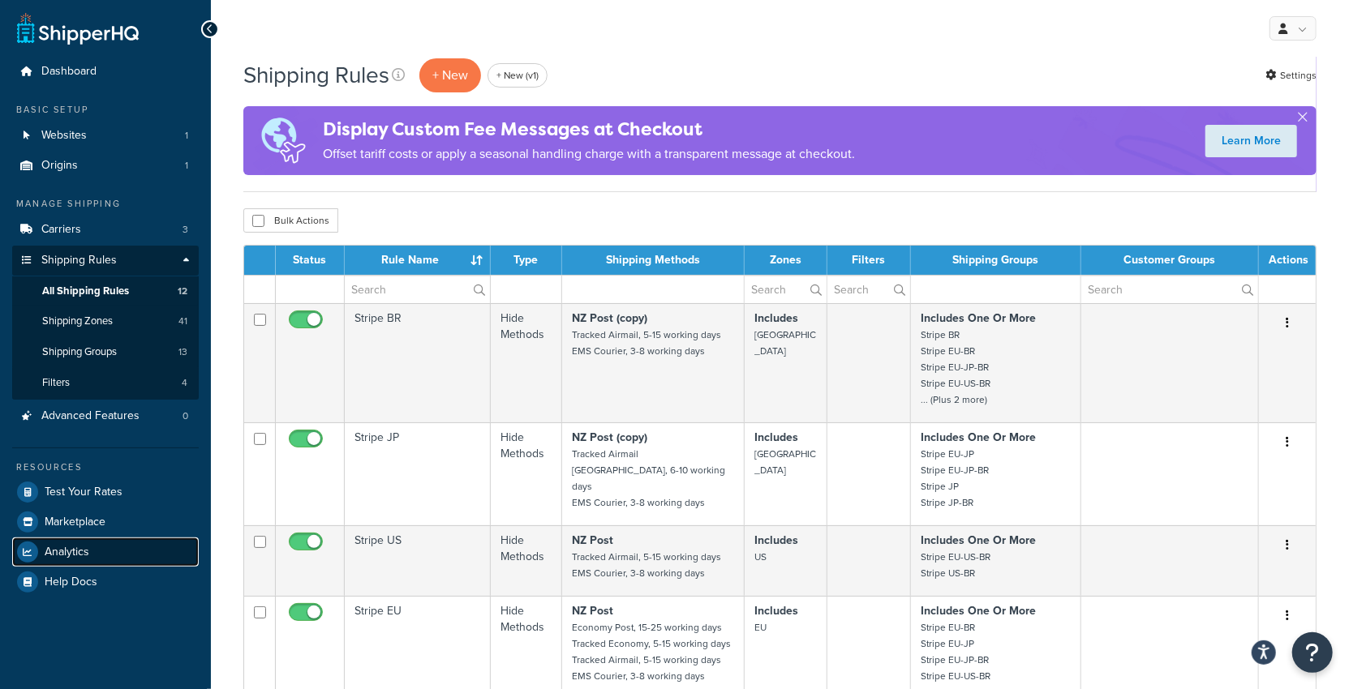
click at [85, 548] on span "Analytics" at bounding box center [67, 553] width 45 height 14
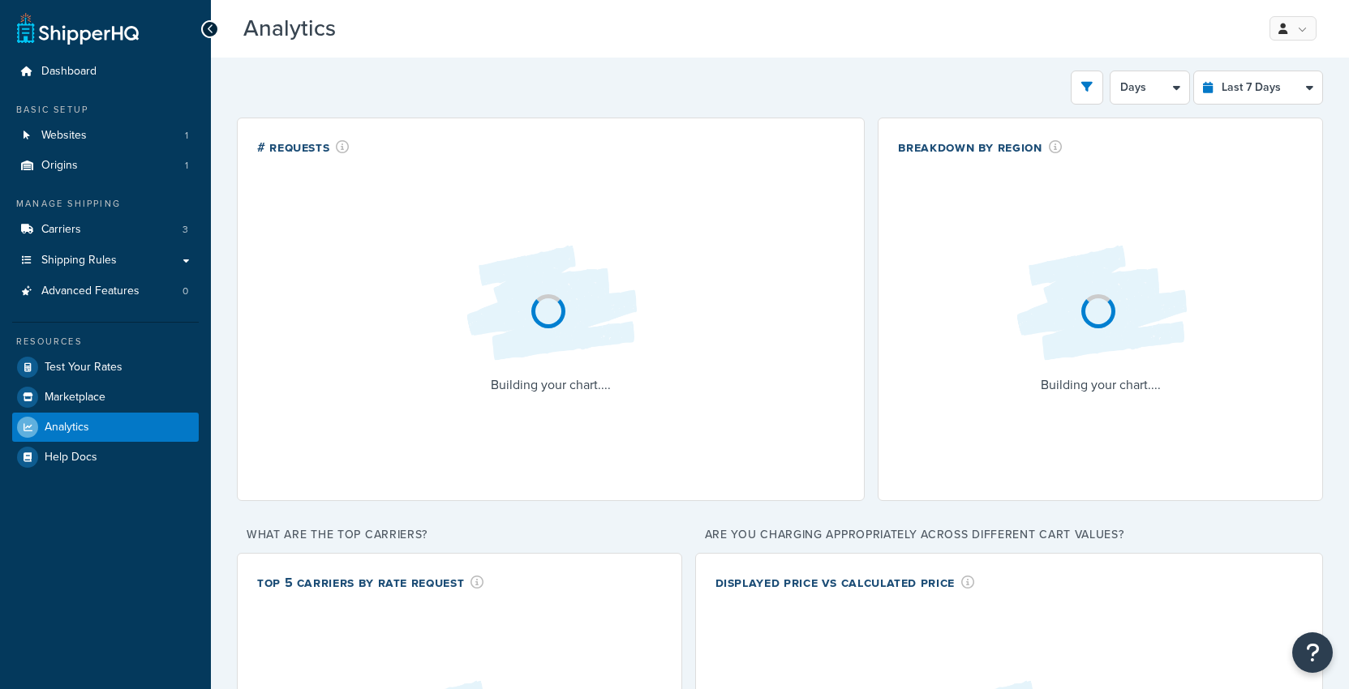
select select "last_7_days"
